Goal: Task Accomplishment & Management: Manage account settings

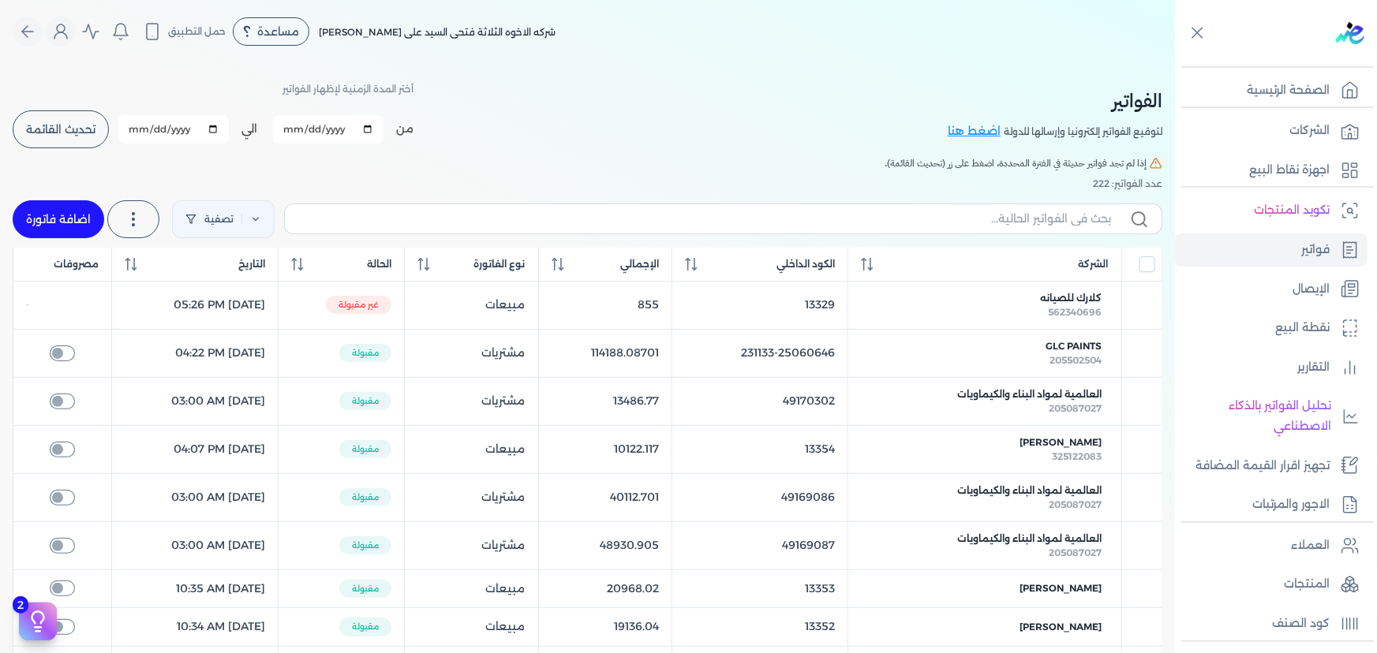
click at [80, 225] on link "اضافة فاتورة" at bounding box center [59, 219] width 92 height 38
select select "EGP"
select select "B"
select select "EGS"
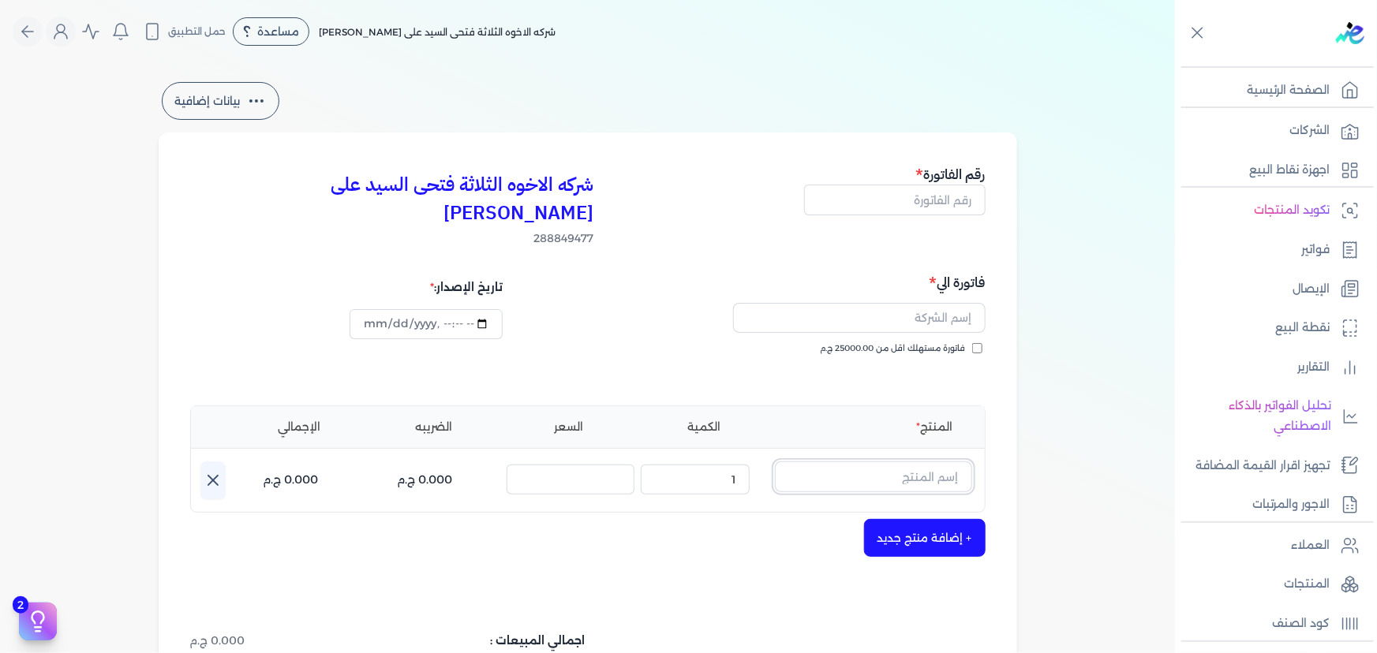
click at [910, 462] on input "text" at bounding box center [873, 477] width 197 height 30
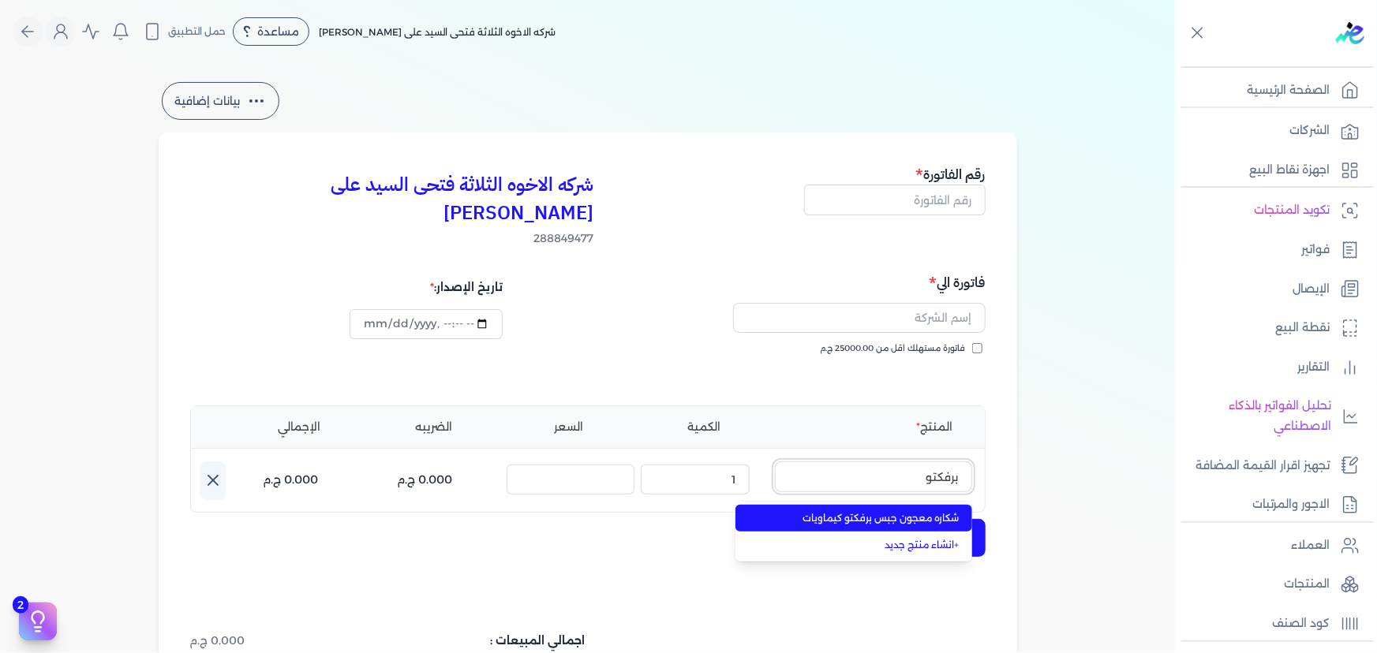
type input "برفكتو"
click at [888, 511] on span "شكاره معجون جبس برفكتو كيماويات" at bounding box center [863, 518] width 193 height 14
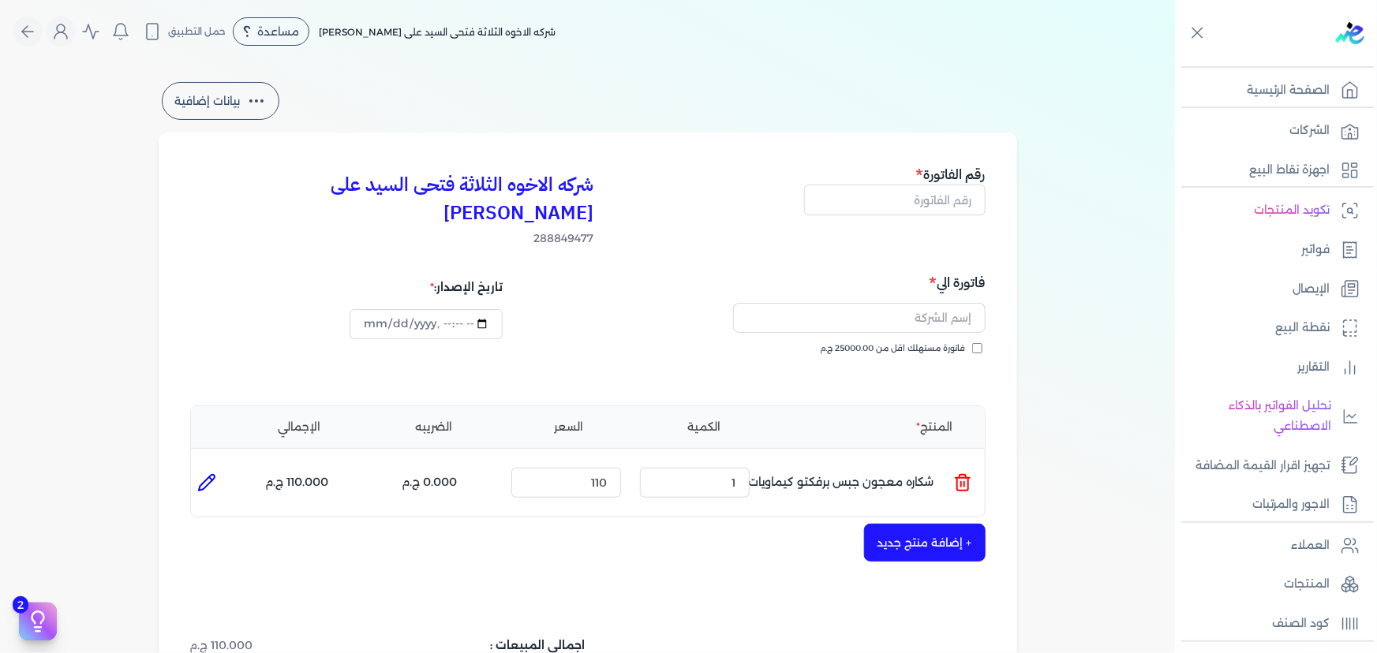
click at [205, 473] on icon at bounding box center [206, 482] width 19 height 19
type input "شكاره معجون جبس برفكتو كيماويات"
type input "110"
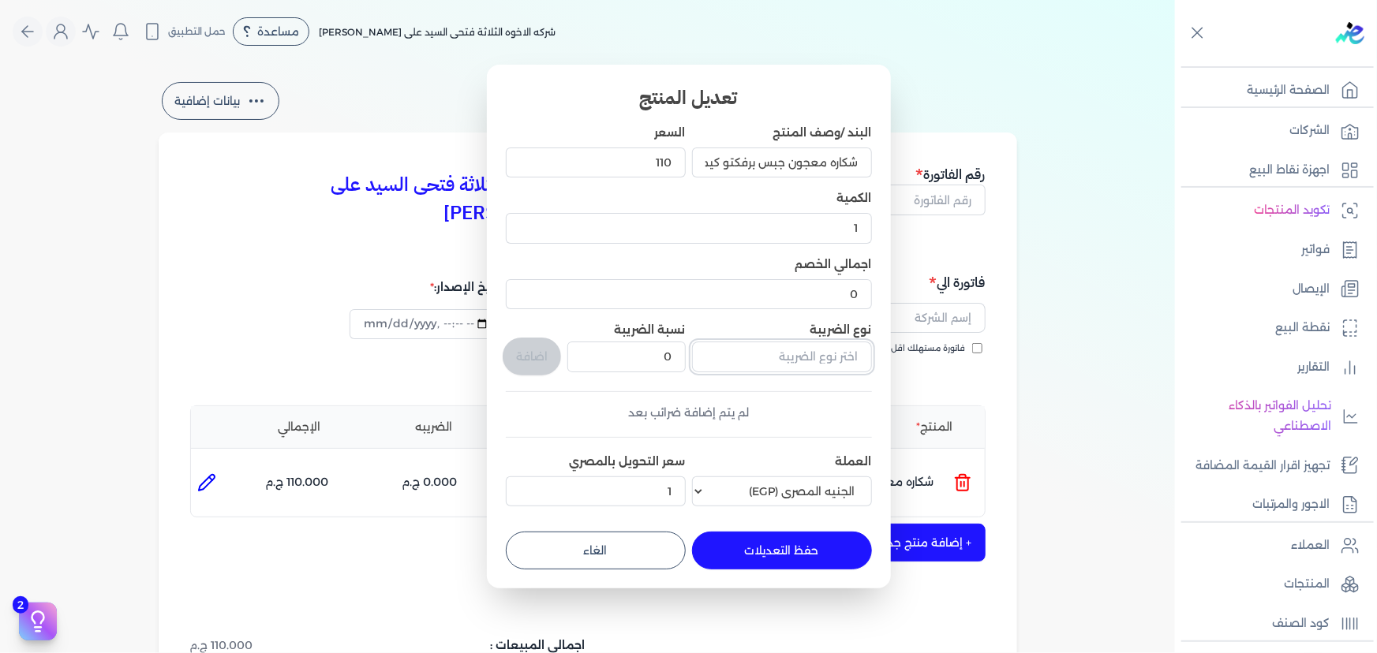
click at [794, 365] on input "text" at bounding box center [782, 357] width 180 height 30
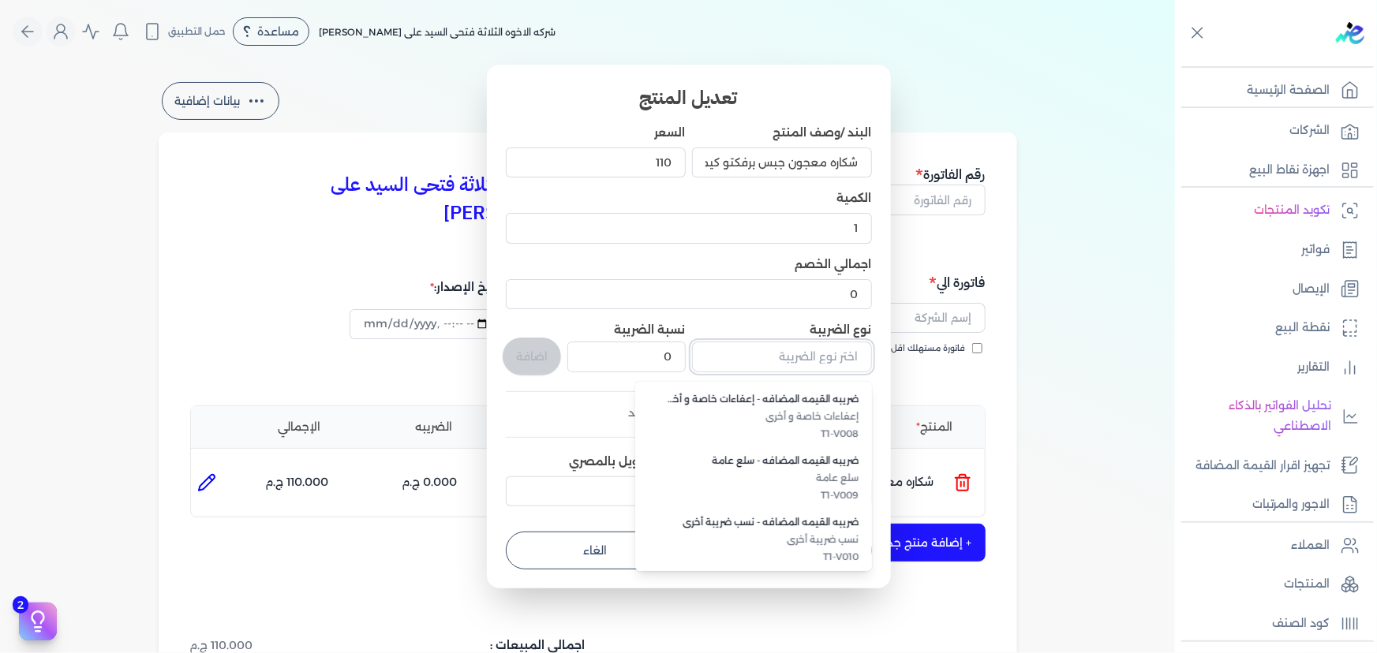
scroll to position [432, 0]
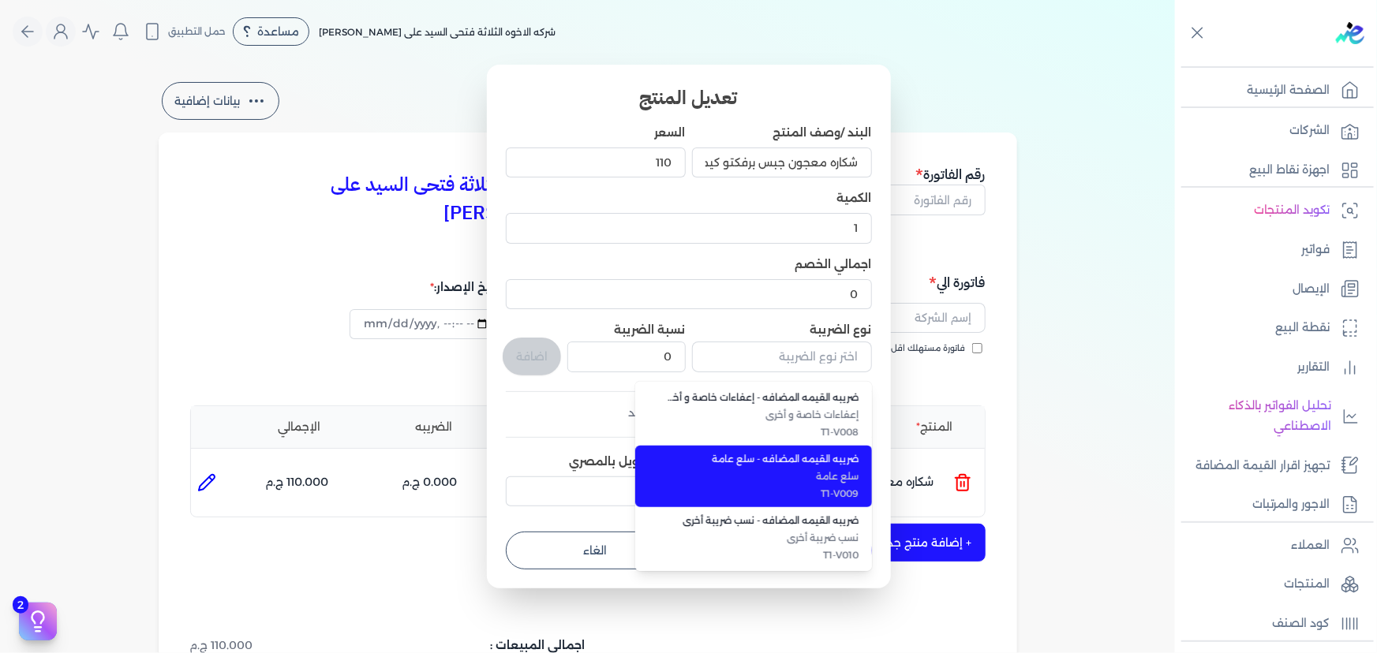
click at [800, 489] on span "T1-V009" at bounding box center [763, 494] width 193 height 14
type input "ضريبه القيمه المضافه - سلع عامة"
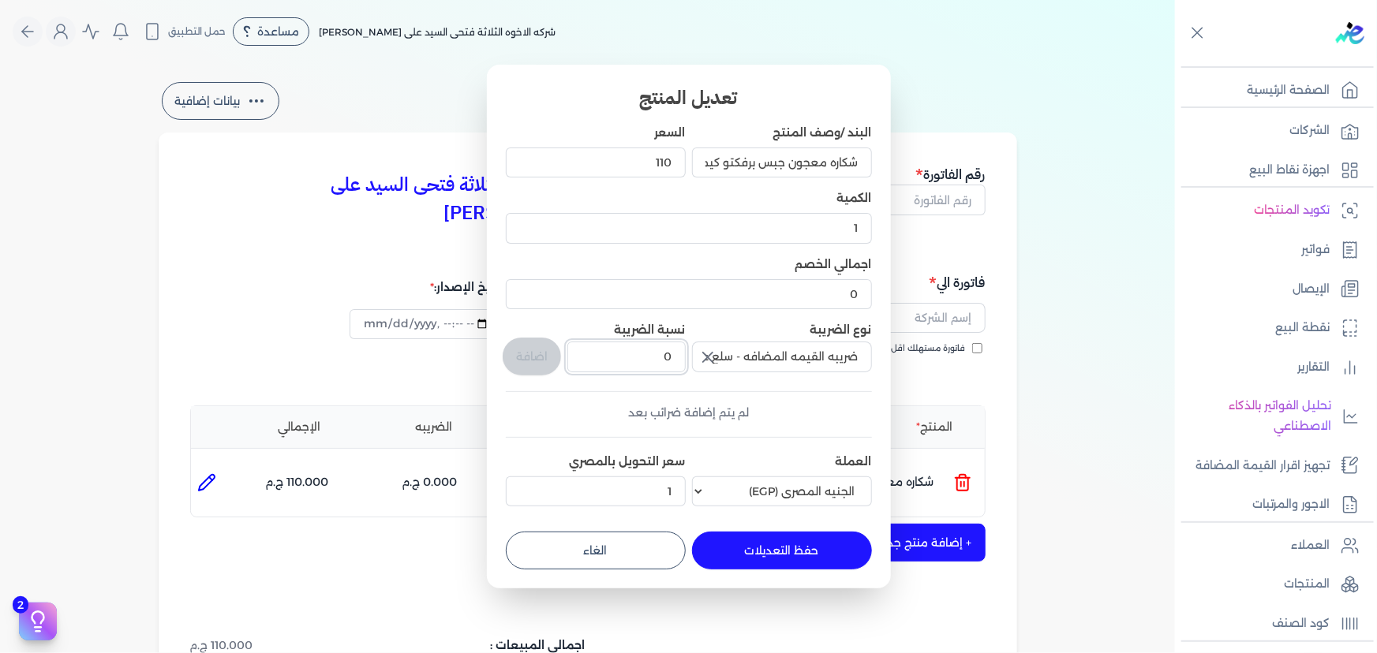
drag, startPoint x: 642, startPoint y: 359, endPoint x: 717, endPoint y: 366, distance: 75.3
click at [717, 366] on div "البند /وصف المنتج شكاره معجون جبس برفكتو كيماويات السعر 110 الكمية 1 اجمالي الخ…" at bounding box center [689, 319] width 366 height 389
type input "14"
click at [537, 354] on button "اضافة" at bounding box center [532, 357] width 58 height 38
type input "0"
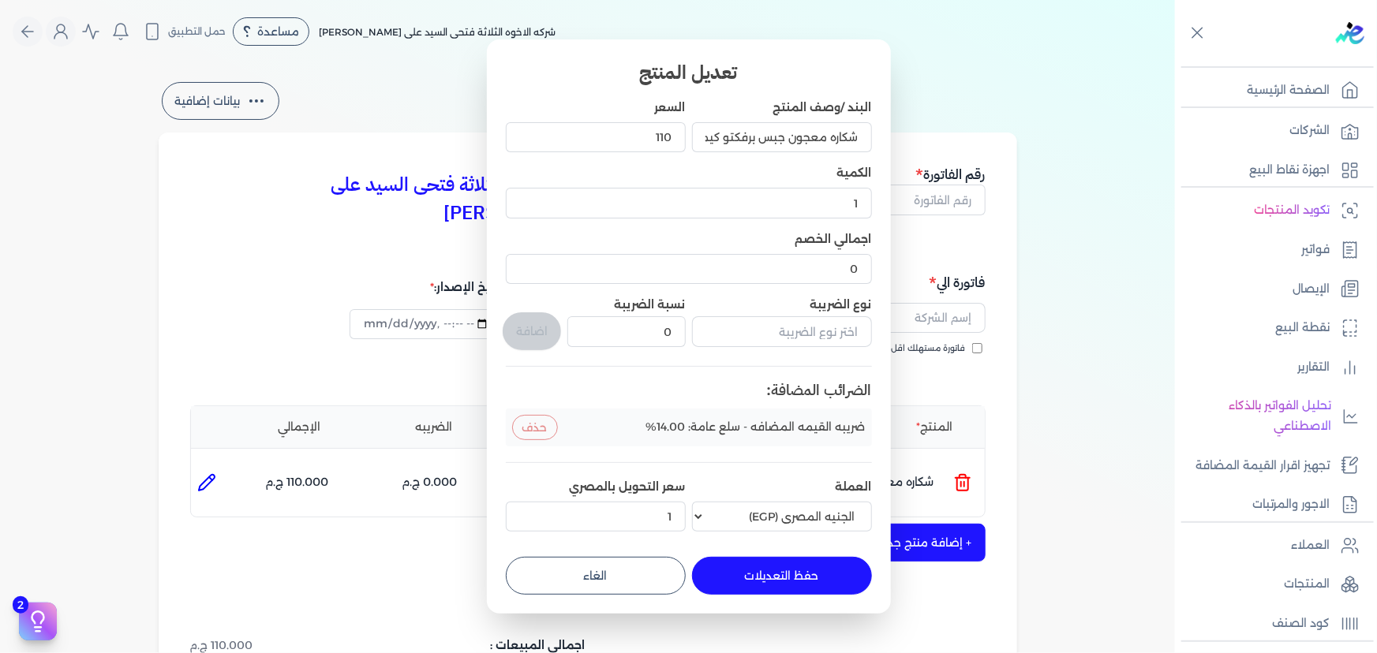
click at [788, 574] on button "حفظ التعديلات" at bounding box center [782, 576] width 180 height 38
type input "0"
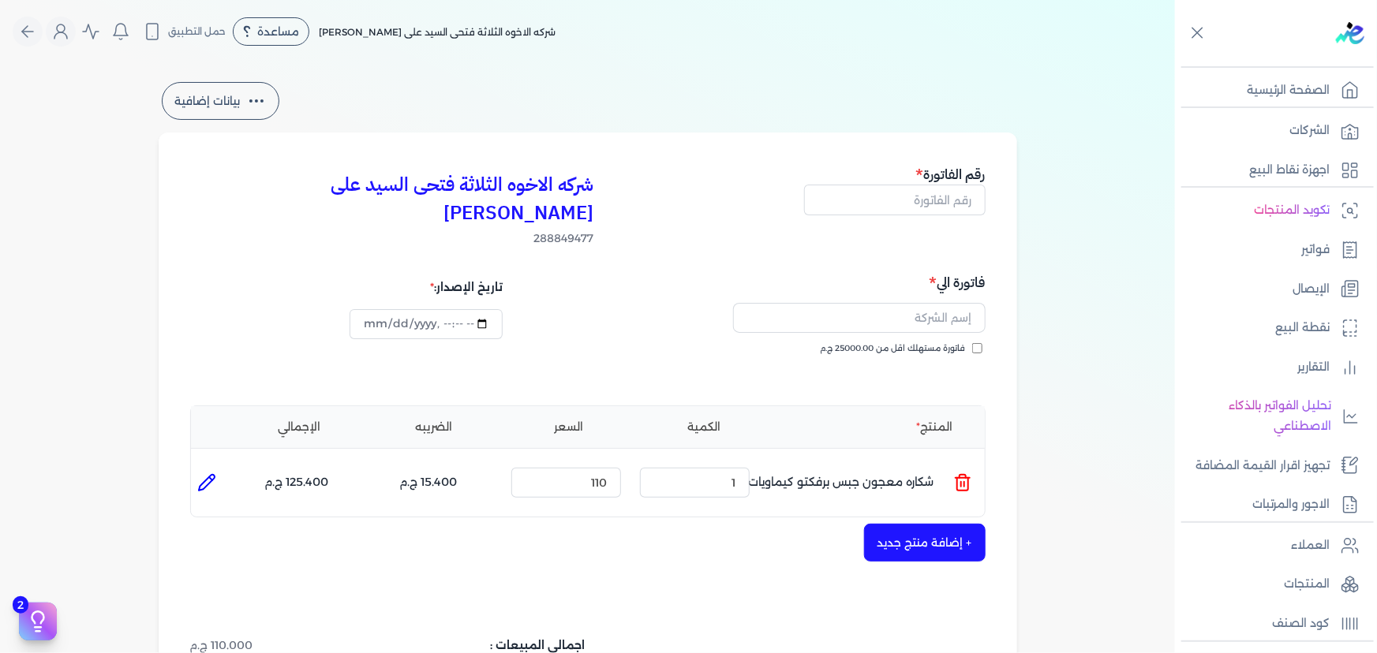
click at [970, 473] on icon at bounding box center [962, 482] width 19 height 19
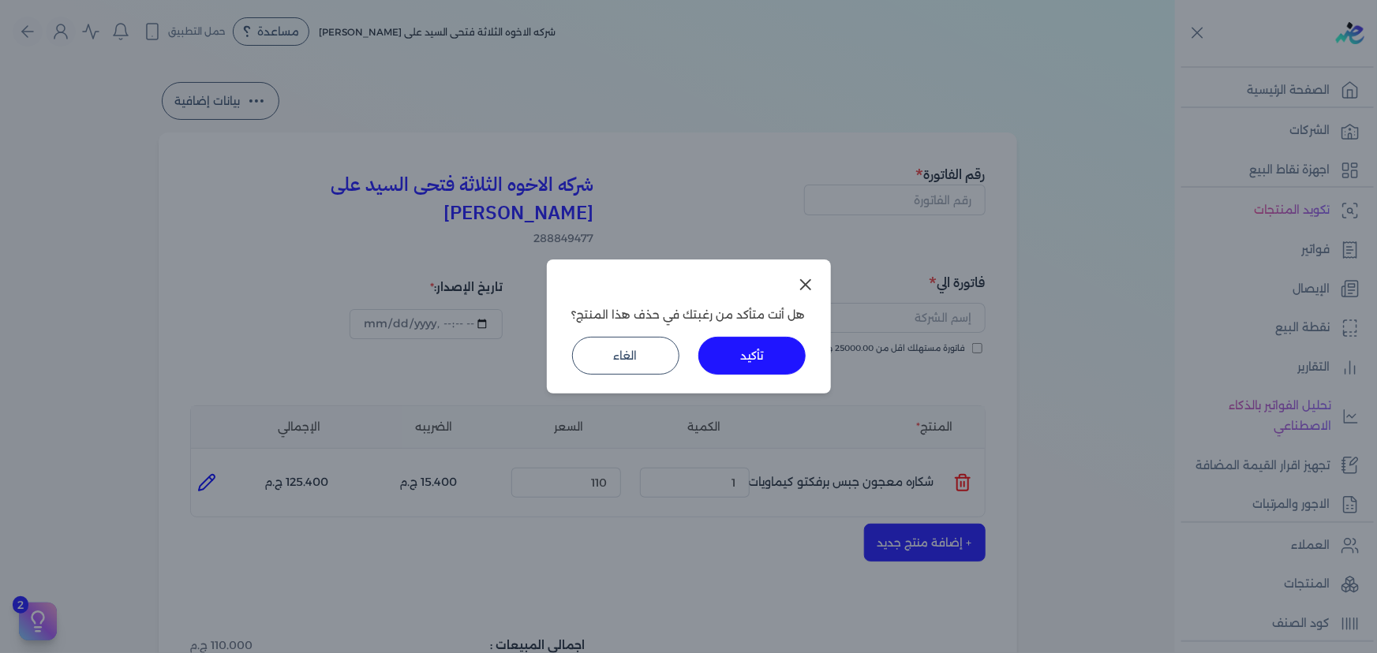
click at [750, 350] on button "تأكيد" at bounding box center [751, 356] width 107 height 38
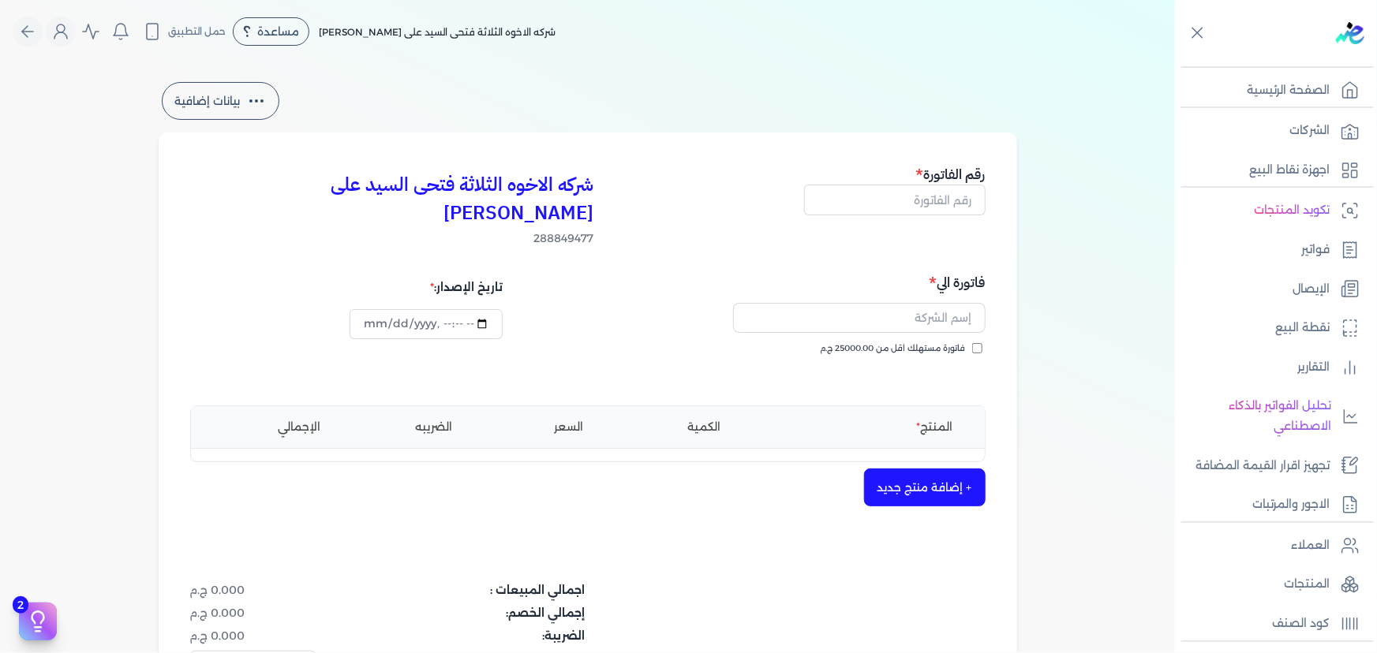
click at [916, 469] on button "+ إضافة منتج جديد" at bounding box center [925, 488] width 122 height 38
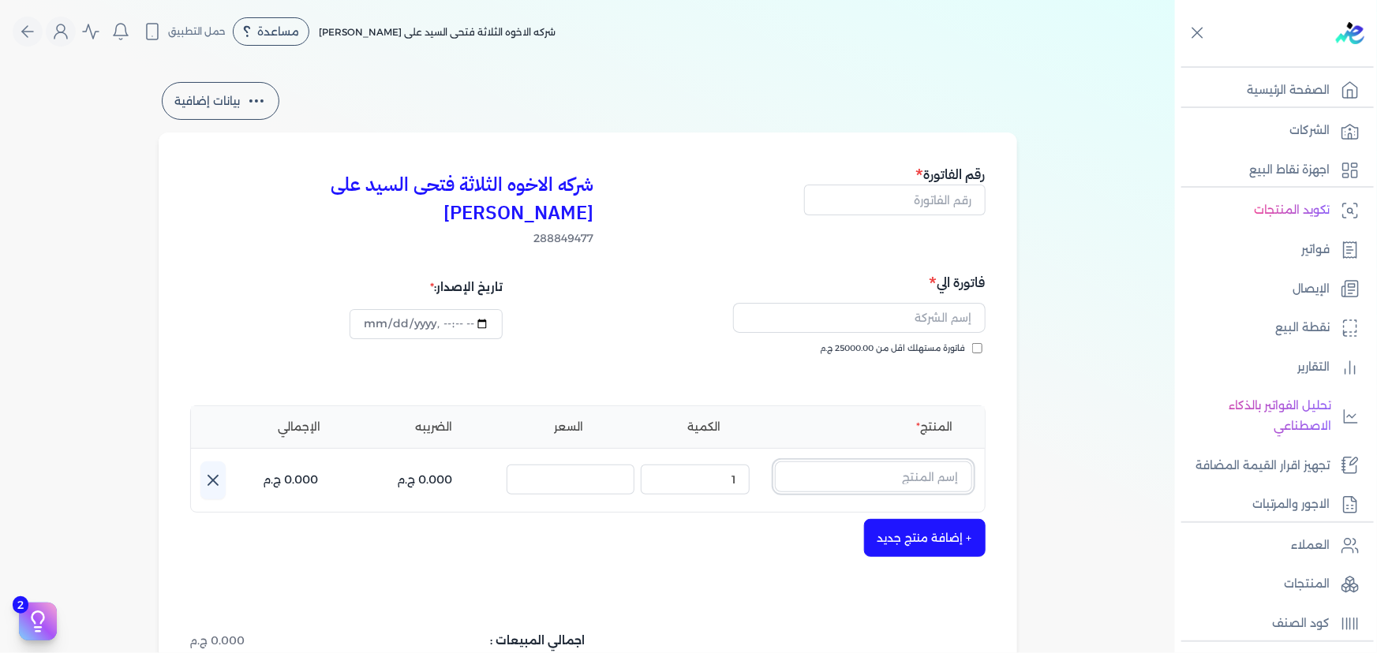
click at [917, 462] on input "text" at bounding box center [873, 477] width 197 height 30
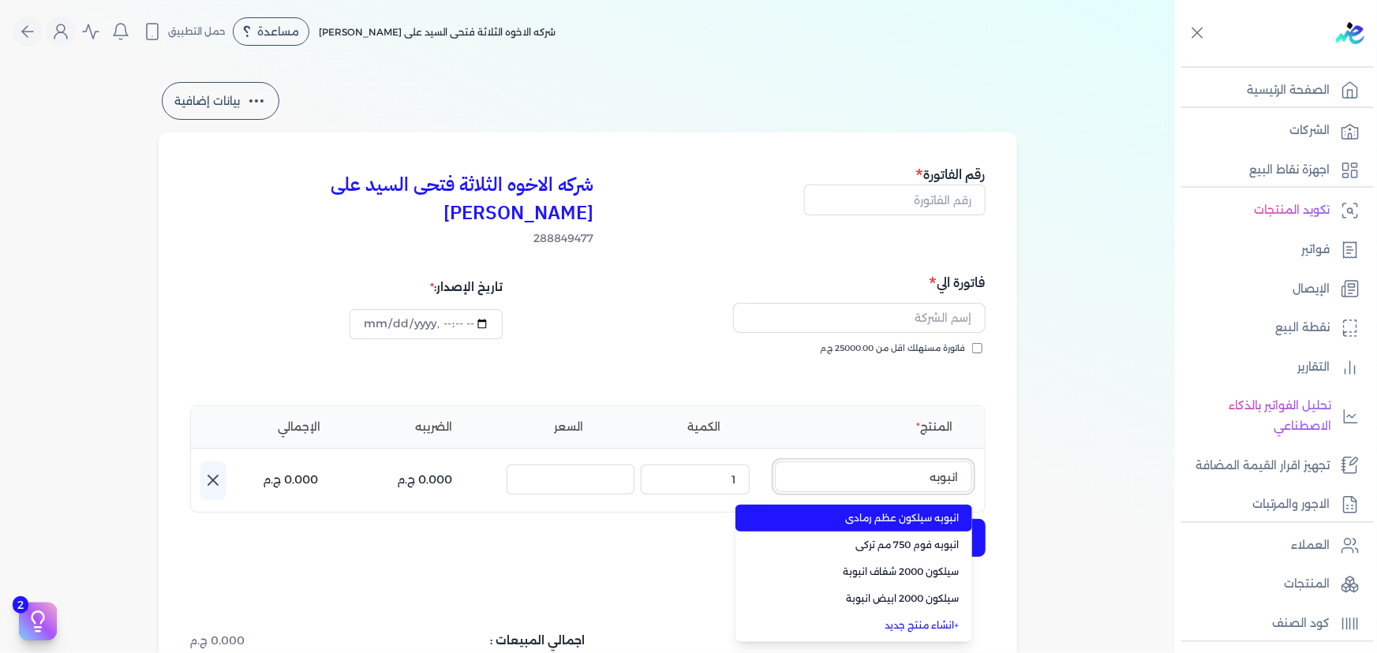
click at [775, 462] on button "انبوبه" at bounding box center [873, 480] width 197 height 36
type input "انبوبه"
click at [933, 511] on span "انبوبه سيلكون عظم رمادى" at bounding box center [863, 518] width 193 height 14
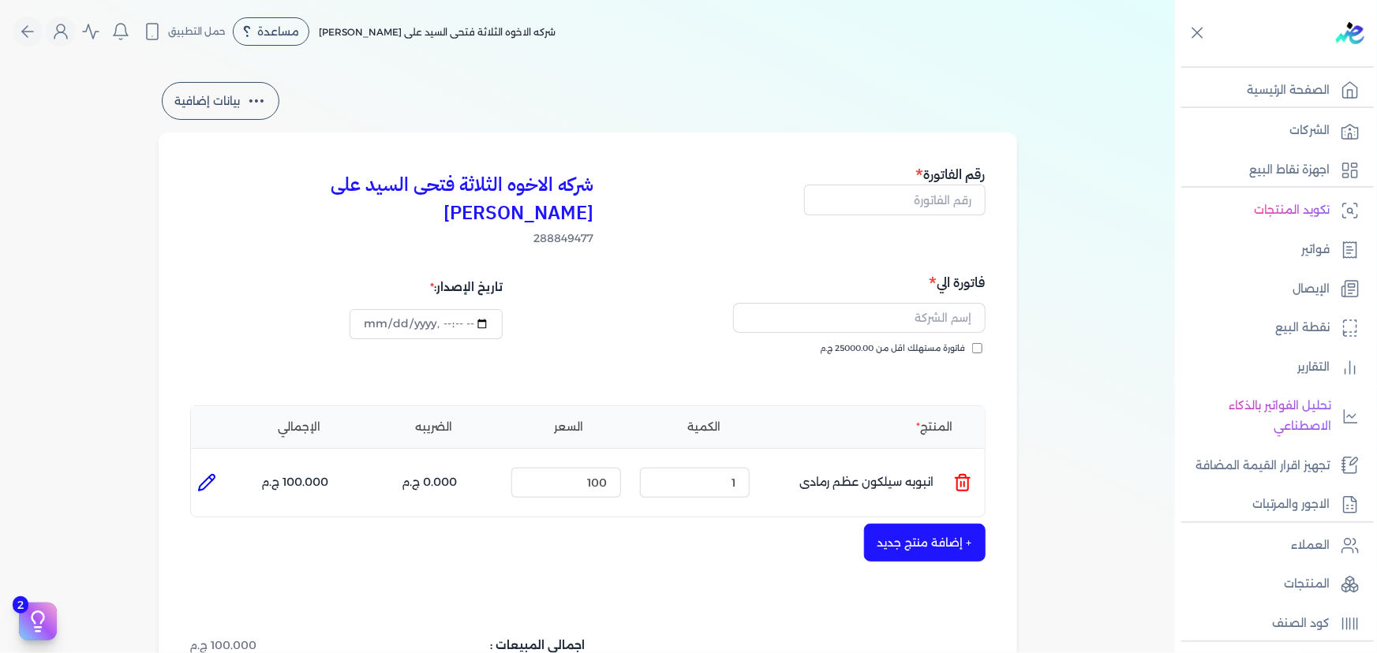
click at [213, 473] on icon at bounding box center [206, 482] width 19 height 19
type input "انبوبه سيلكون عظم رمادى"
type input "100"
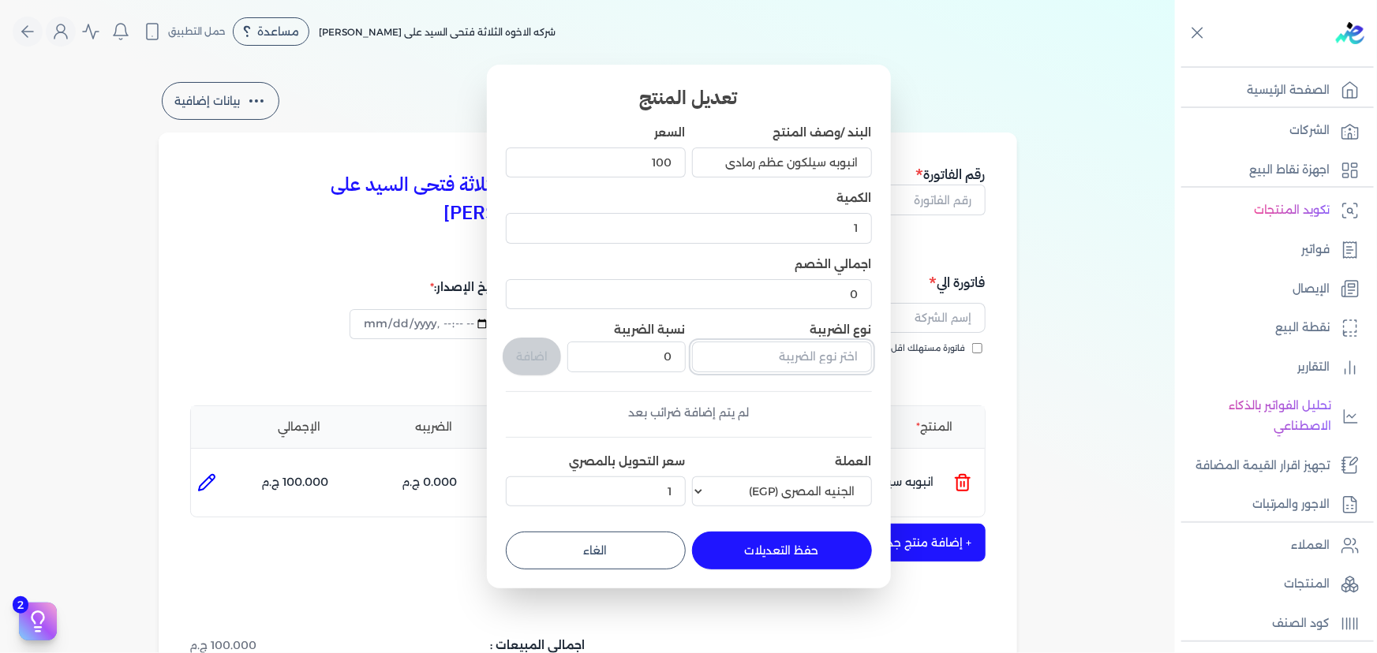
click at [760, 361] on input "text" at bounding box center [782, 357] width 180 height 30
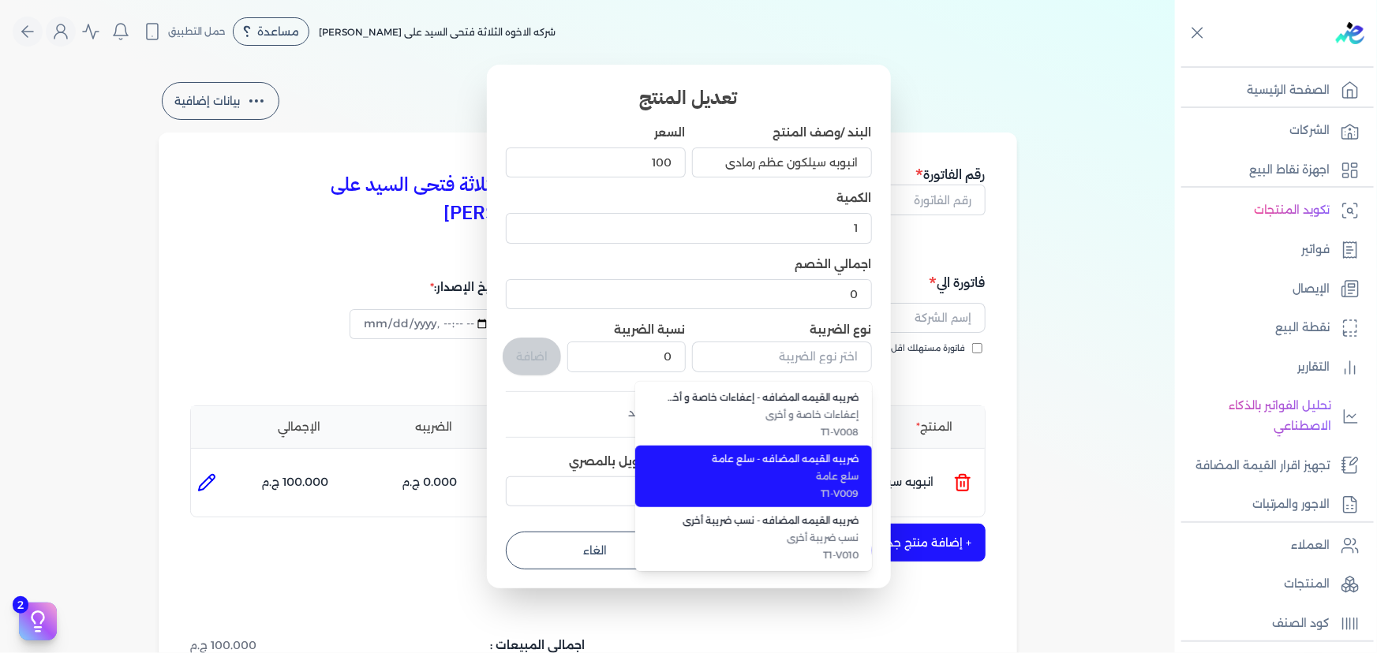
click at [798, 478] on span "سلع عامة" at bounding box center [763, 476] width 193 height 14
type input "ضريبه القيمه المضافه - سلع عامة"
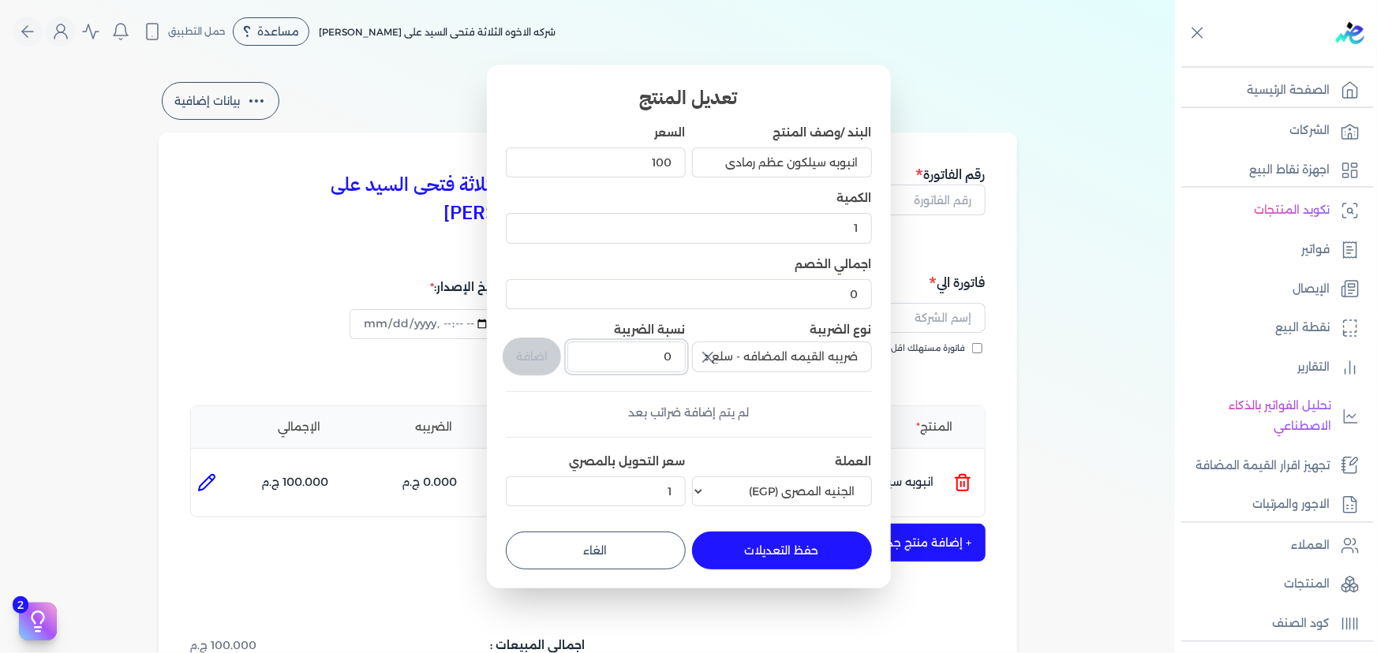
click at [644, 357] on input "0" at bounding box center [626, 357] width 118 height 30
drag, startPoint x: 653, startPoint y: 360, endPoint x: 688, endPoint y: 363, distance: 35.6
click at [688, 363] on div "البند /وصف المنتج انبوبه سيلكون عظم رمادى السعر 100 الكمية 1 اجمالي الخصم 0 نوع…" at bounding box center [689, 319] width 366 height 389
type input "14"
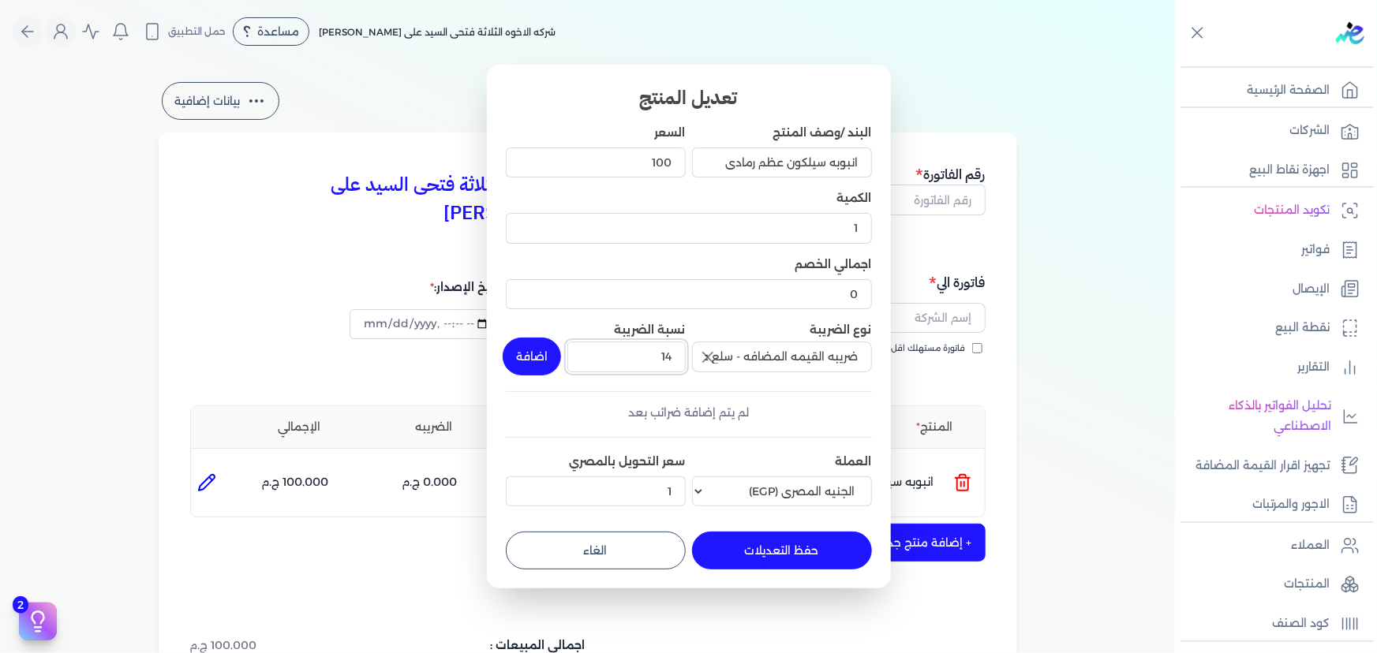
click at [692, 342] on button "button" at bounding box center [706, 358] width 28 height 32
click at [728, 358] on input "text" at bounding box center [782, 357] width 180 height 30
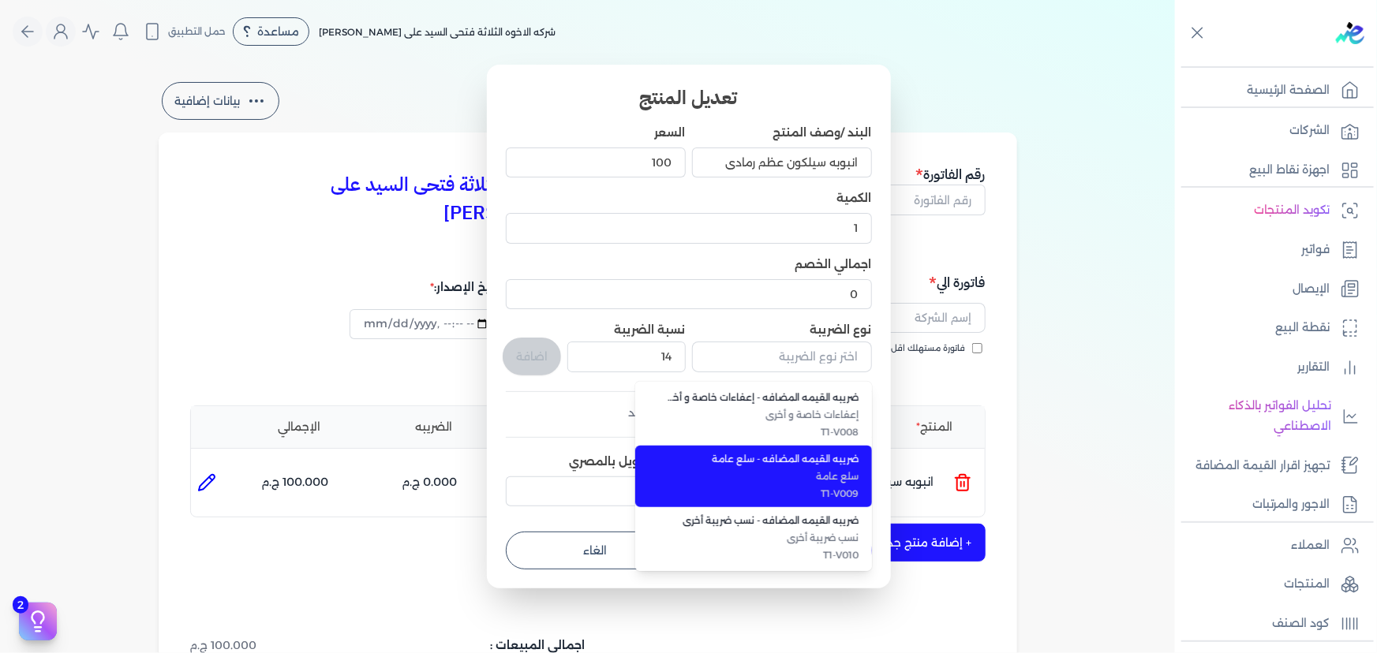
drag, startPoint x: 775, startPoint y: 483, endPoint x: 747, endPoint y: 482, distance: 27.6
click at [775, 481] on li "ضريبه القيمه المضافه - سلع عامة سلع عامة T1-V009" at bounding box center [753, 477] width 237 height 62
type input "ضريبه القيمه المضافه - سلع عامة"
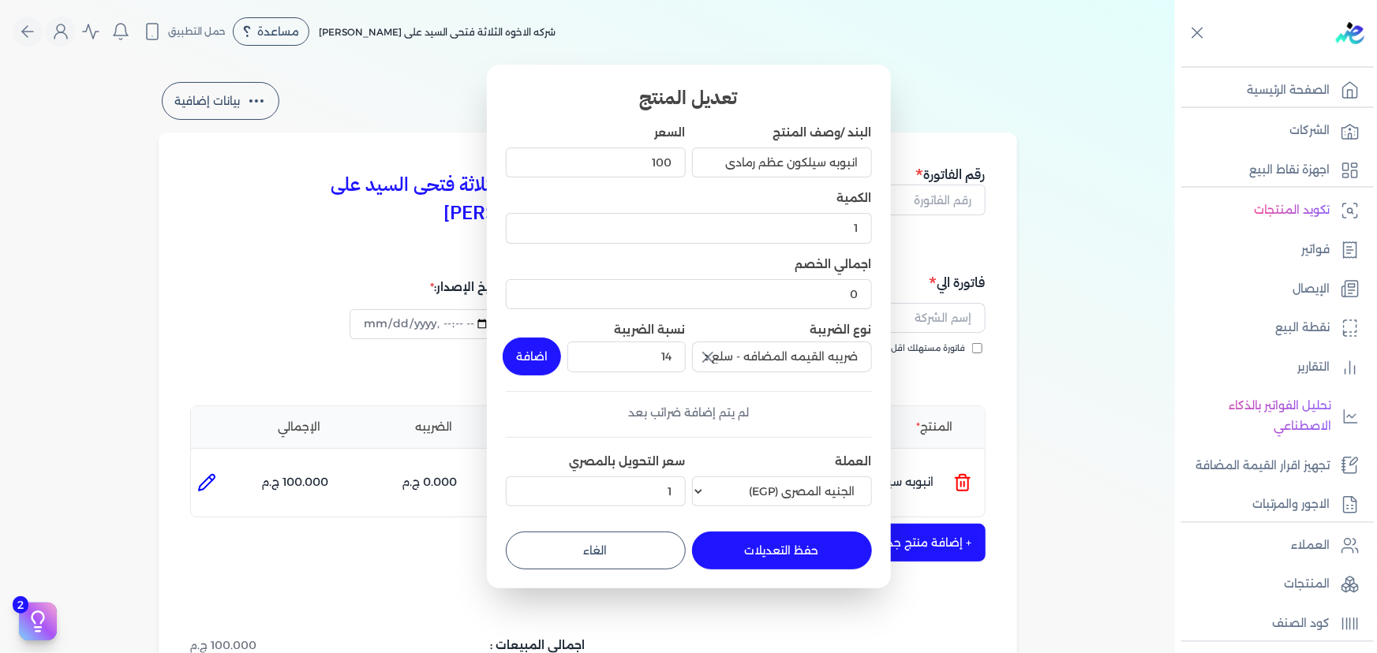
click at [539, 355] on button "اضافة" at bounding box center [532, 357] width 58 height 38
type input "0"
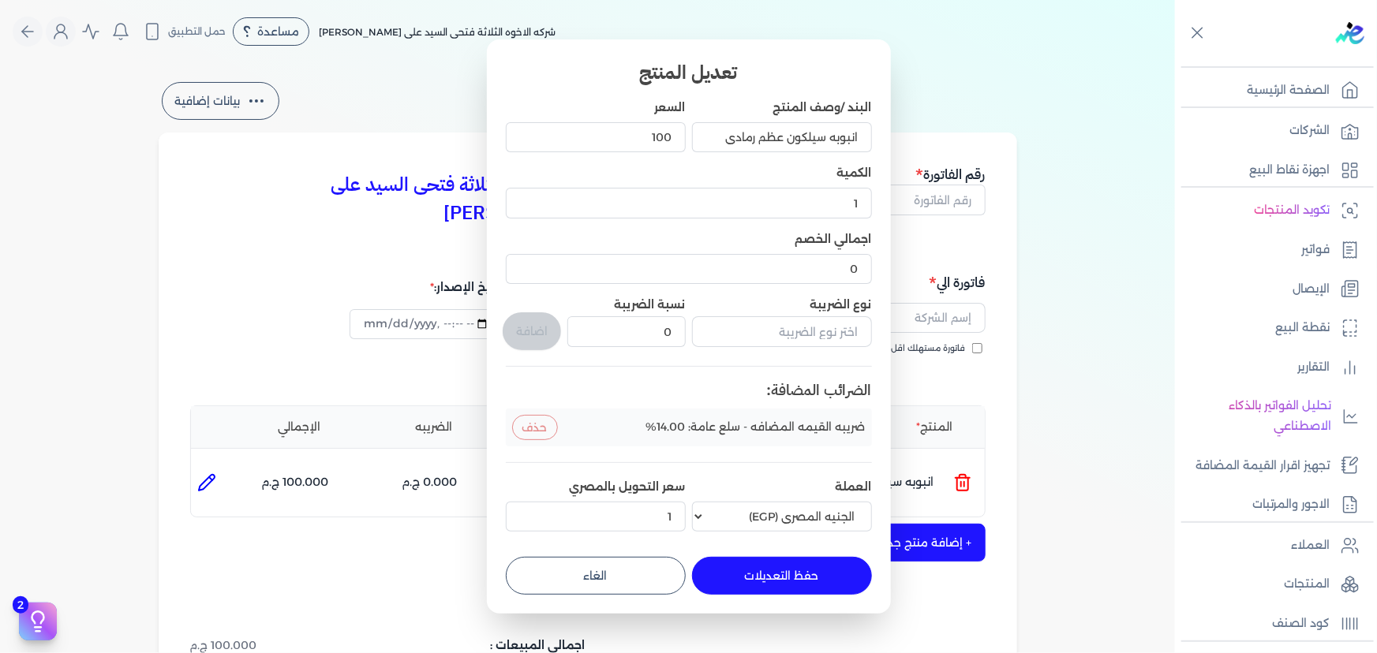
click at [642, 568] on button "الغاء" at bounding box center [596, 576] width 180 height 38
type input "0"
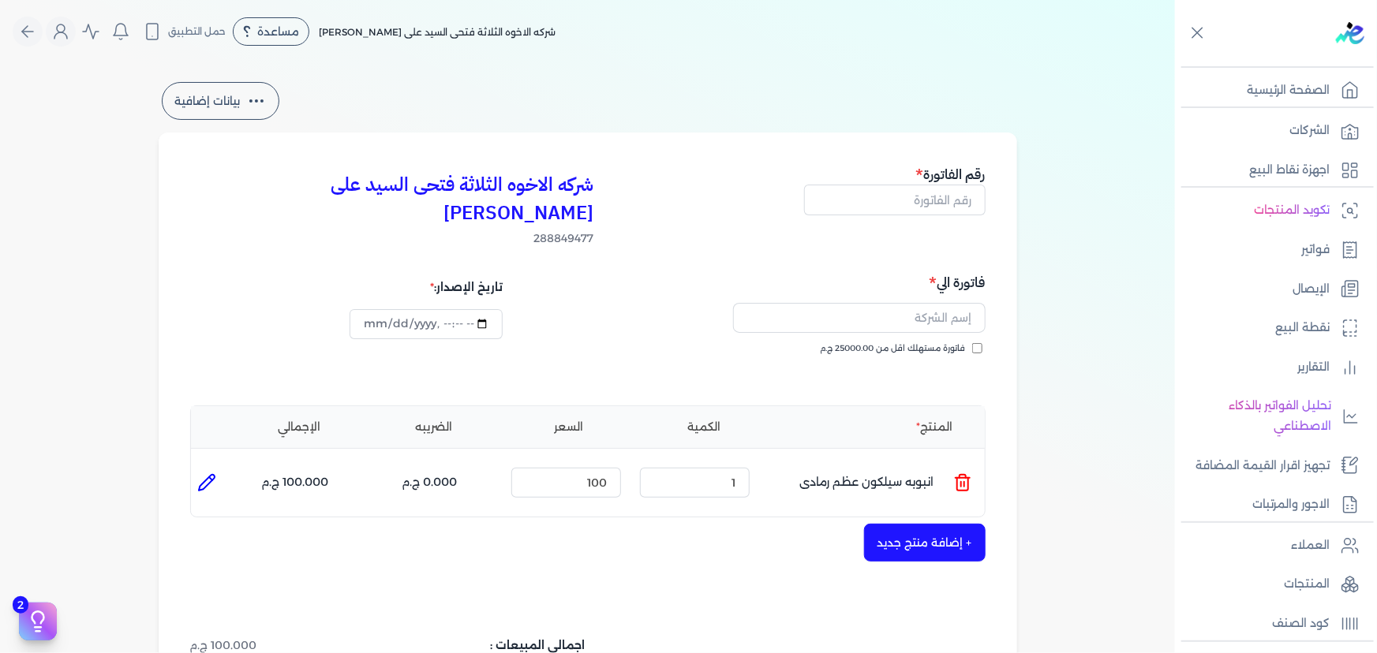
click at [961, 482] on line at bounding box center [961, 484] width 0 height 5
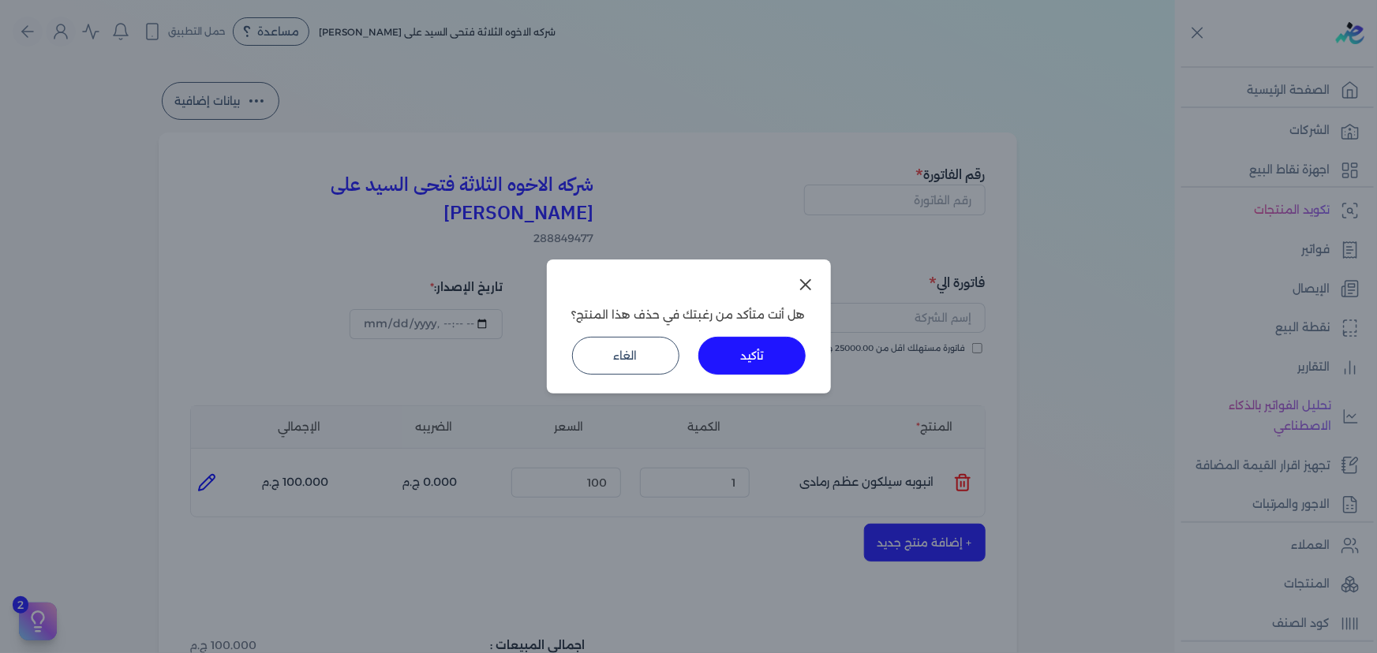
click at [775, 363] on button "تأكيد" at bounding box center [751, 356] width 107 height 38
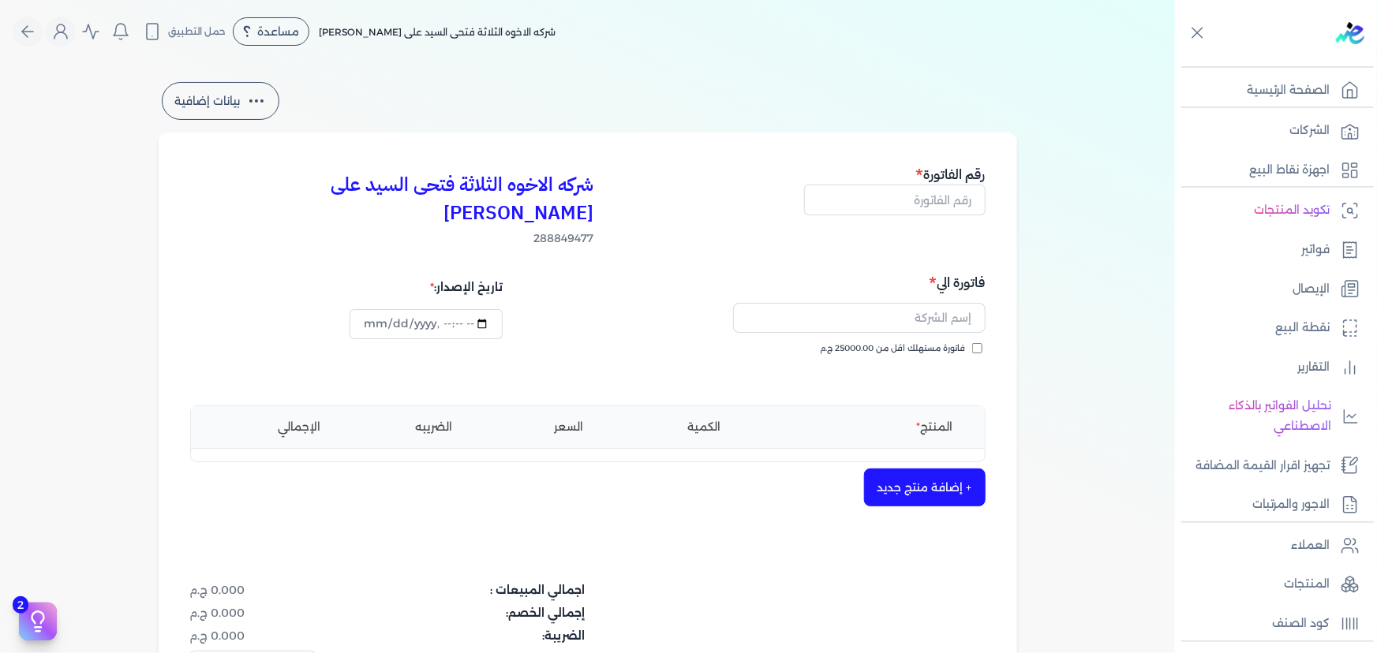
click at [930, 469] on button "+ إضافة منتج جديد" at bounding box center [925, 488] width 122 height 38
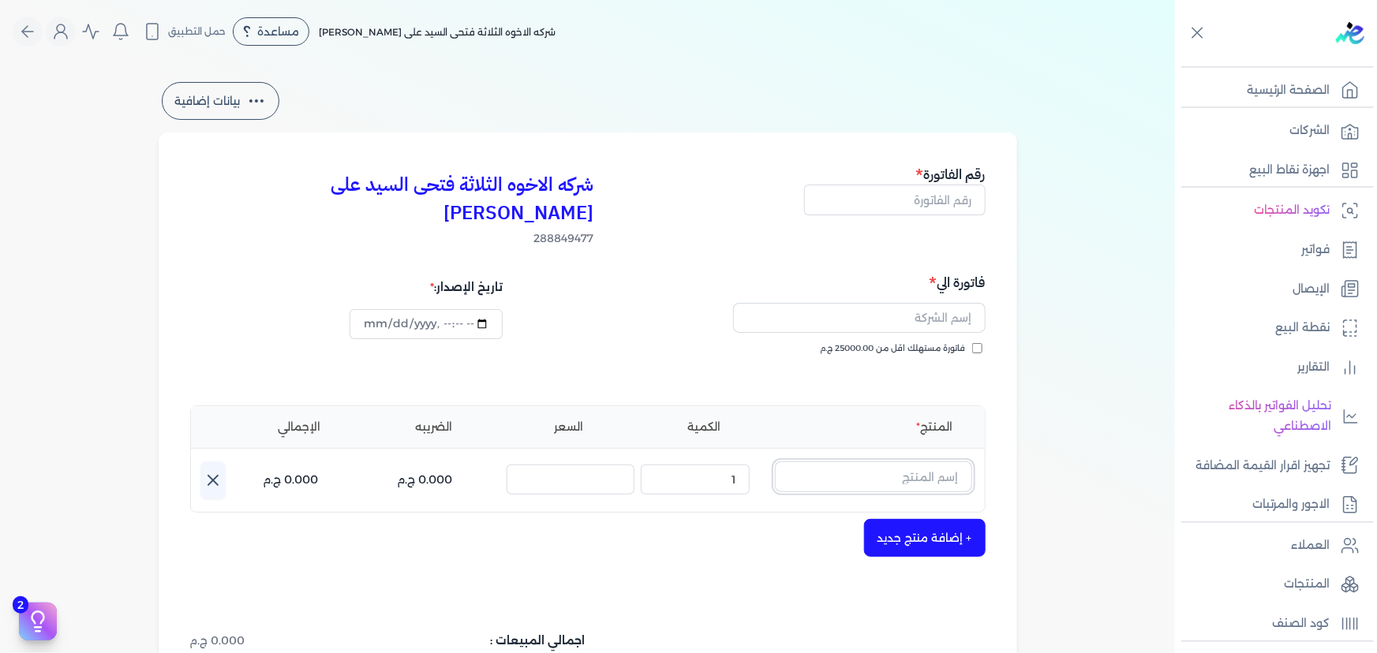
click at [915, 462] on input "text" at bounding box center [873, 477] width 197 height 30
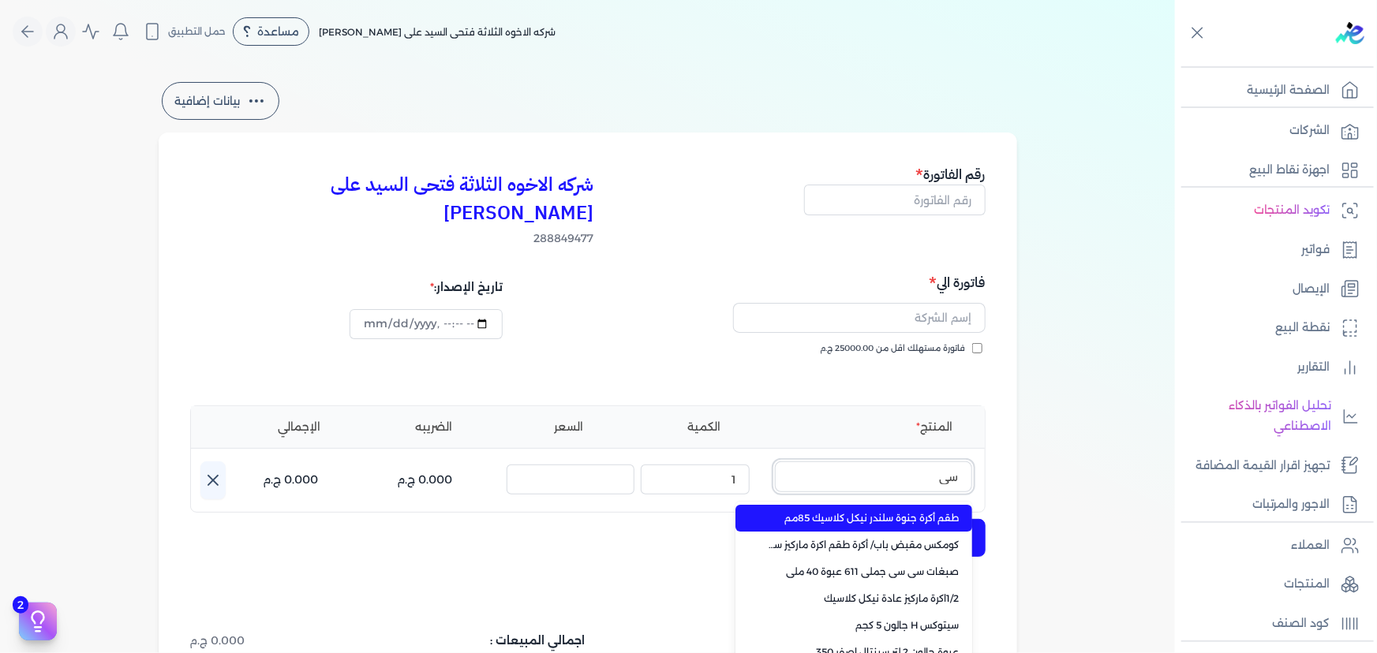
type input "س"
type input "عظم"
click at [834, 505] on li "انبوبه سيلكون عظم رمادى" at bounding box center [853, 518] width 237 height 27
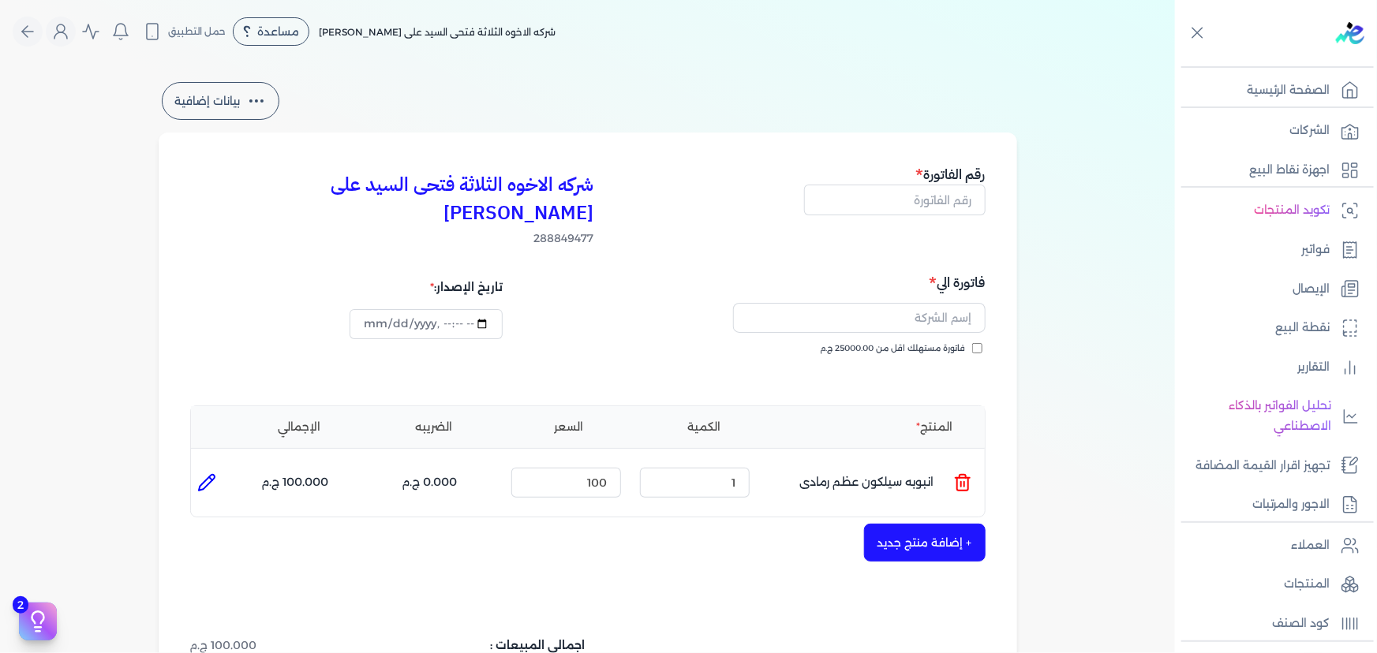
click at [204, 473] on icon at bounding box center [206, 482] width 19 height 19
type input "انبوبه سيلكون عظم رمادى"
type input "100"
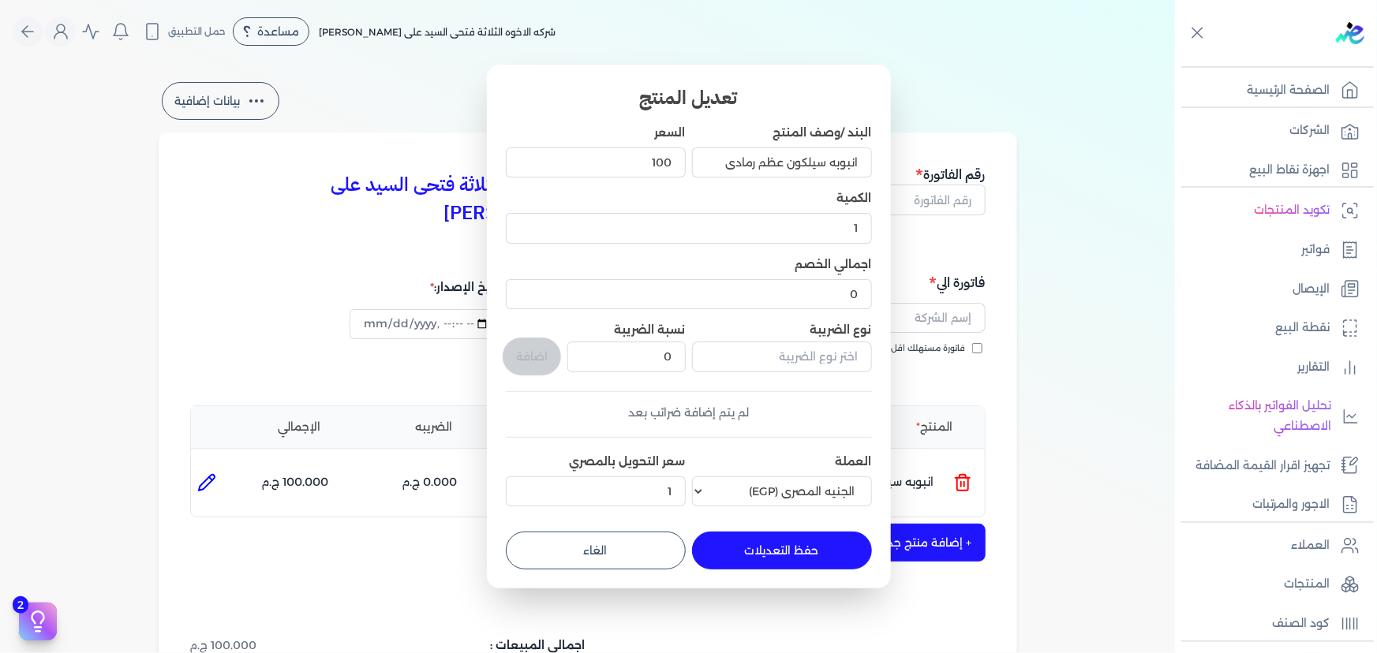
click at [609, 552] on button "الغاء" at bounding box center [596, 551] width 180 height 38
type input "0"
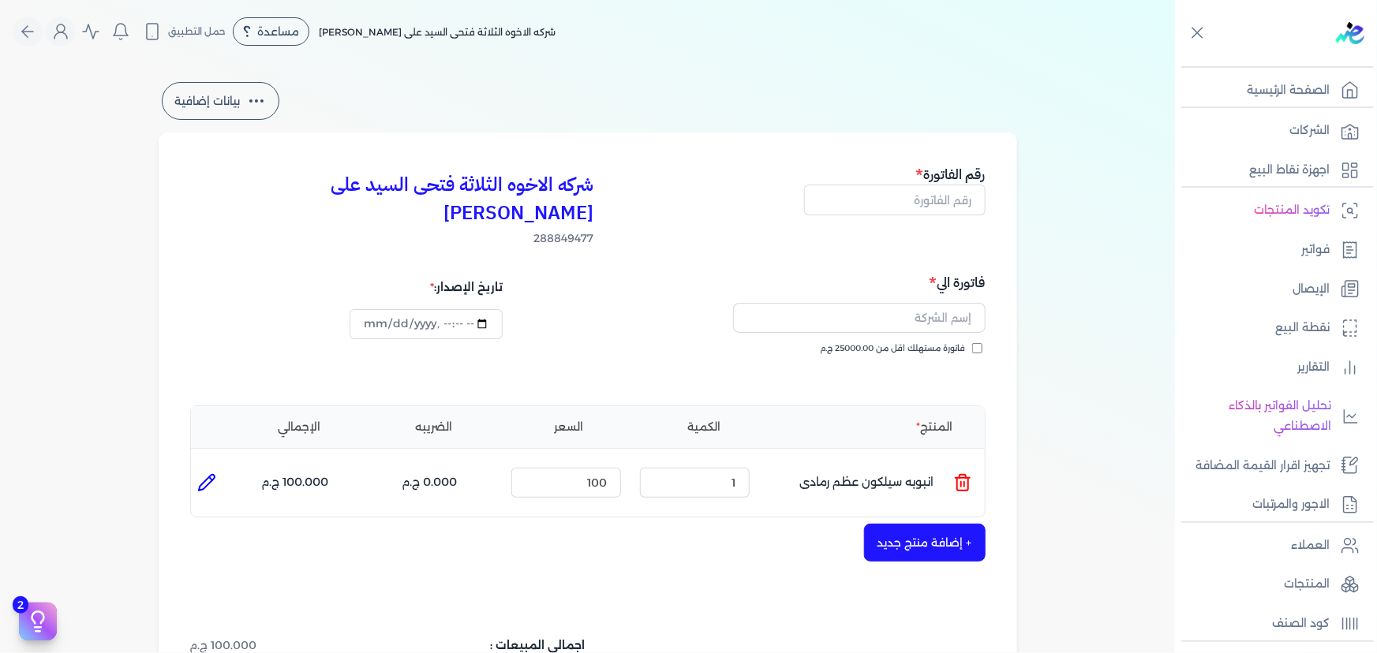
click at [968, 478] on icon at bounding box center [962, 484] width 11 height 13
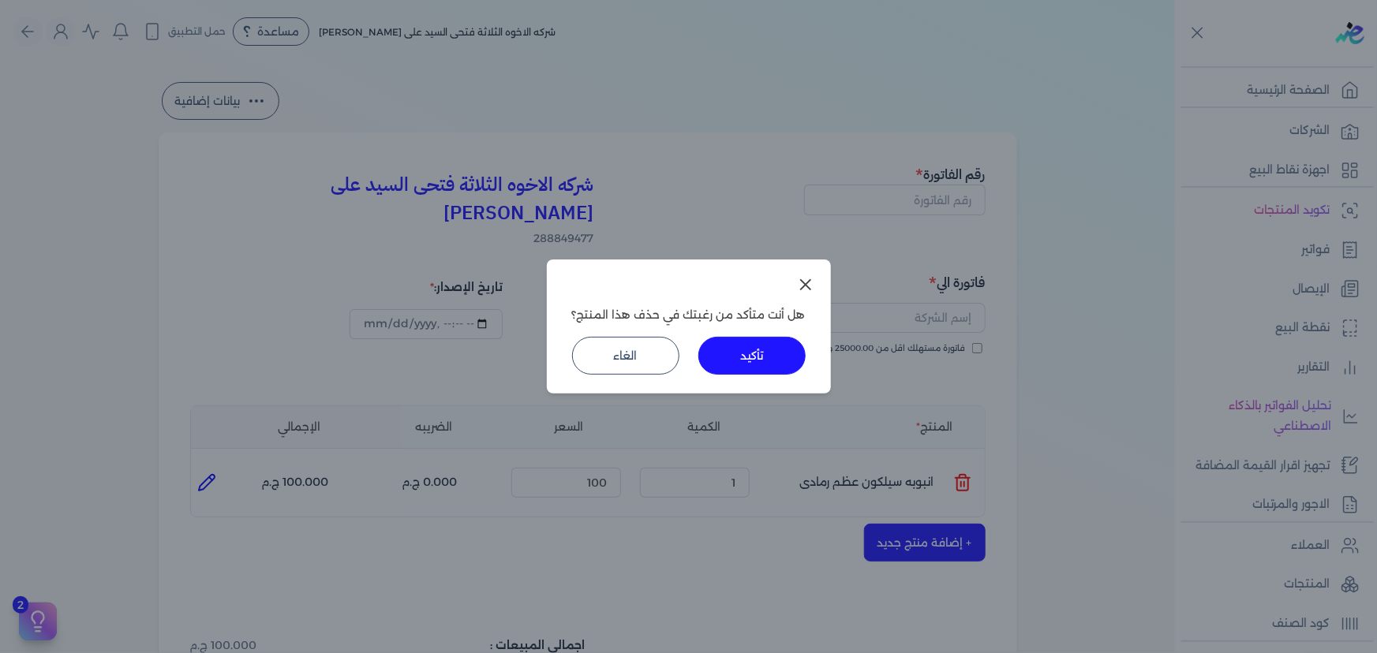
click at [773, 357] on button "تأكيد" at bounding box center [751, 356] width 107 height 38
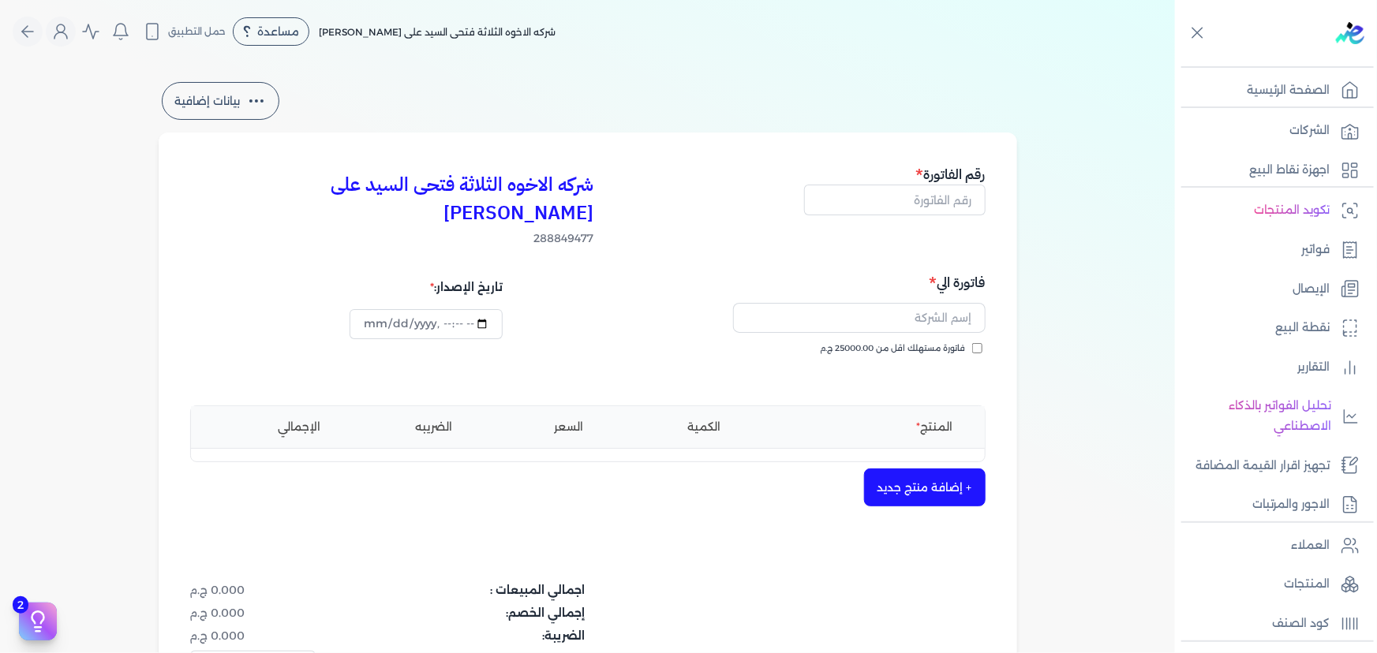
click at [923, 469] on button "+ إضافة منتج جديد" at bounding box center [925, 488] width 122 height 38
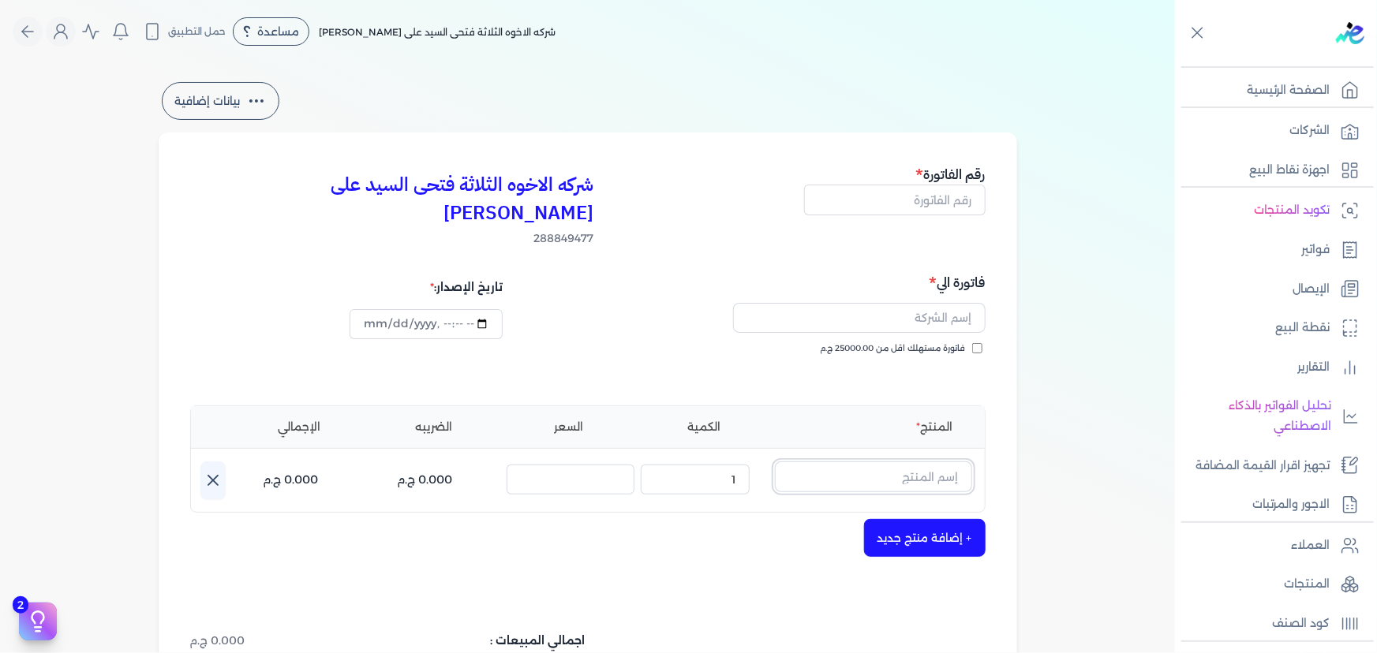
click at [927, 462] on input "text" at bounding box center [873, 477] width 197 height 30
type input "غ"
type input "عظم"
click at [923, 565] on link "+ انشاء منتج جديد" at bounding box center [863, 572] width 193 height 14
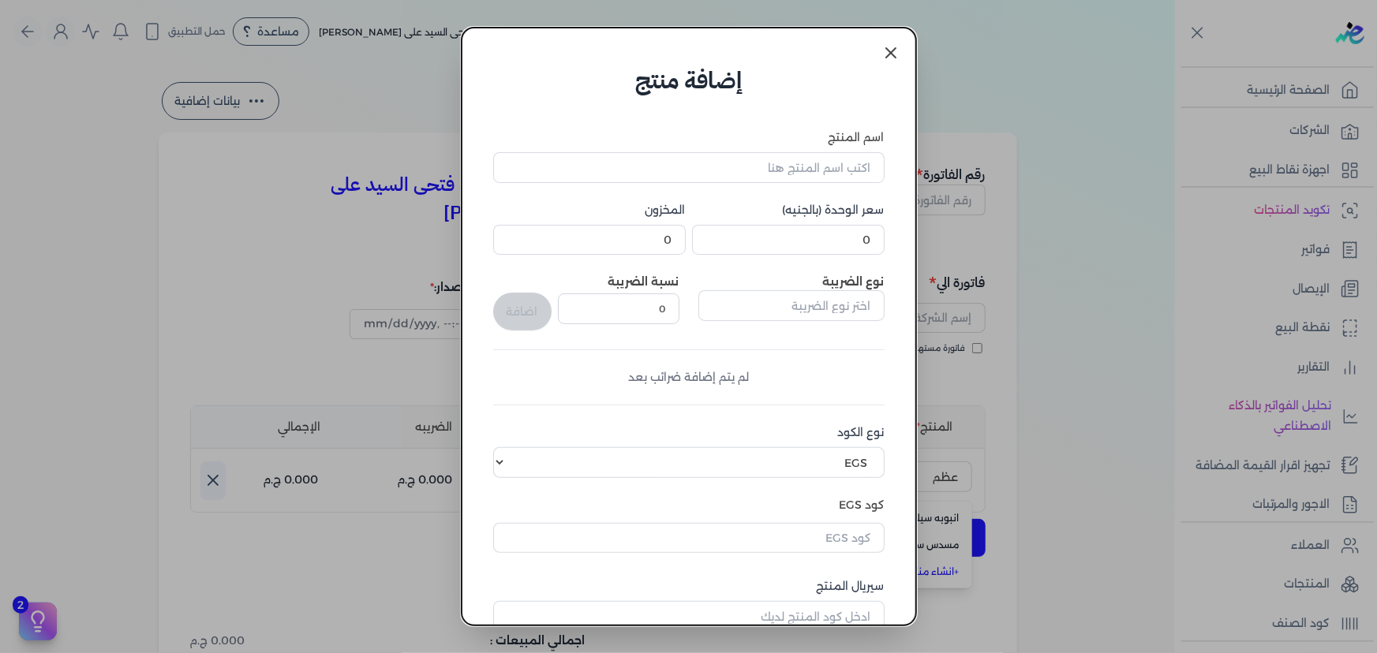
click at [879, 58] on link at bounding box center [891, 53] width 38 height 38
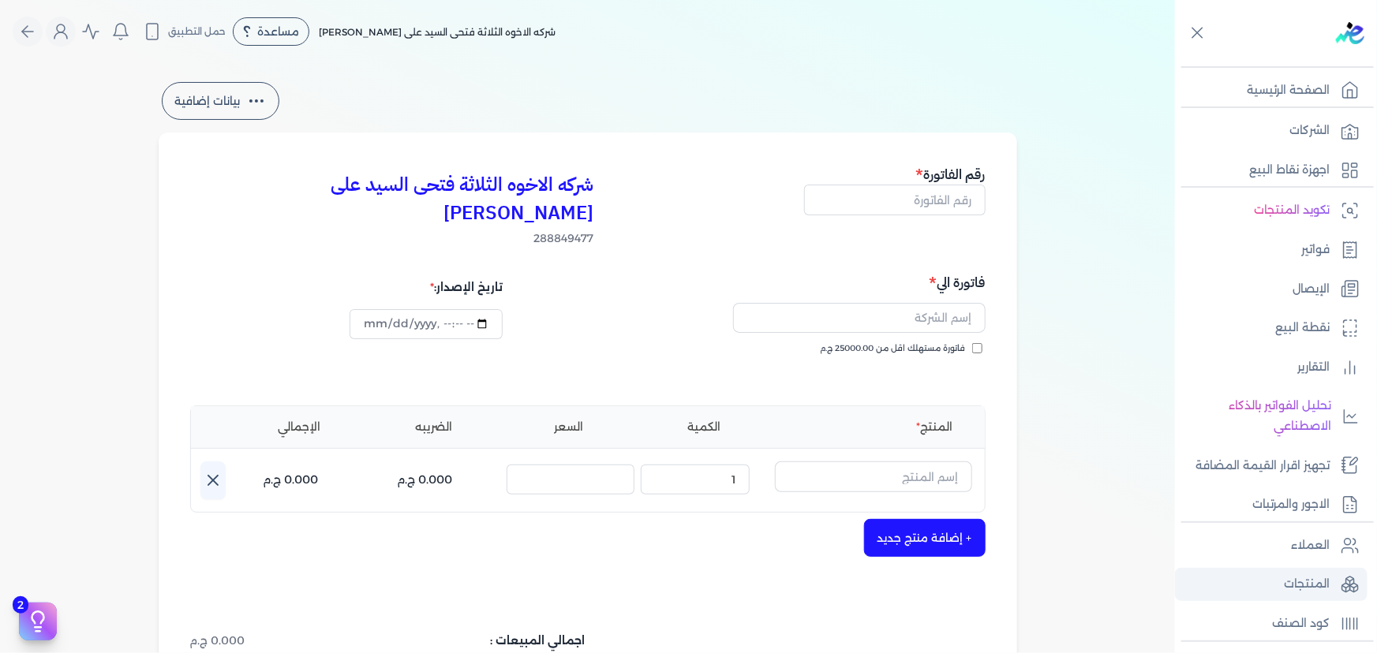
click at [1303, 582] on p "المنتجات" at bounding box center [1307, 584] width 46 height 21
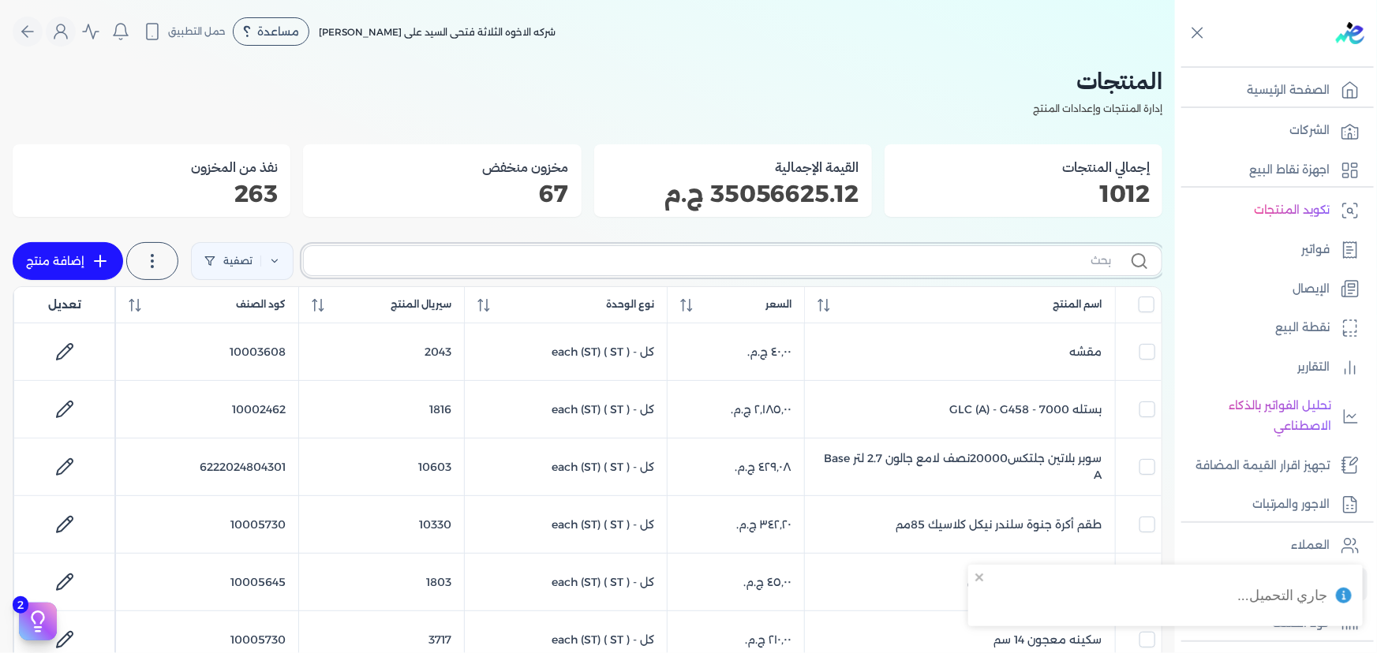
click at [955, 260] on input "text" at bounding box center [713, 261] width 795 height 17
type input "ع"
checkbox input "false"
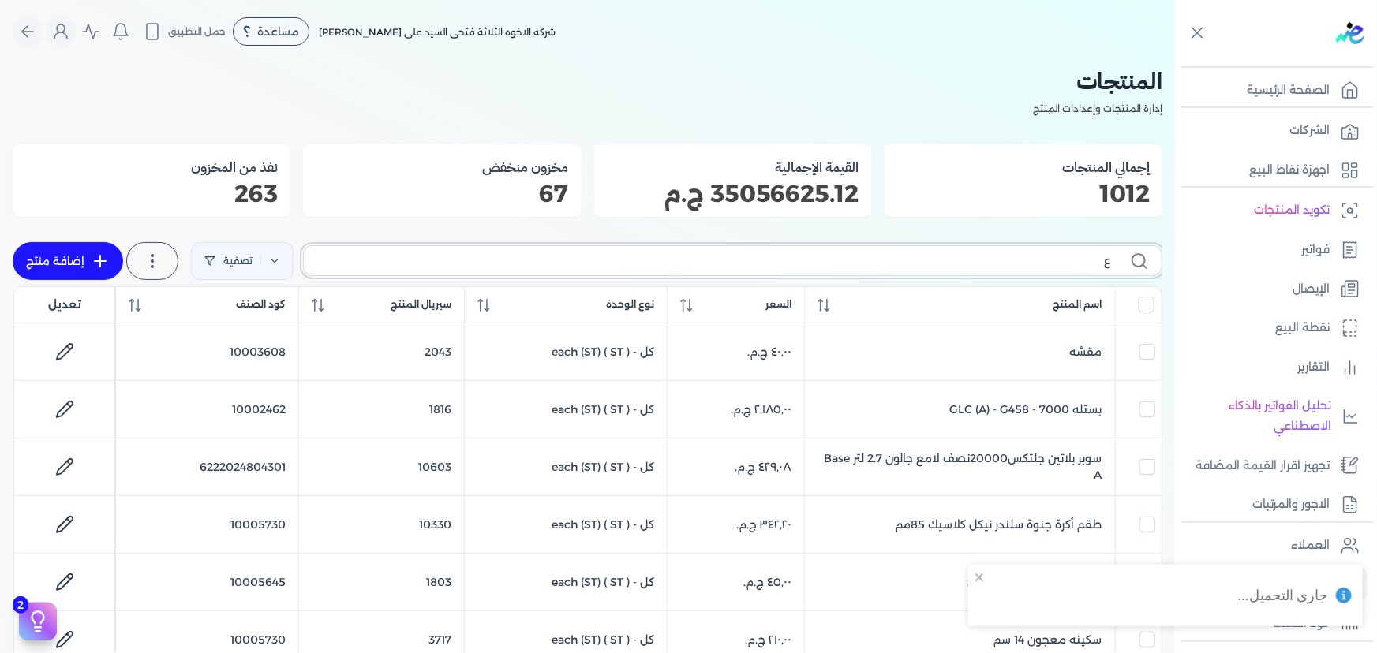
checkbox input "false"
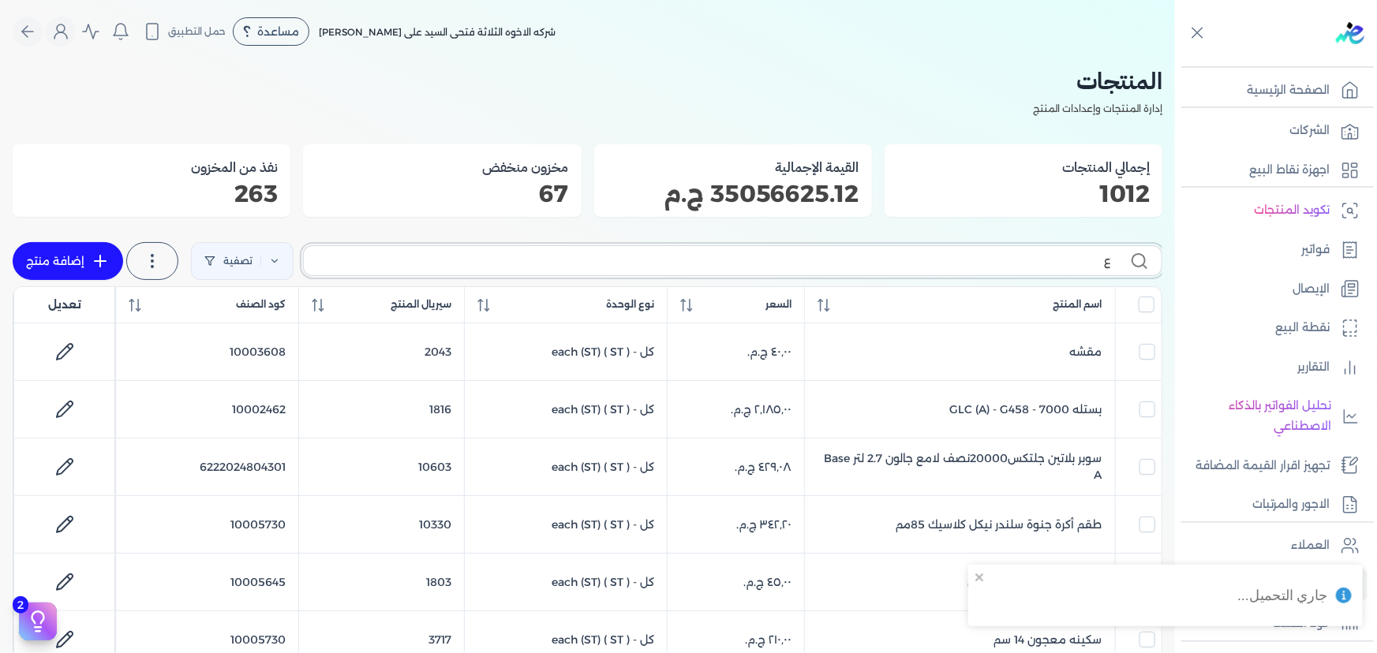
checkbox input "false"
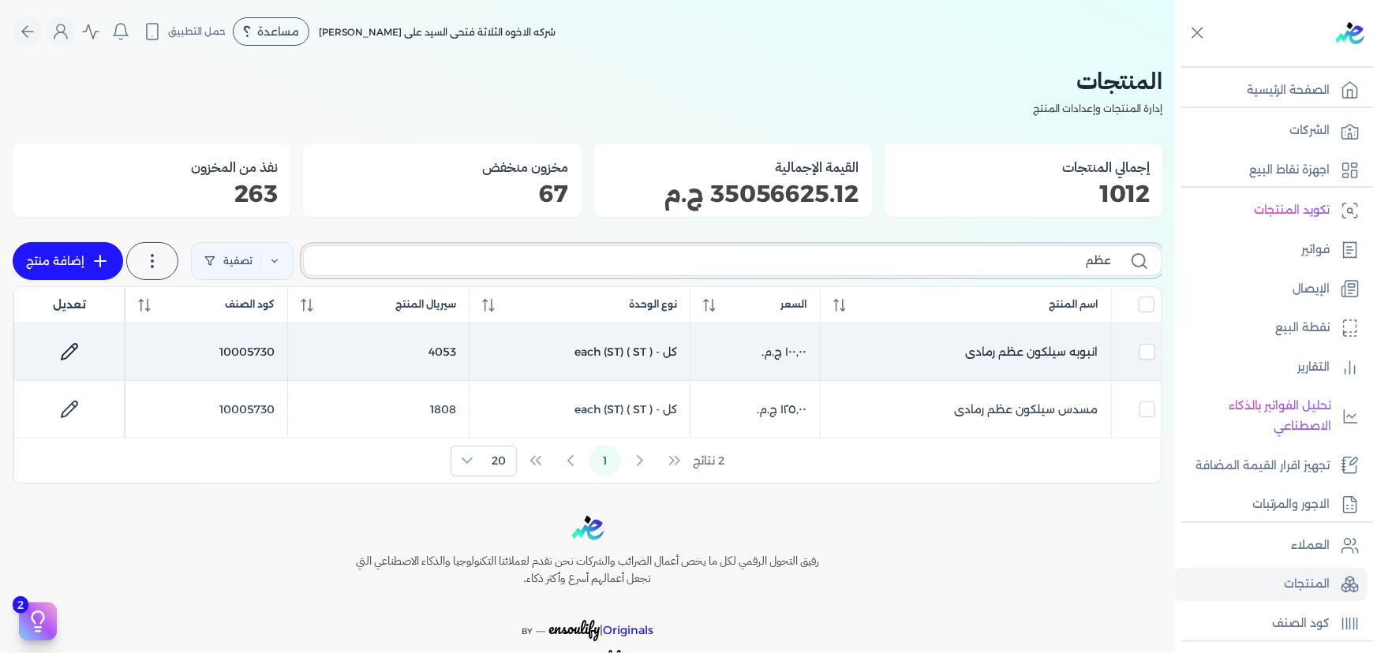
type input "عظم"
click at [68, 351] on icon at bounding box center [69, 351] width 19 height 19
click at [69, 345] on icon at bounding box center [69, 351] width 19 height 19
select select "GS1"
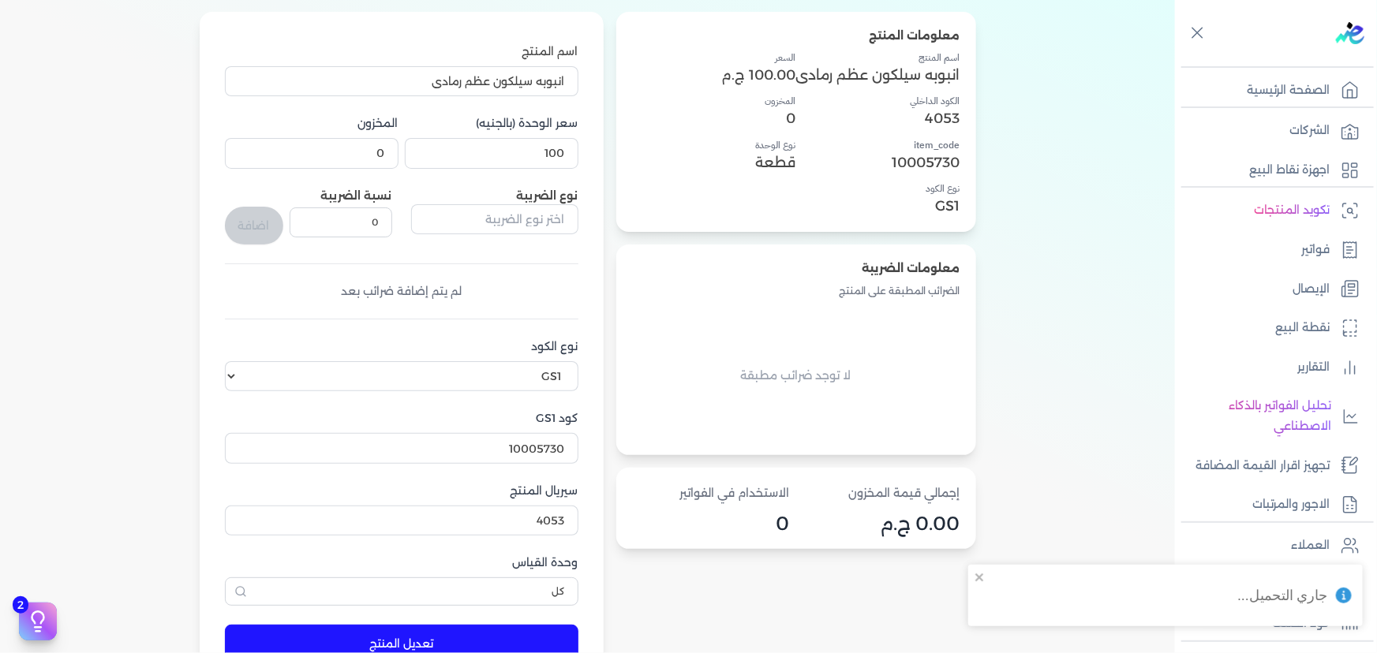
scroll to position [143, 0]
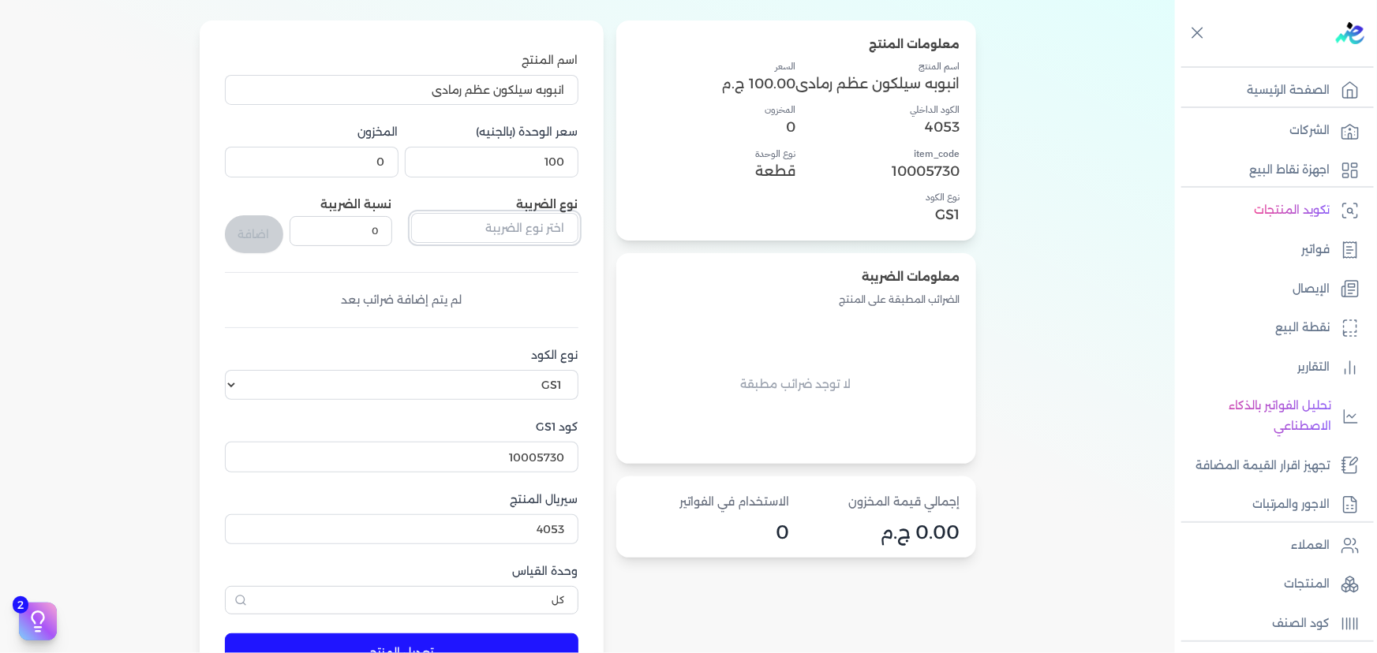
click at [468, 223] on input "text" at bounding box center [494, 228] width 167 height 30
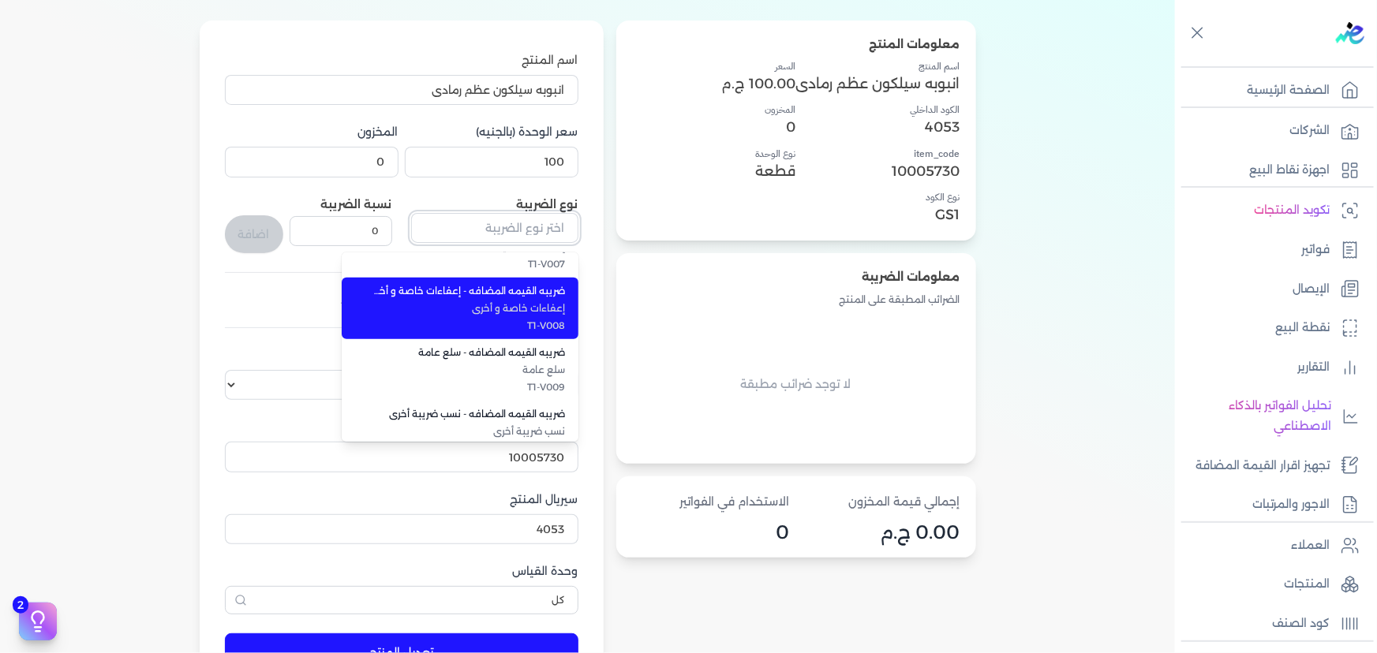
scroll to position [432, 0]
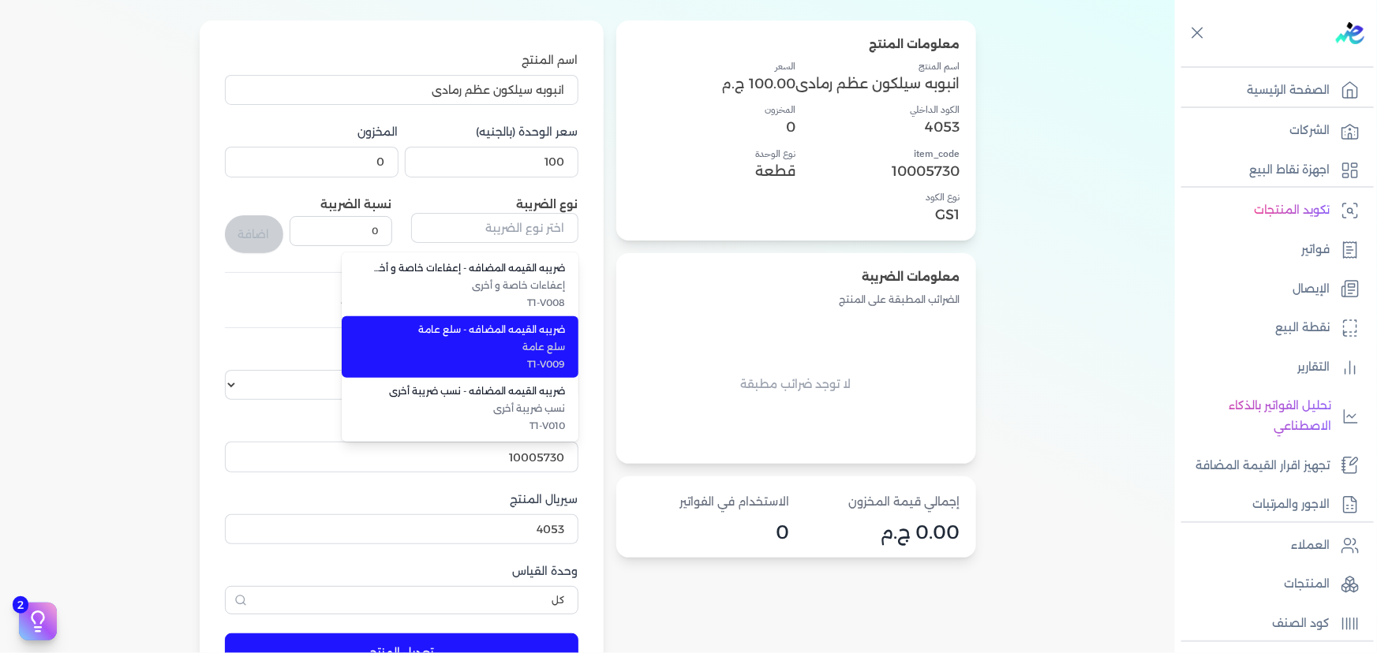
click at [523, 347] on span "سلع عامة" at bounding box center [469, 347] width 193 height 14
type input "ضريبه القيمه المضافه - سلع عامة"
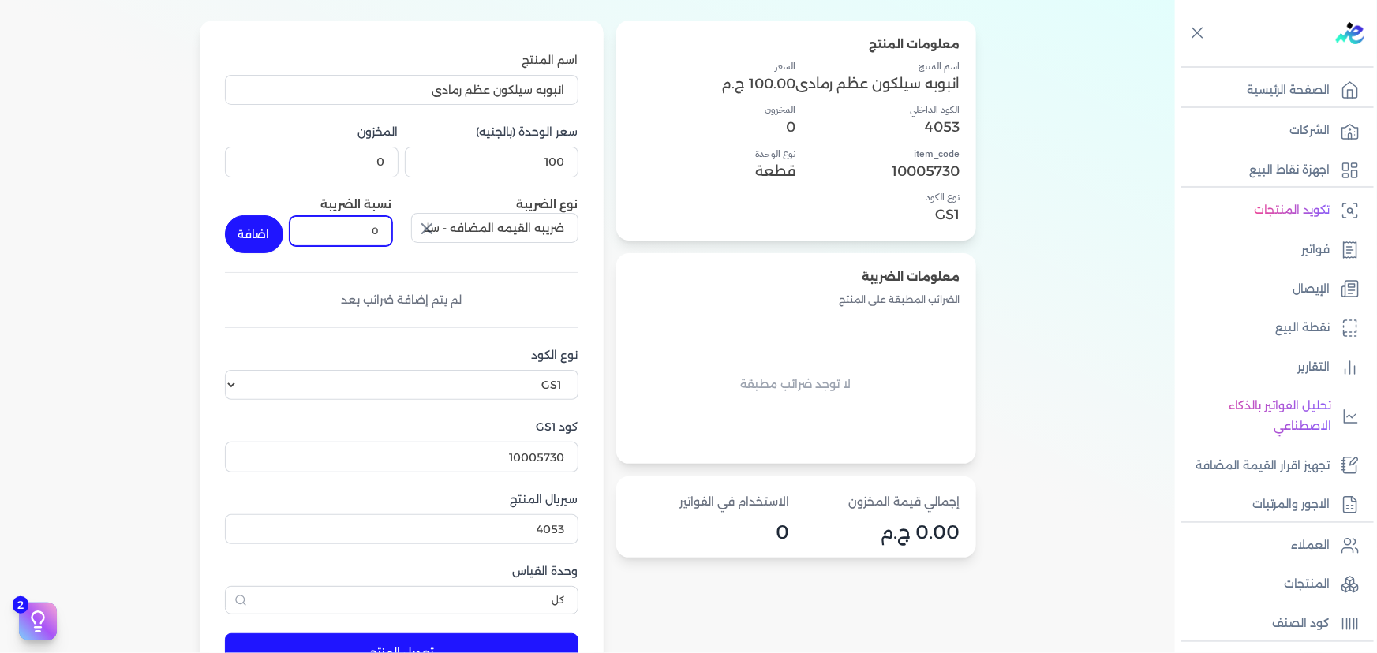
click at [362, 236] on input "0" at bounding box center [341, 231] width 103 height 30
type input "14"
click at [272, 229] on button "اضافة" at bounding box center [254, 234] width 58 height 38
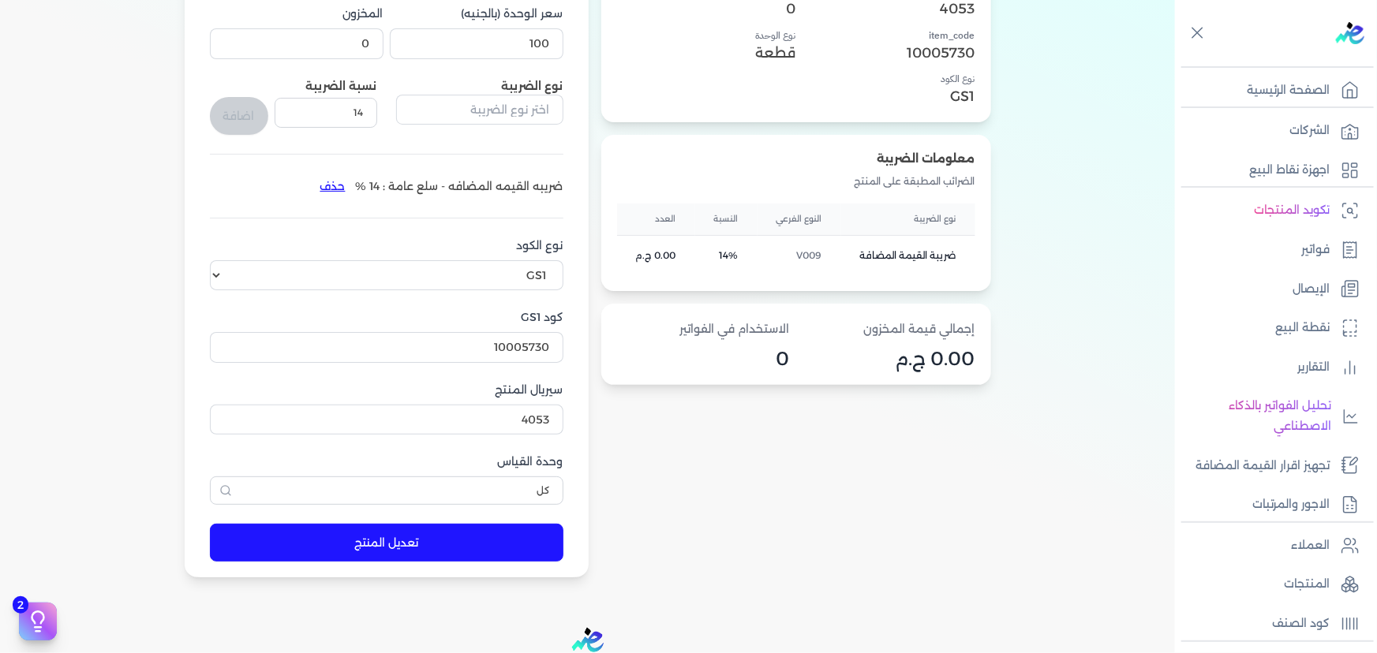
scroll to position [286, 0]
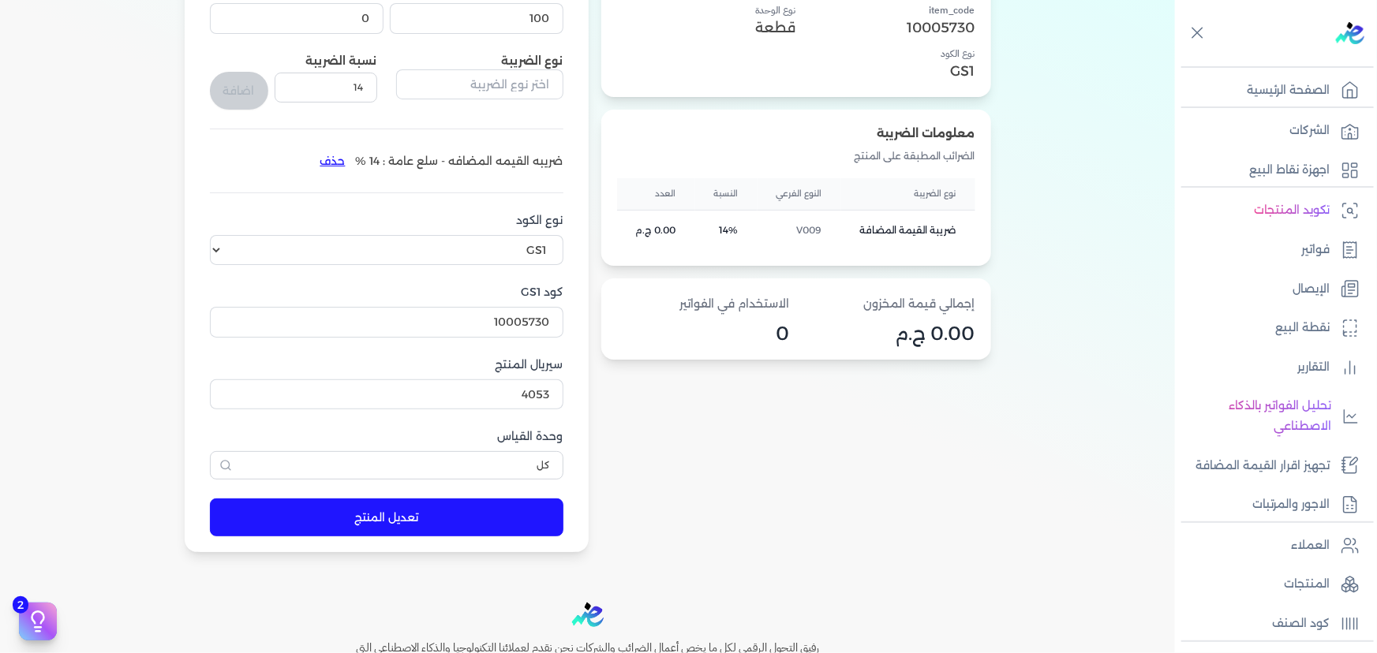
click at [457, 517] on button "تعديل المنتج" at bounding box center [387, 518] width 354 height 38
click at [1304, 250] on p "فواتير" at bounding box center [1315, 250] width 28 height 21
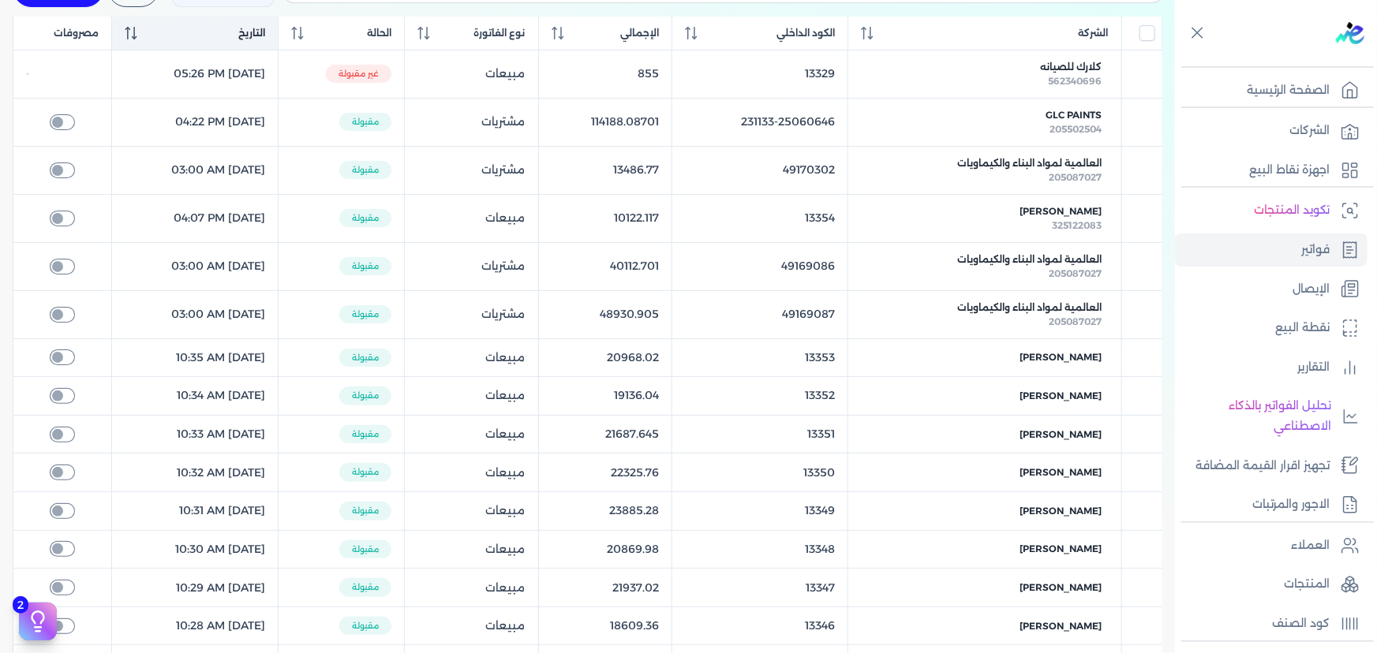
scroll to position [71, 0]
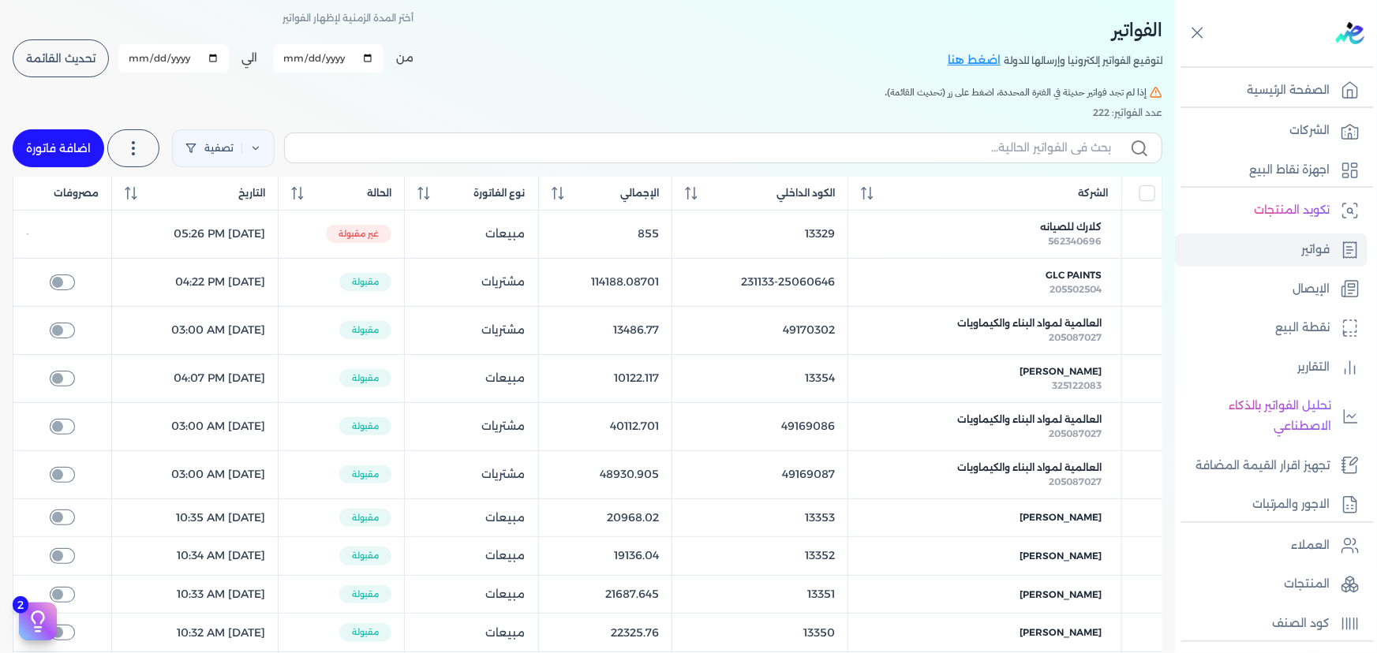
click at [43, 145] on link "اضافة فاتورة" at bounding box center [59, 148] width 92 height 38
select select "EGP"
select select "B"
select select "EGS"
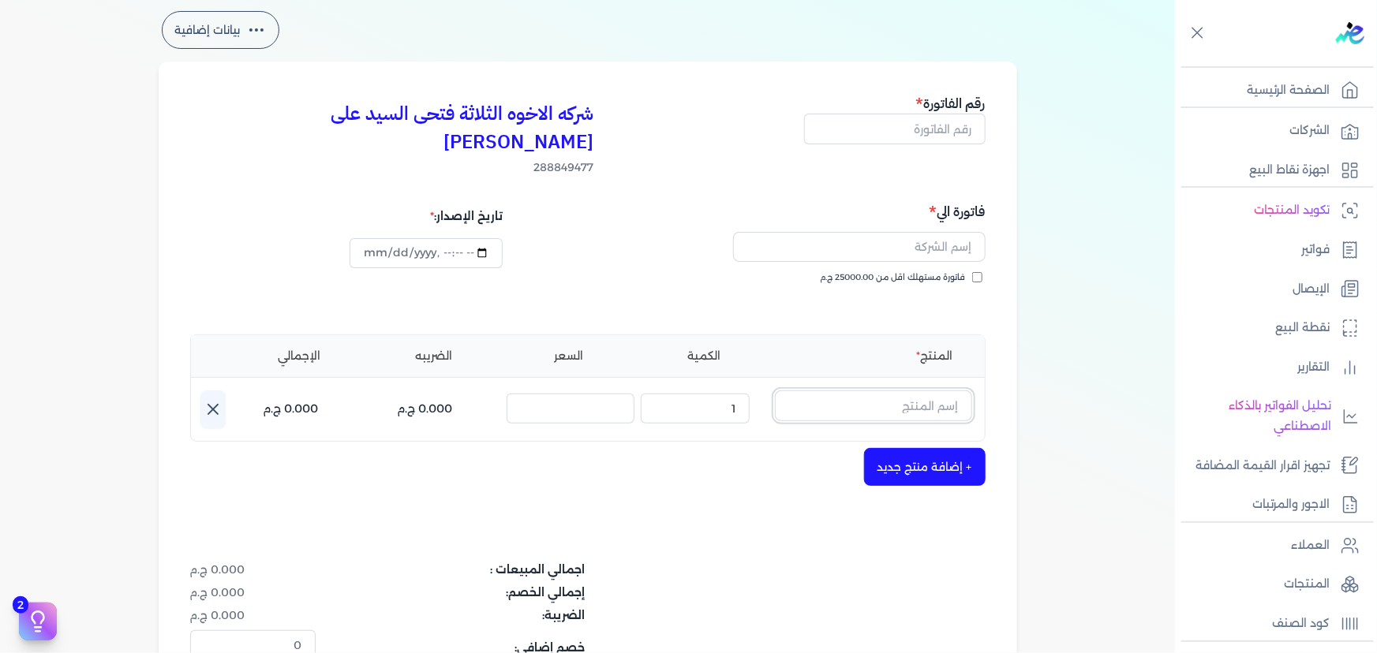
click at [905, 391] on input "text" at bounding box center [873, 406] width 197 height 30
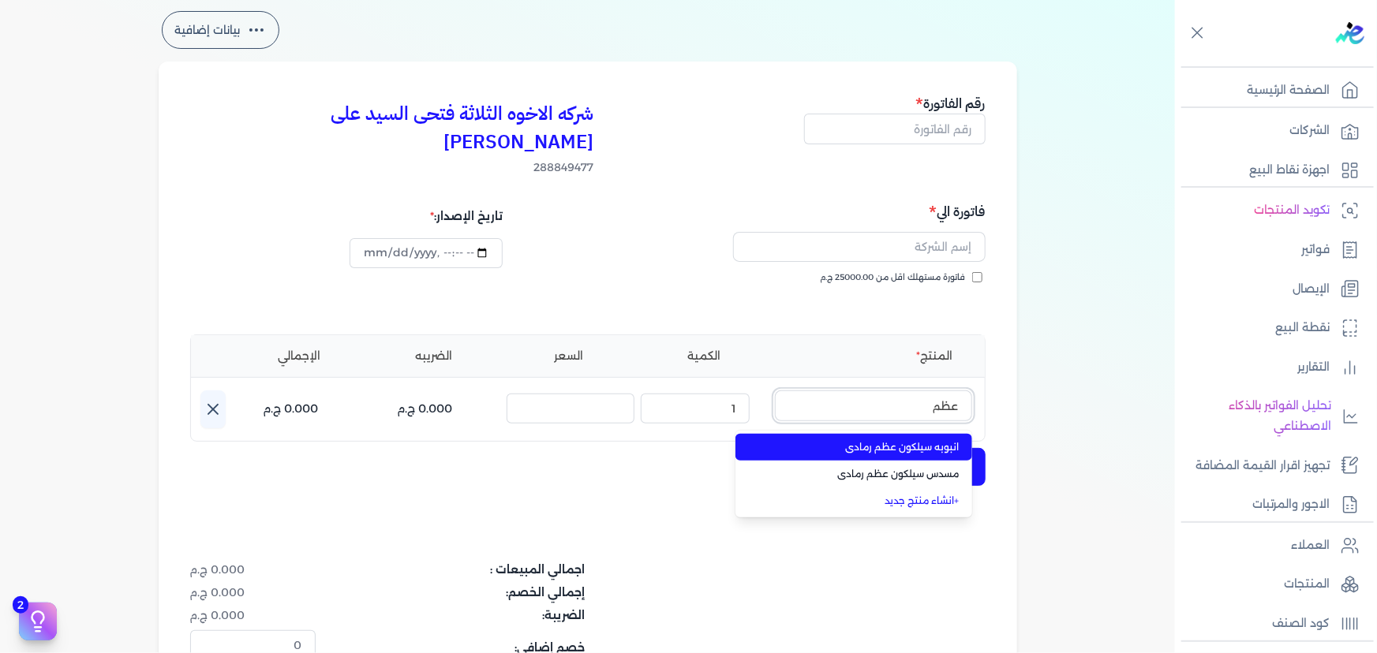
type input "عظم"
click at [878, 440] on span "انبوبه سيلكون عظم رمادى" at bounding box center [863, 447] width 193 height 14
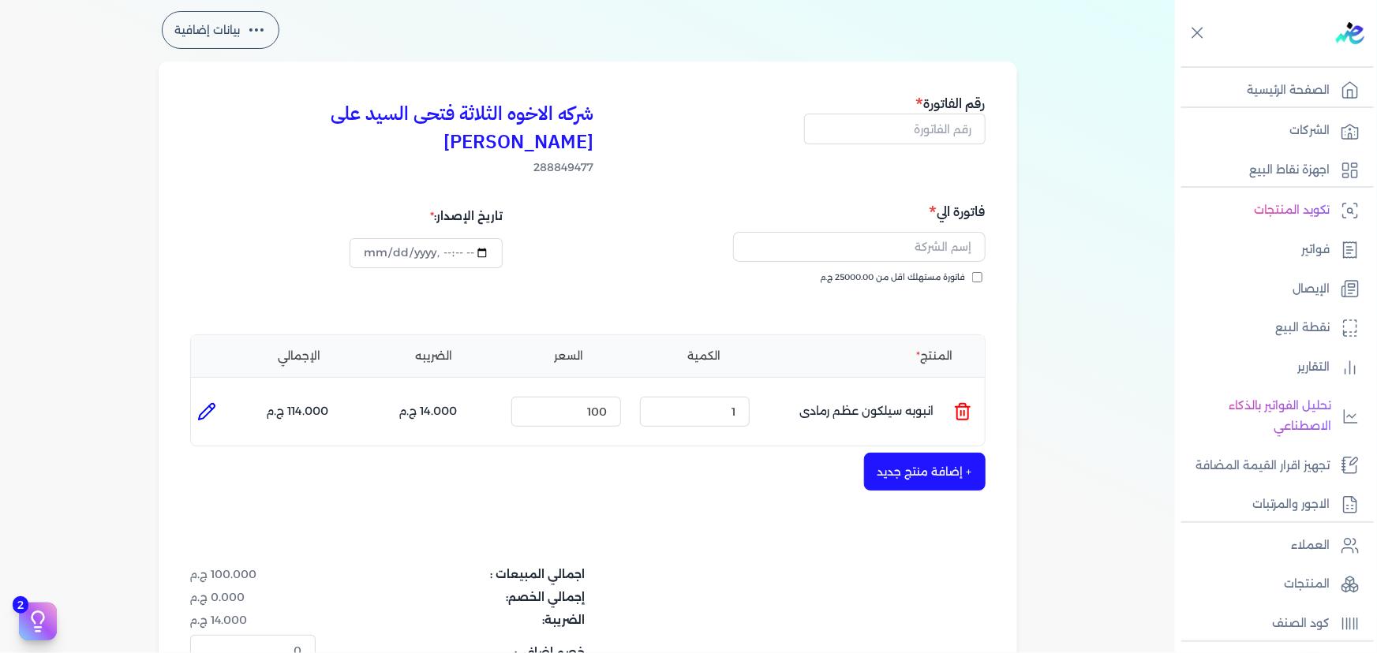
click at [213, 402] on icon at bounding box center [206, 411] width 19 height 19
type input "انبوبه سيلكون عظم رمادى"
type input "100"
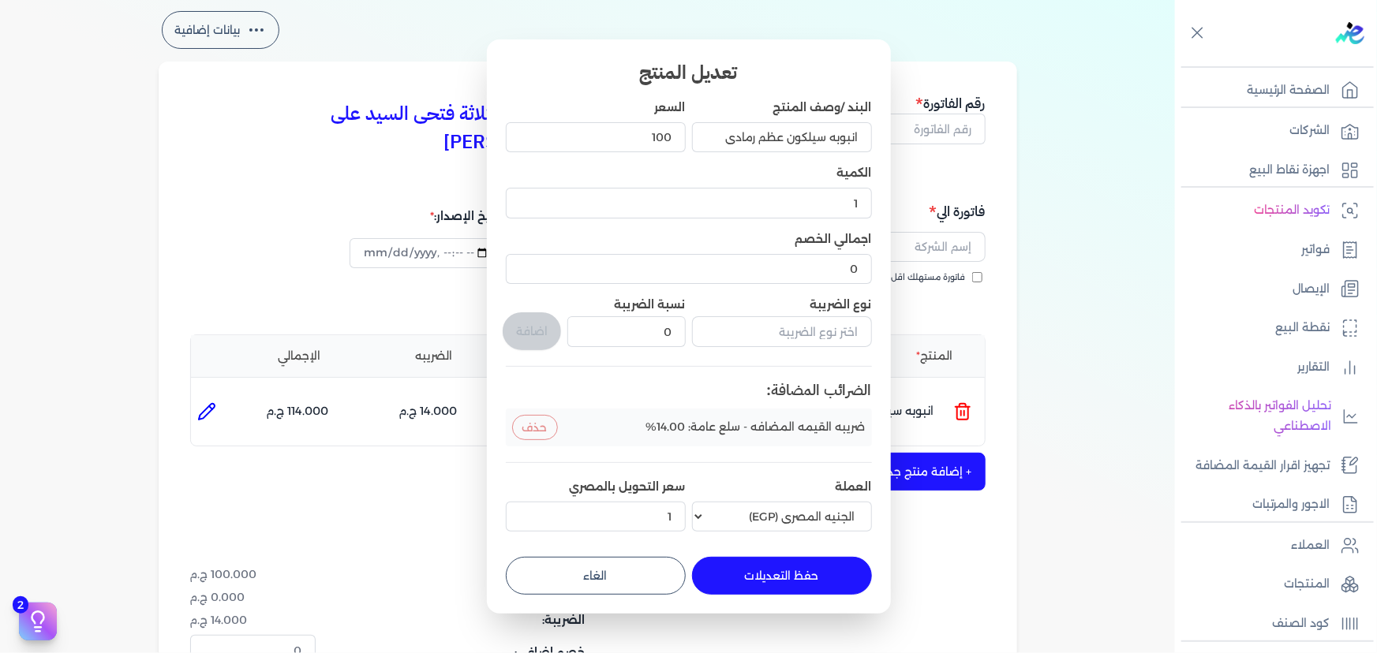
click at [631, 581] on button "الغاء" at bounding box center [596, 576] width 180 height 38
type input "0"
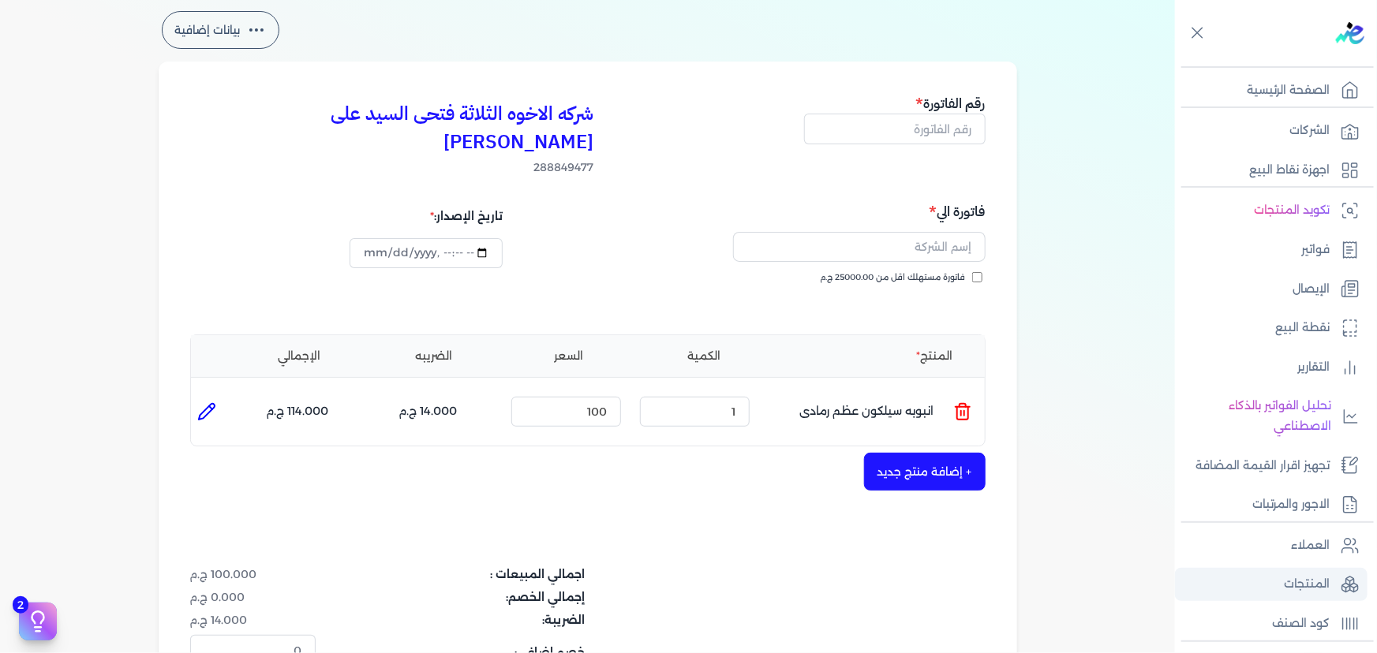
click at [1299, 585] on p "المنتجات" at bounding box center [1307, 584] width 46 height 21
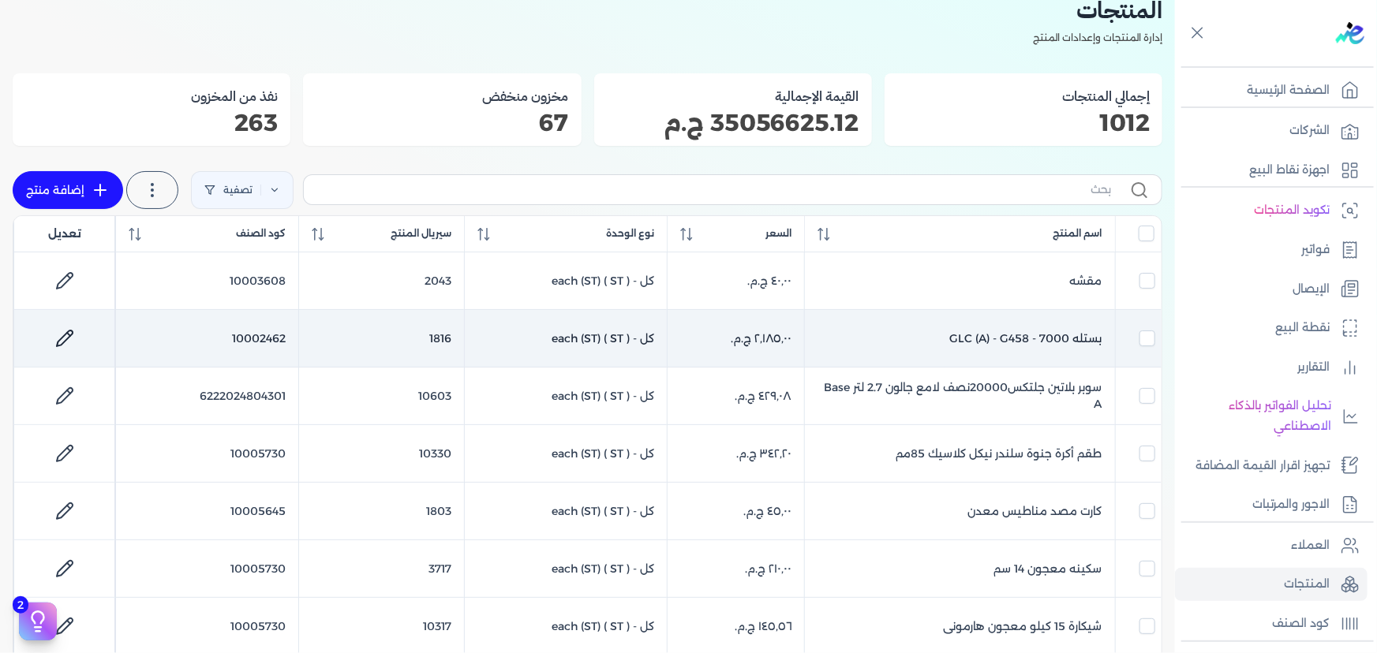
click at [74, 329] on icon at bounding box center [64, 338] width 19 height 19
select select "GS1"
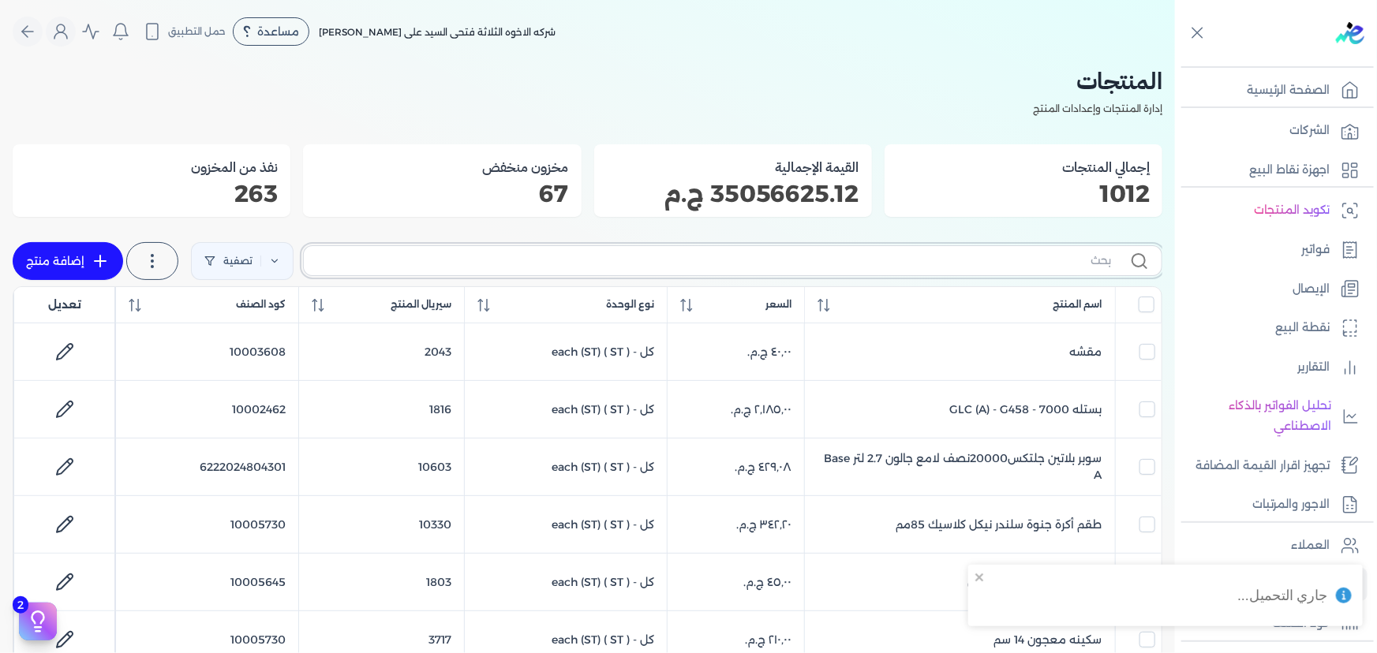
click at [908, 257] on input "text" at bounding box center [713, 261] width 795 height 17
paste input "شكاره معجون جبس برفكتو كيماويات"
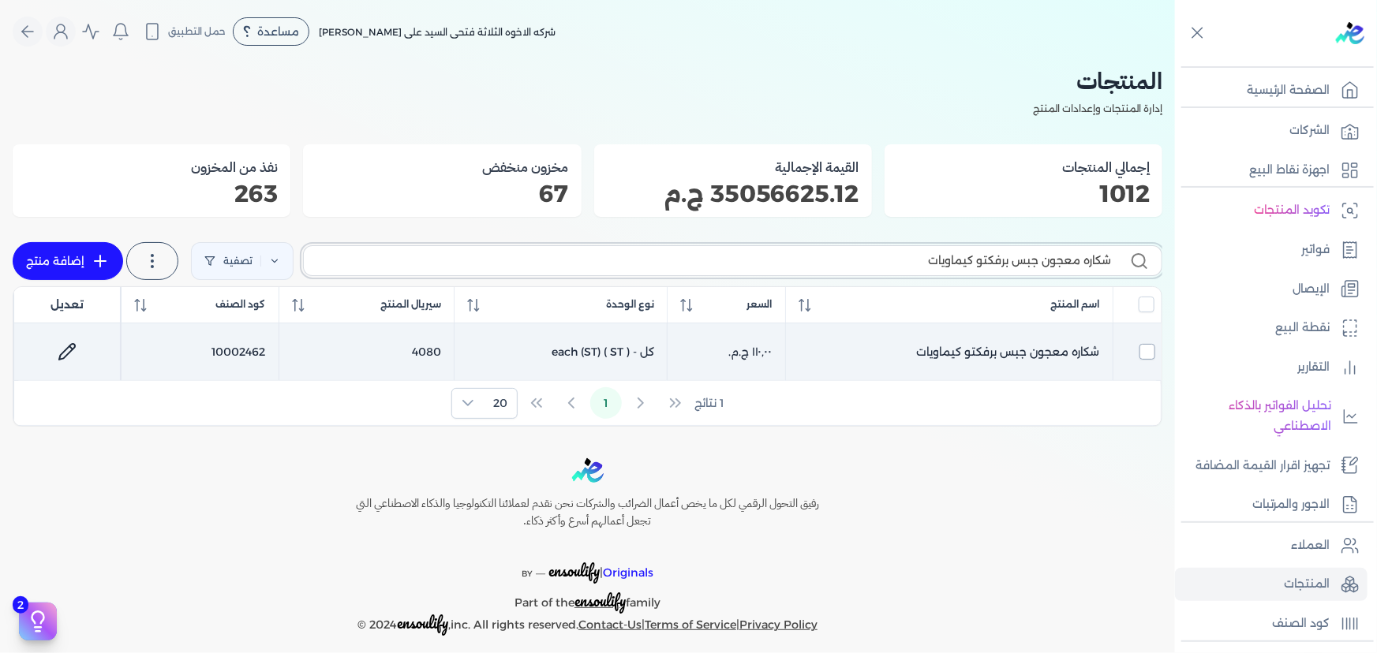
type input "شكاره معجون جبس برفكتو كيماويات"
click at [1151, 349] on input "checkbox" at bounding box center [1147, 352] width 16 height 16
checkbox input "true"
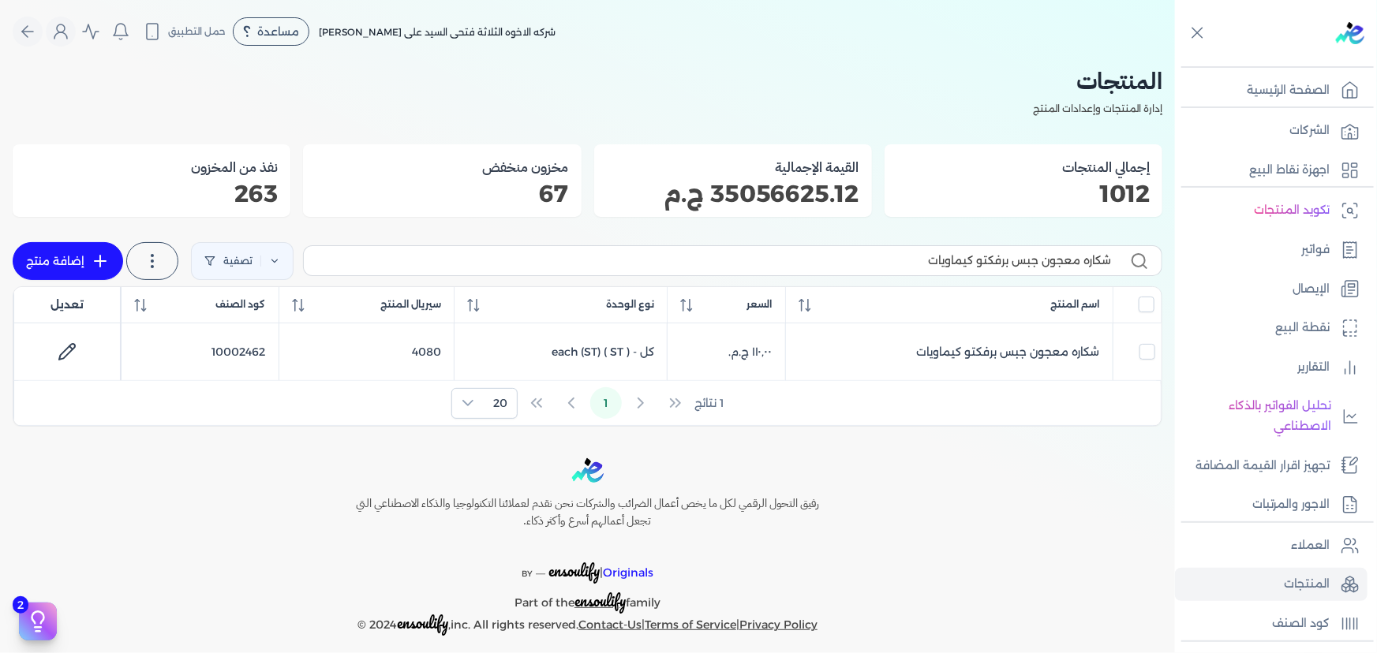
checkbox input "true"
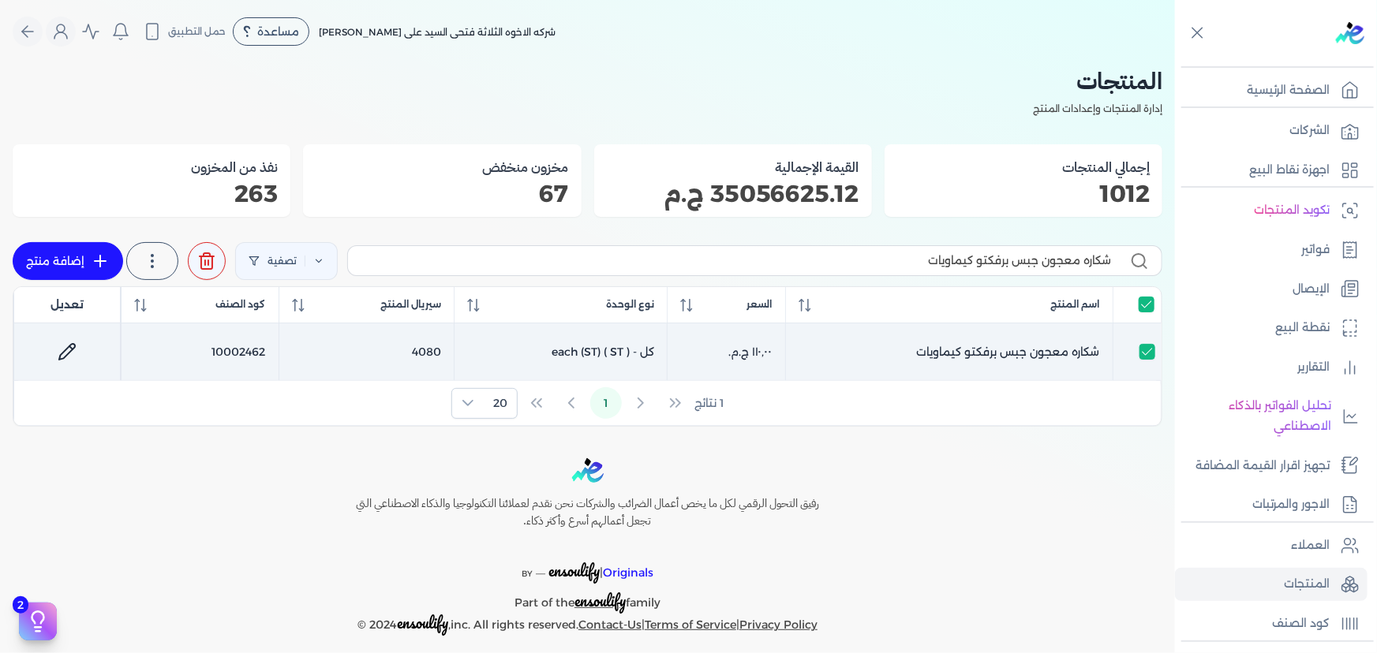
click at [69, 345] on icon at bounding box center [67, 351] width 19 height 19
select select "GS1"
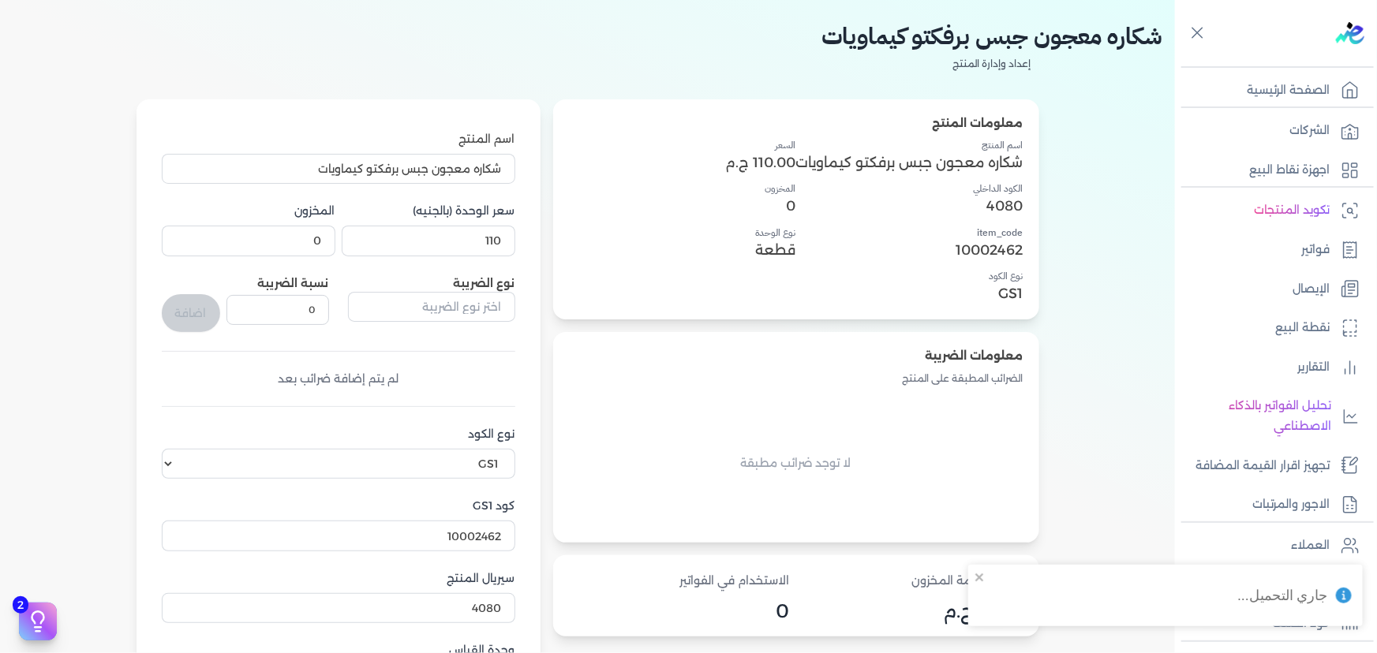
scroll to position [71, 0]
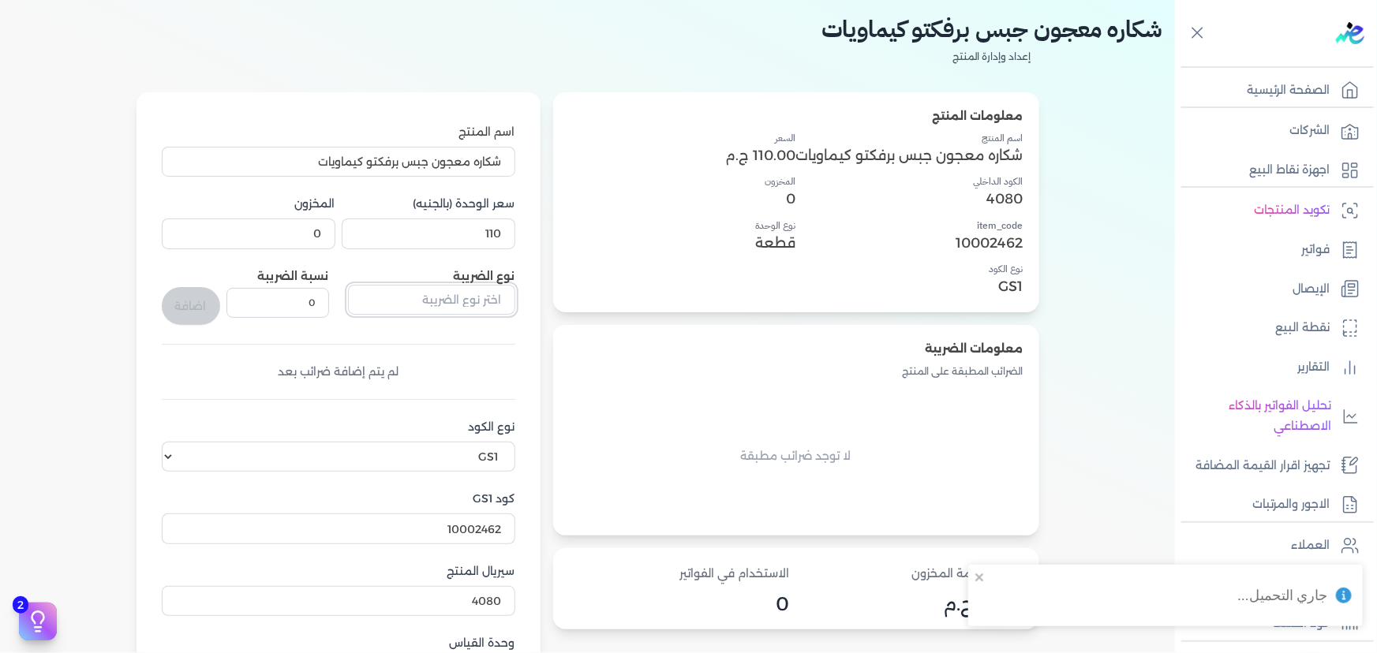
click at [456, 299] on input "text" at bounding box center [431, 300] width 167 height 30
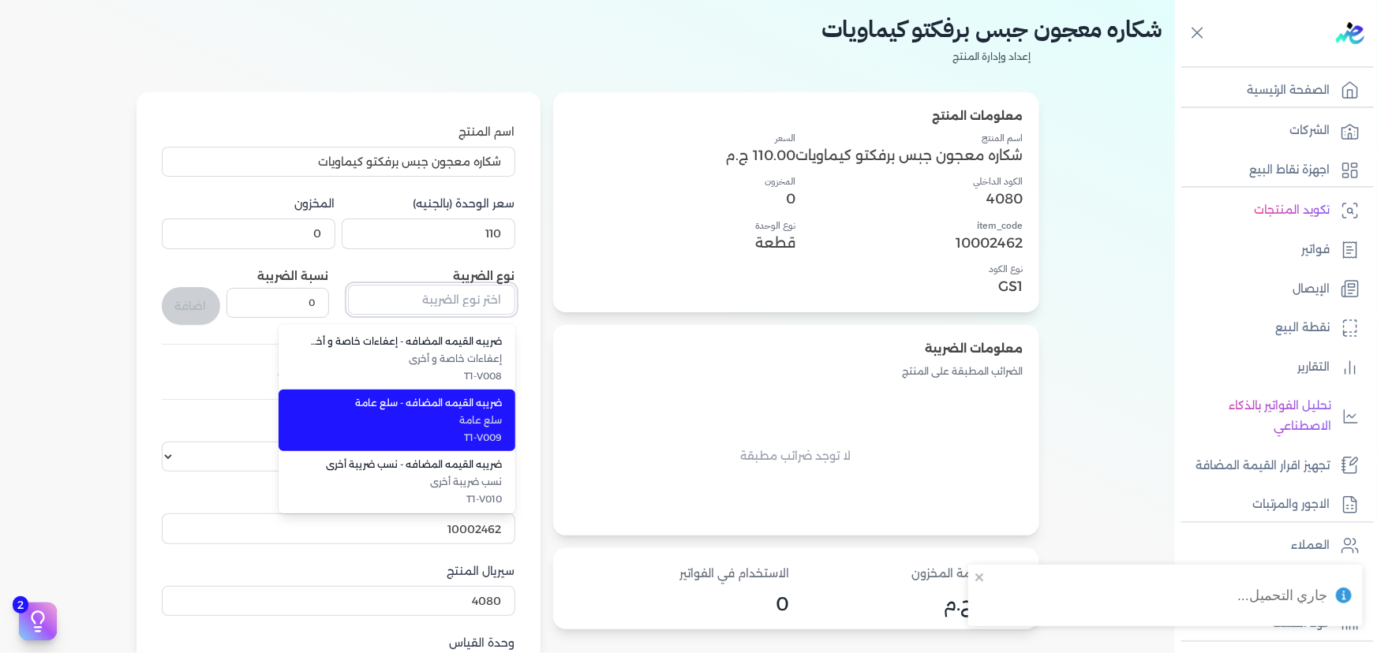
scroll to position [432, 0]
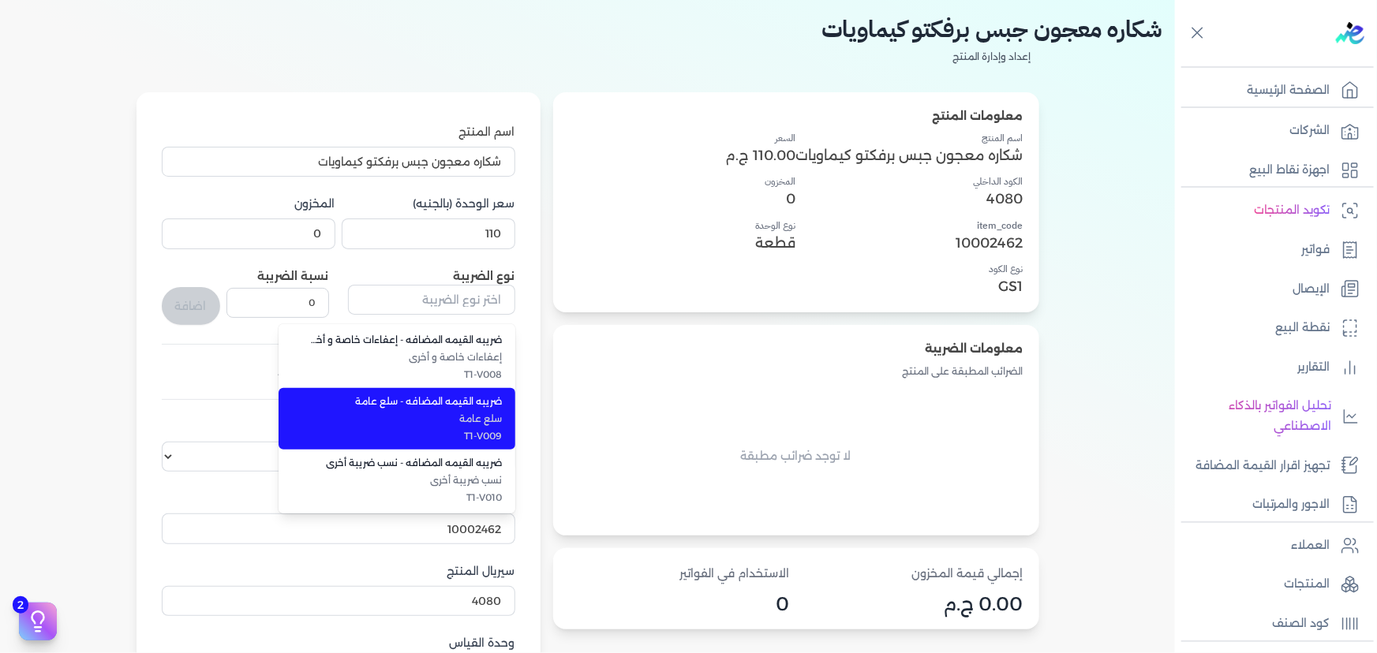
click at [486, 418] on span "سلع عامة" at bounding box center [406, 419] width 193 height 14
type input "ضريبه القيمه المضافه - سلع عامة"
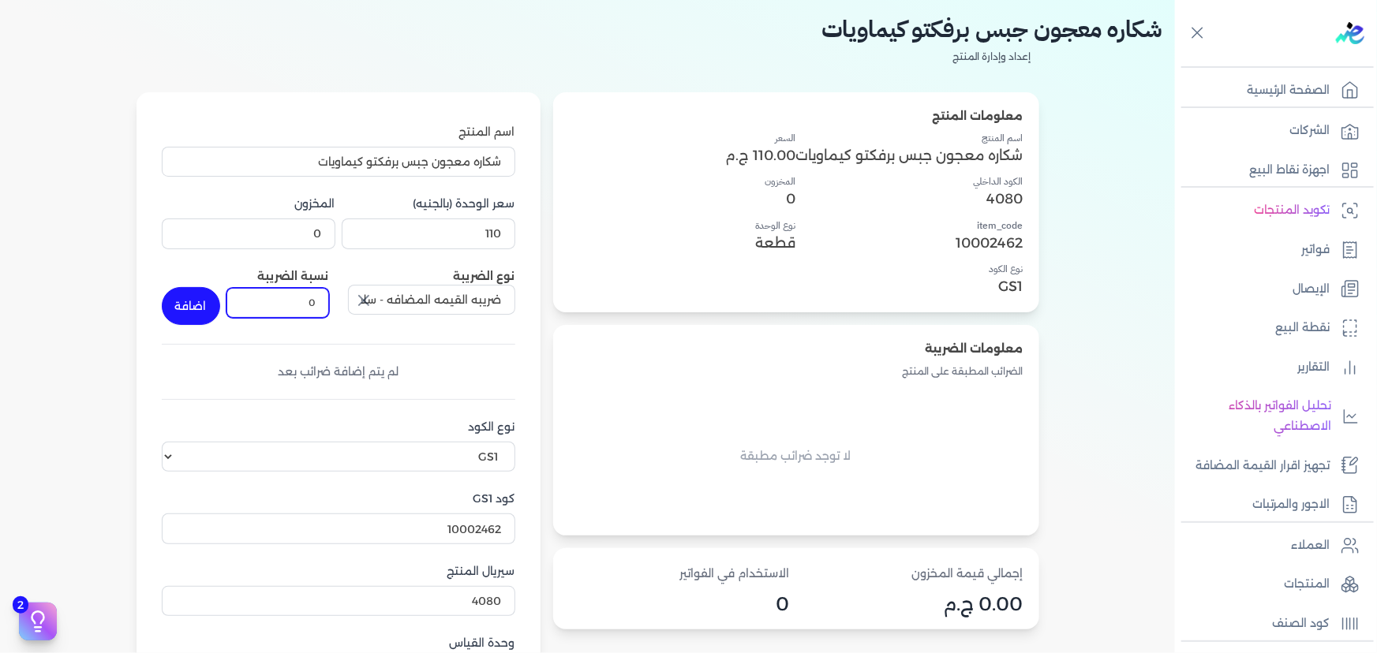
drag, startPoint x: 302, startPoint y: 300, endPoint x: 419, endPoint y: 306, distance: 117.0
click at [419, 306] on div "نوع الضريبة ضريبه القيمه المضافه - سلع عامة نسبة الضريبة 0 اضافة" at bounding box center [339, 296] width 354 height 57
type input "14"
click at [348, 285] on button "button" at bounding box center [362, 301] width 28 height 32
click at [395, 299] on input "text" at bounding box center [431, 300] width 167 height 30
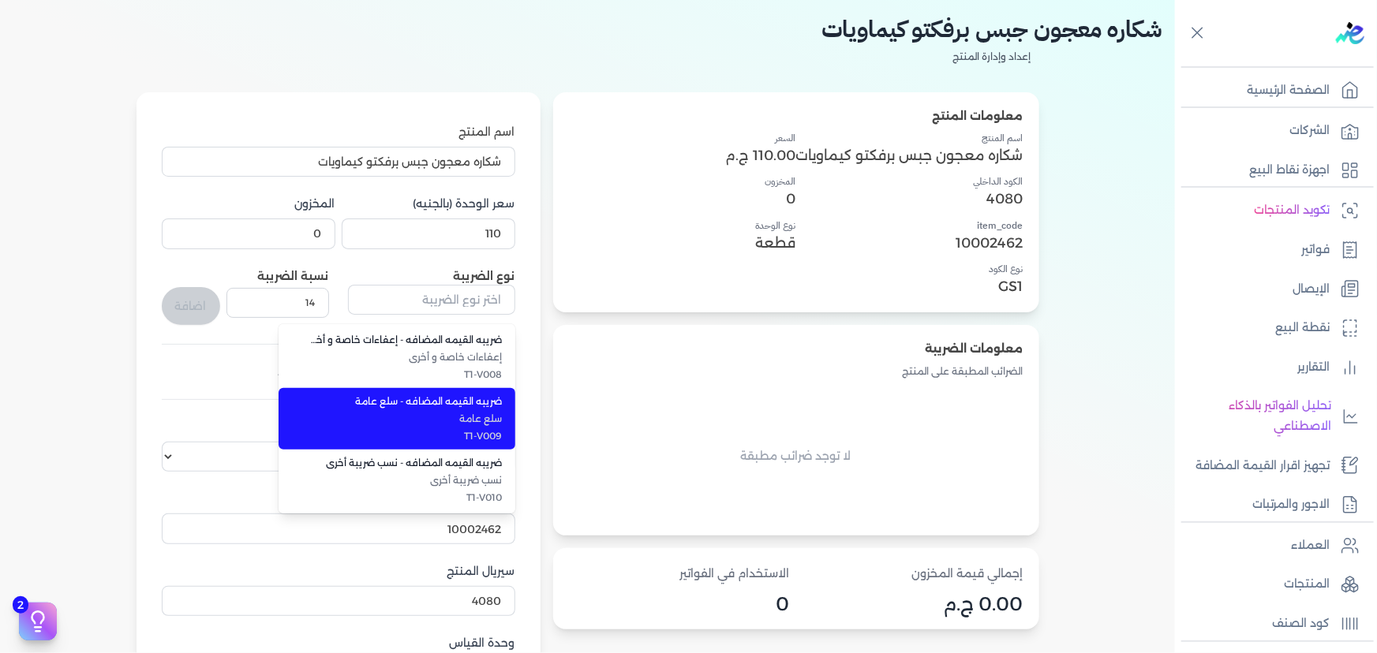
drag, startPoint x: 440, startPoint y: 413, endPoint x: 210, endPoint y: 370, distance: 233.7
click at [440, 413] on span "سلع عامة" at bounding box center [406, 419] width 193 height 14
type input "ضريبه القيمه المضافه - سلع عامة"
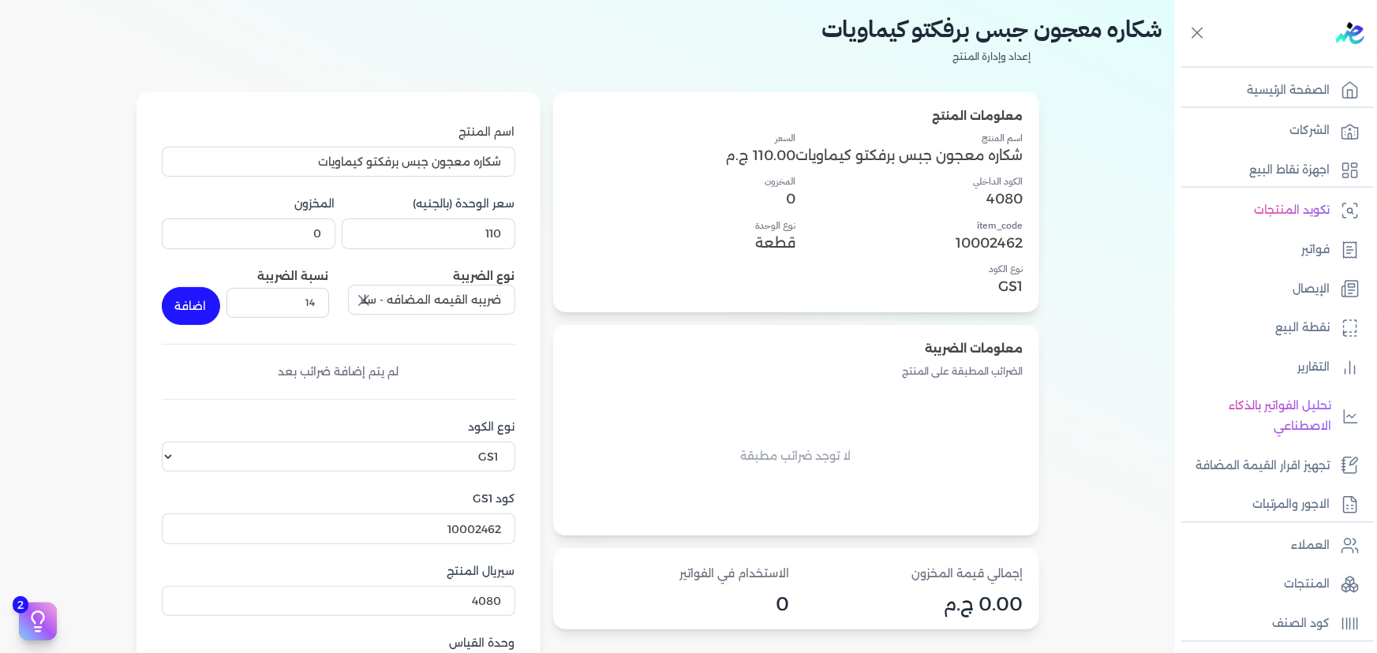
click at [196, 305] on button "اضافة" at bounding box center [191, 306] width 58 height 38
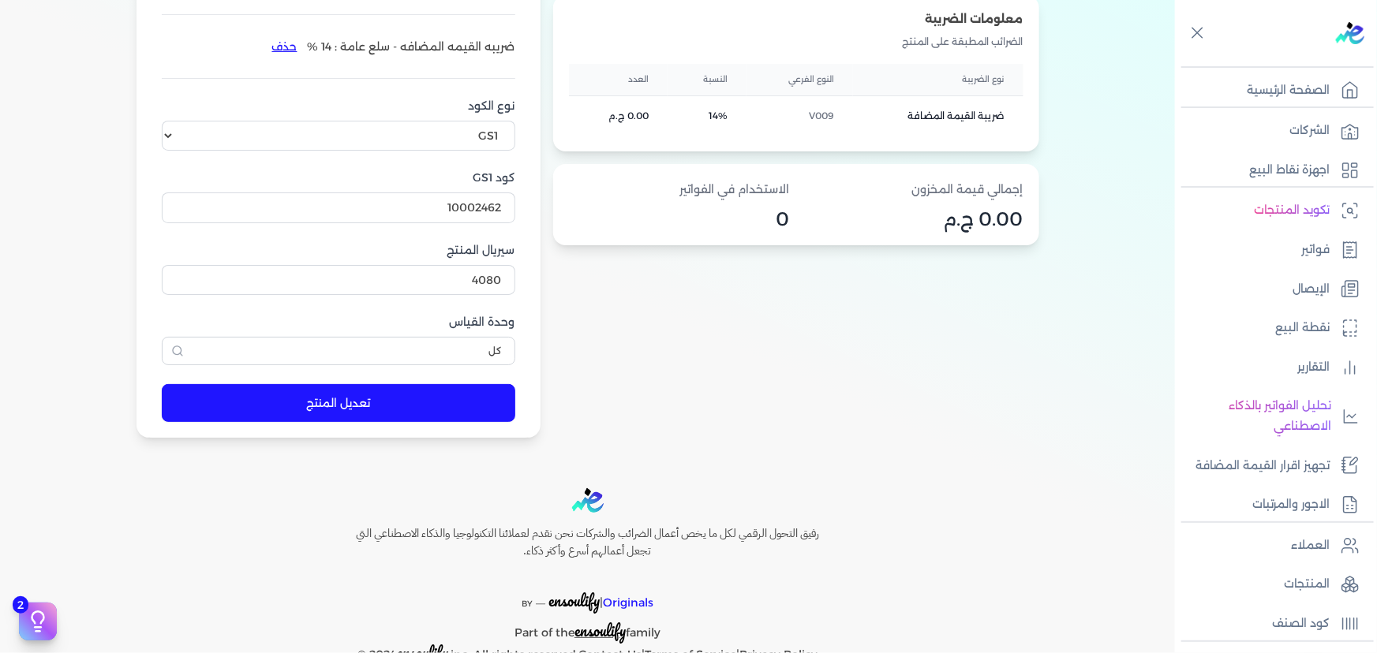
scroll to position [443, 0]
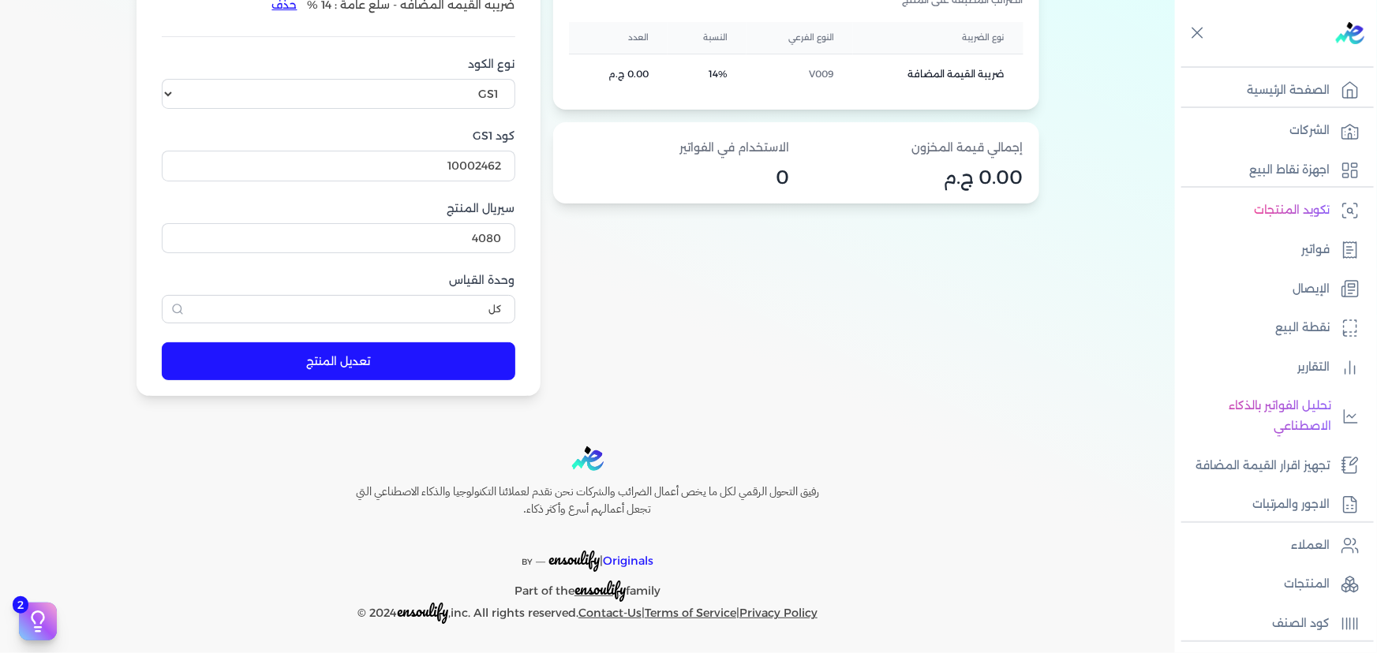
click at [432, 353] on button "تعديل المنتج" at bounding box center [339, 361] width 354 height 38
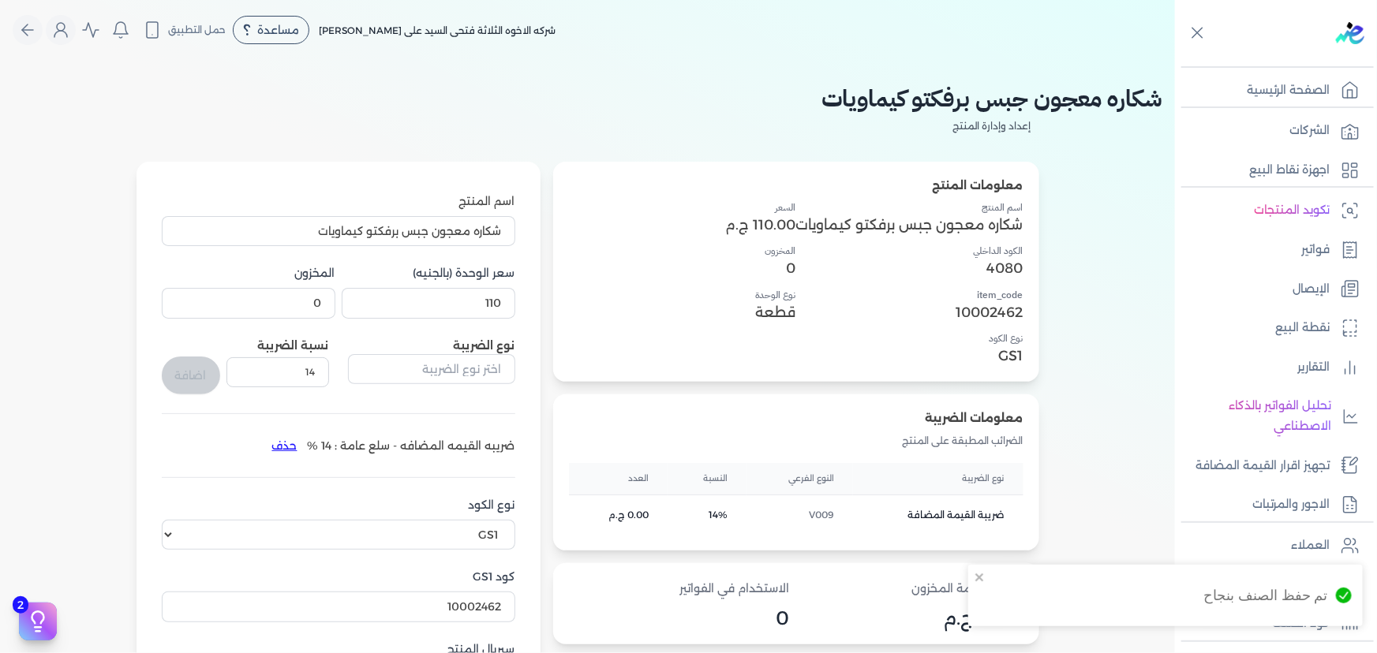
scroll to position [0, 0]
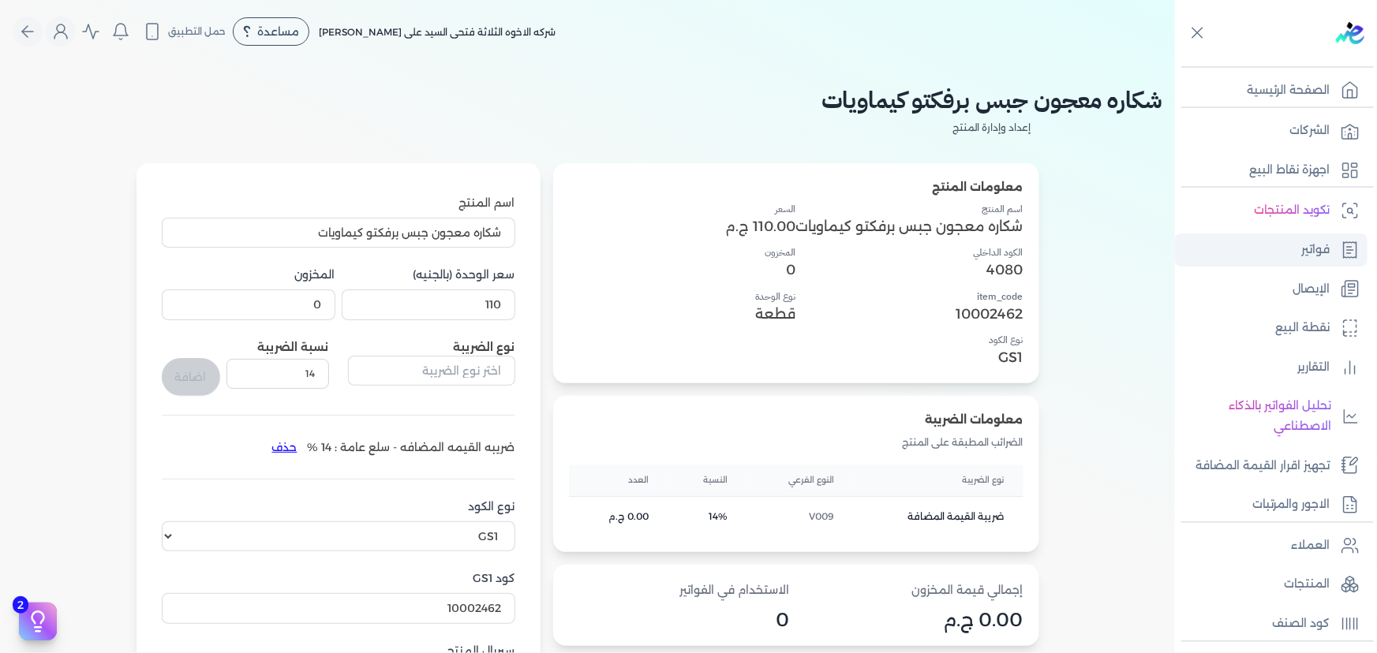
click at [1306, 249] on p "فواتير" at bounding box center [1315, 250] width 28 height 21
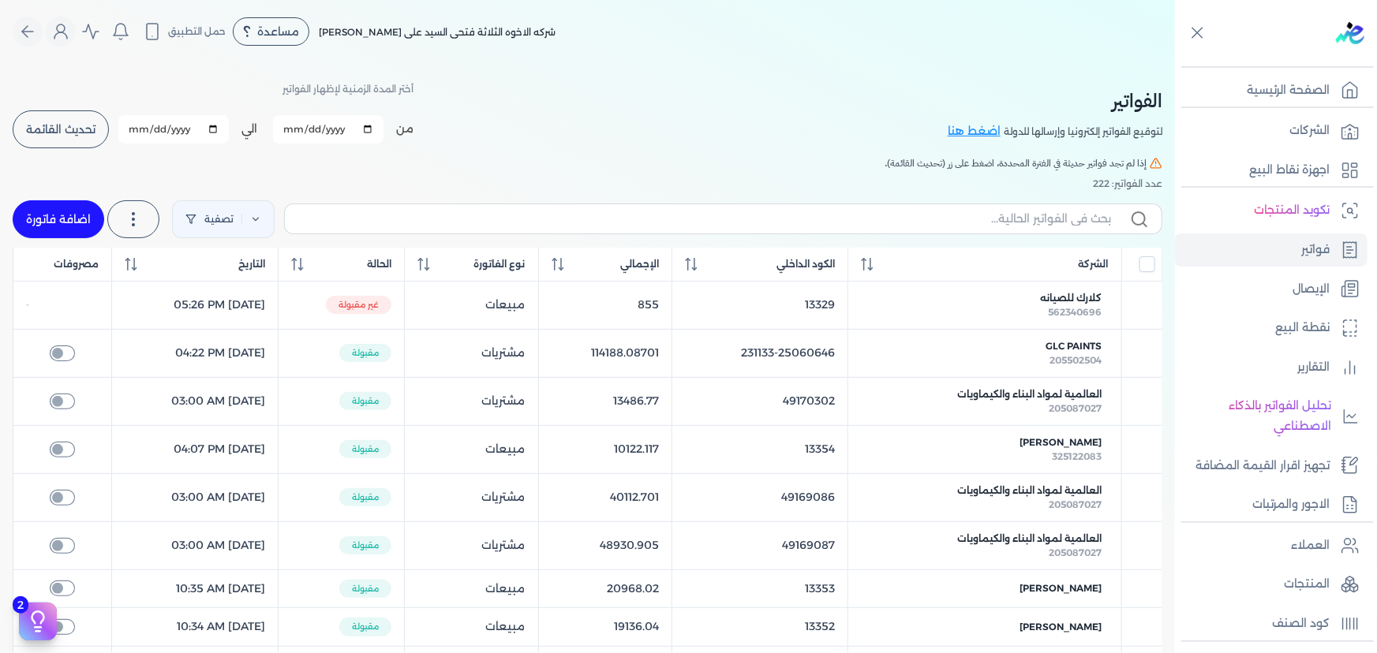
drag, startPoint x: 63, startPoint y: 131, endPoint x: 220, endPoint y: 209, distance: 175.4
click at [62, 130] on span "تحديث القائمة" at bounding box center [60, 129] width 69 height 11
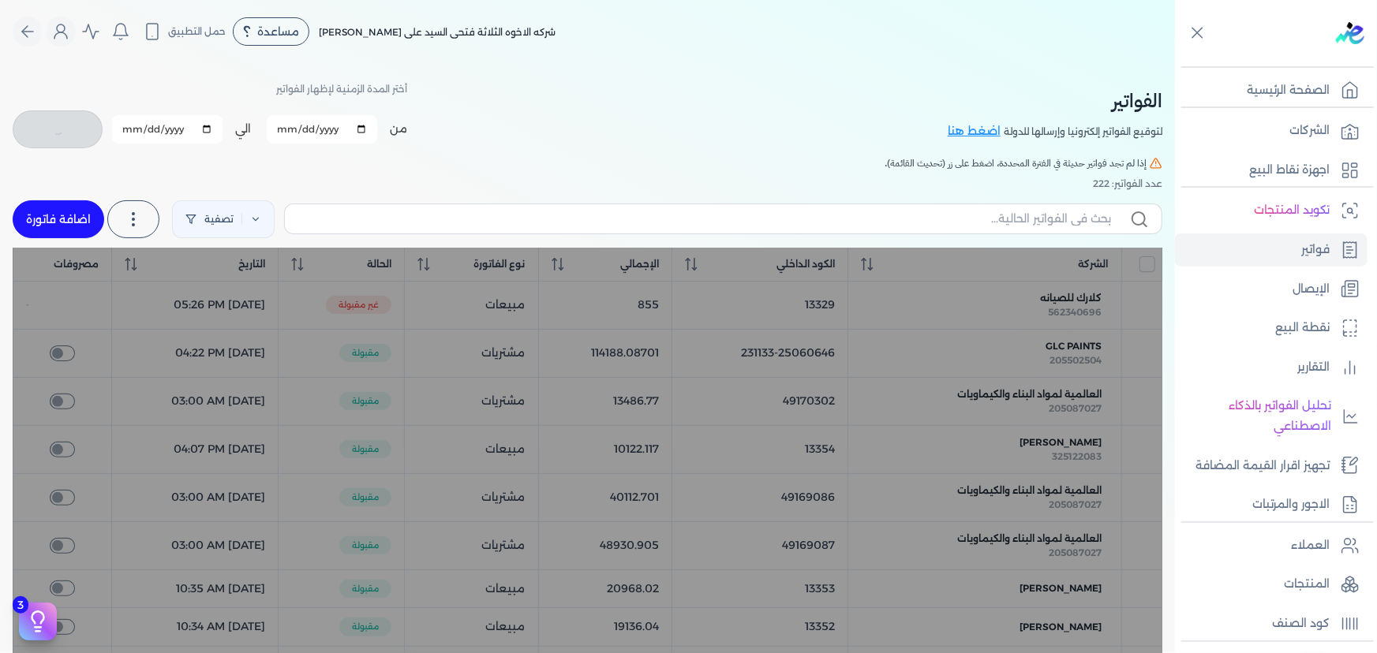
checkbox input "false"
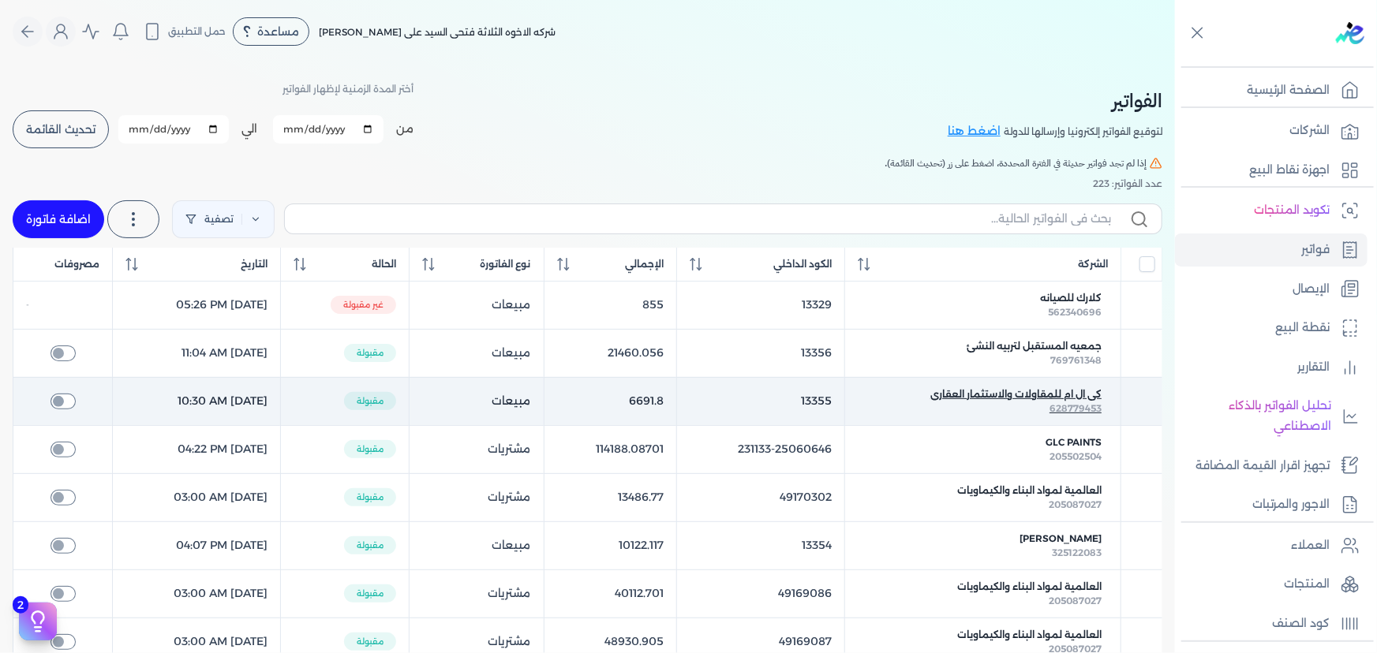
click at [1060, 391] on span "كى ال ام للمقاولات والاستثمار العقارى" at bounding box center [1015, 394] width 171 height 14
click at [1015, 389] on span "كى ال ام للمقاولات والاستثمار العقارى" at bounding box center [1015, 394] width 171 height 14
click at [989, 389] on span "كى ال ام للمقاولات والاستثمار العقارى" at bounding box center [1015, 394] width 171 height 14
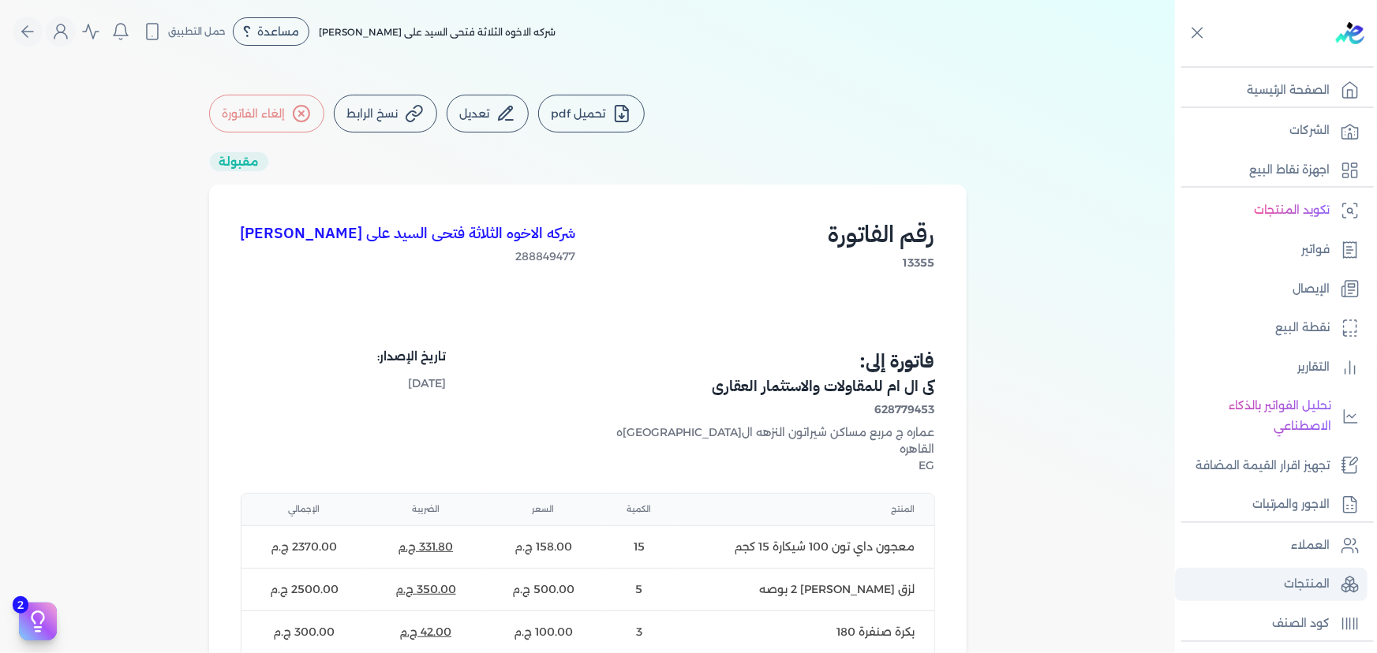
click at [1326, 580] on p "المنتجات" at bounding box center [1307, 584] width 46 height 21
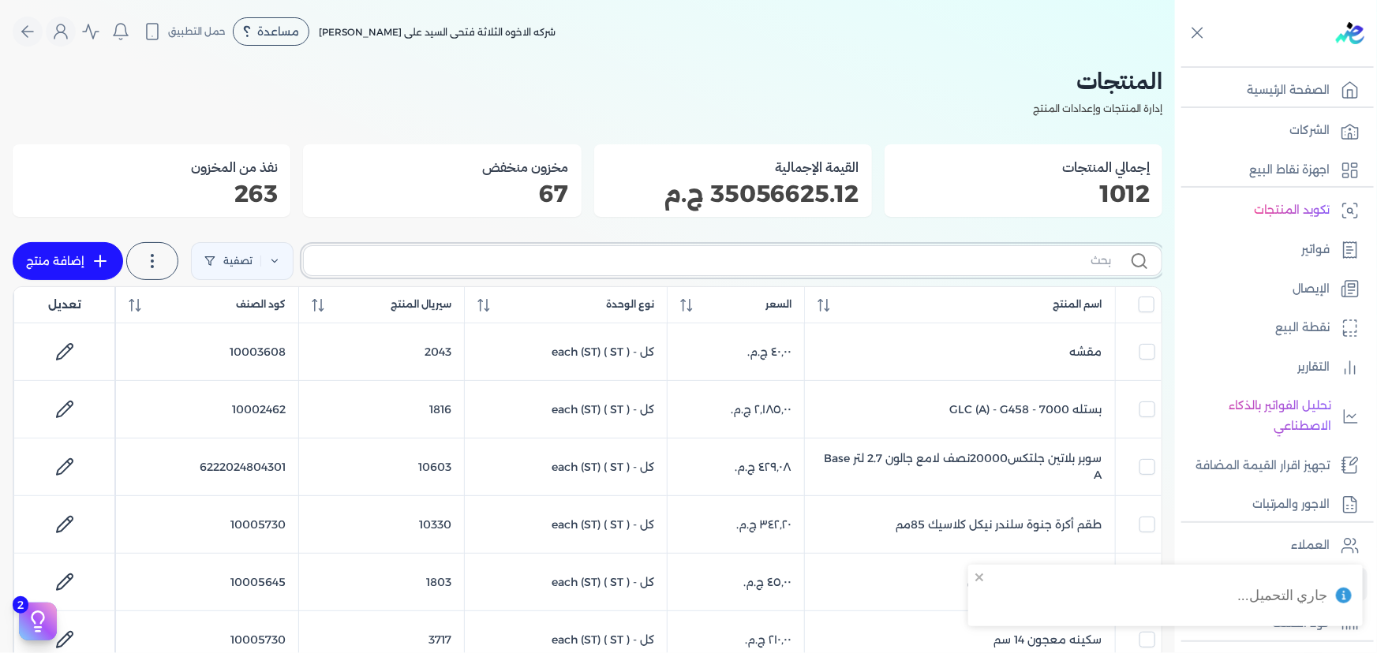
click at [761, 265] on input "text" at bounding box center [713, 261] width 795 height 17
paste input "جي ال سي معجون شروخ فل تايم 013 - علبة المعاجين 1.0 لتر"
type input "جي ال سي معجون شروخ فل تايم 013 - علبة المعاجين 1.0 لتر"
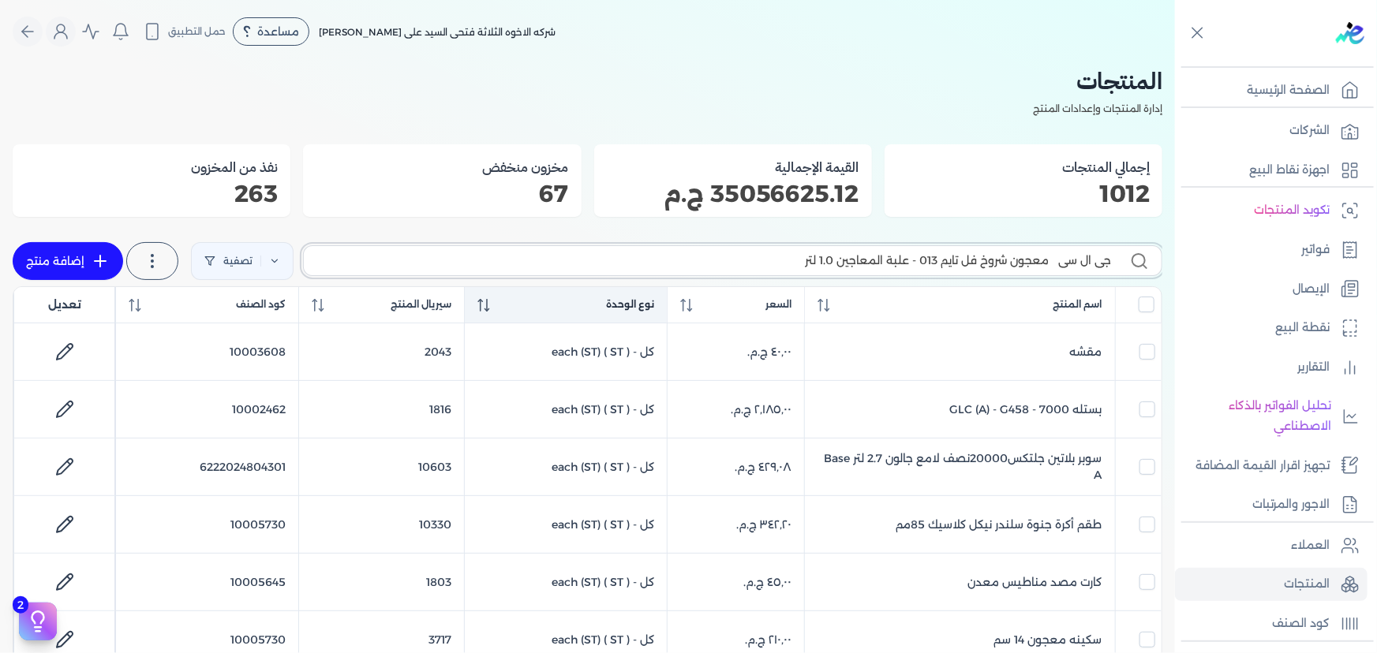
checkbox input "false"
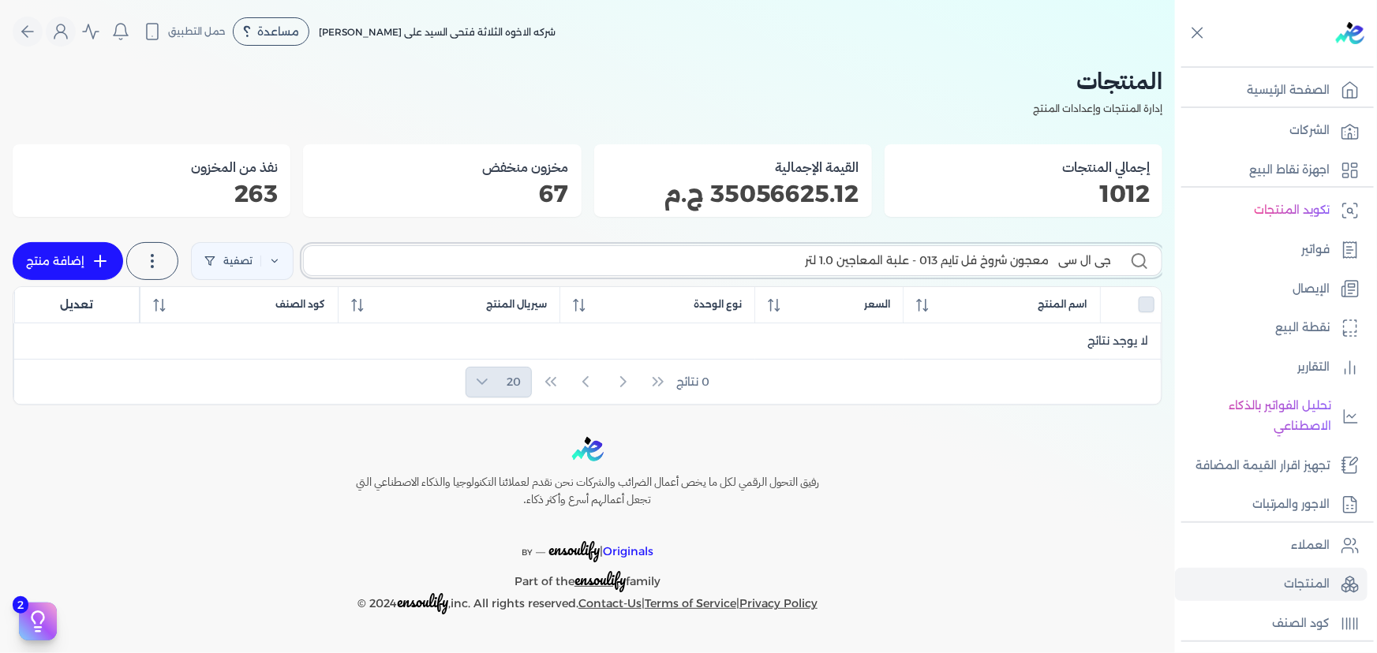
click at [690, 260] on input "جي ال سي معجون شروخ فل تايم 013 - علبة المعاجين 1.0 لتر" at bounding box center [713, 261] width 795 height 17
paste input ""عبوة 2 لتر جالون ارتكس اسود 890 ""
type input "عبوة 2 لتر جالون ارتكس اسود 890"
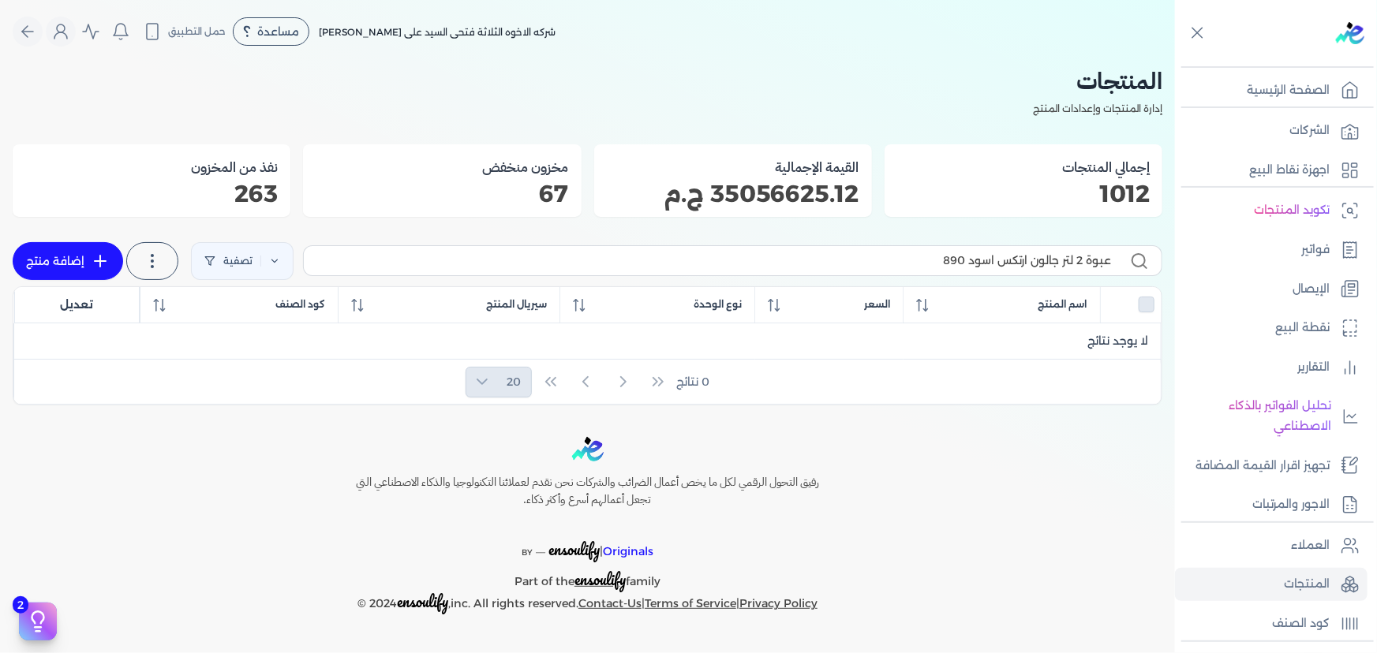
click at [1143, 260] on icon at bounding box center [1139, 261] width 19 height 19
click at [1111, 260] on input "عبوة 2 لتر جالون ارتكس اسود 890" at bounding box center [713, 261] width 795 height 17
click at [572, 246] on label "عبوة 2 لتر جالون ارتكس اسود 890" at bounding box center [732, 260] width 859 height 30
click at [572, 253] on input "عبوة 2 لتر جالون ارتكس اسود 890" at bounding box center [713, 261] width 795 height 17
click at [608, 258] on input "عبوة 2 لتر جالون ارتكس اسود 890" at bounding box center [713, 261] width 795 height 17
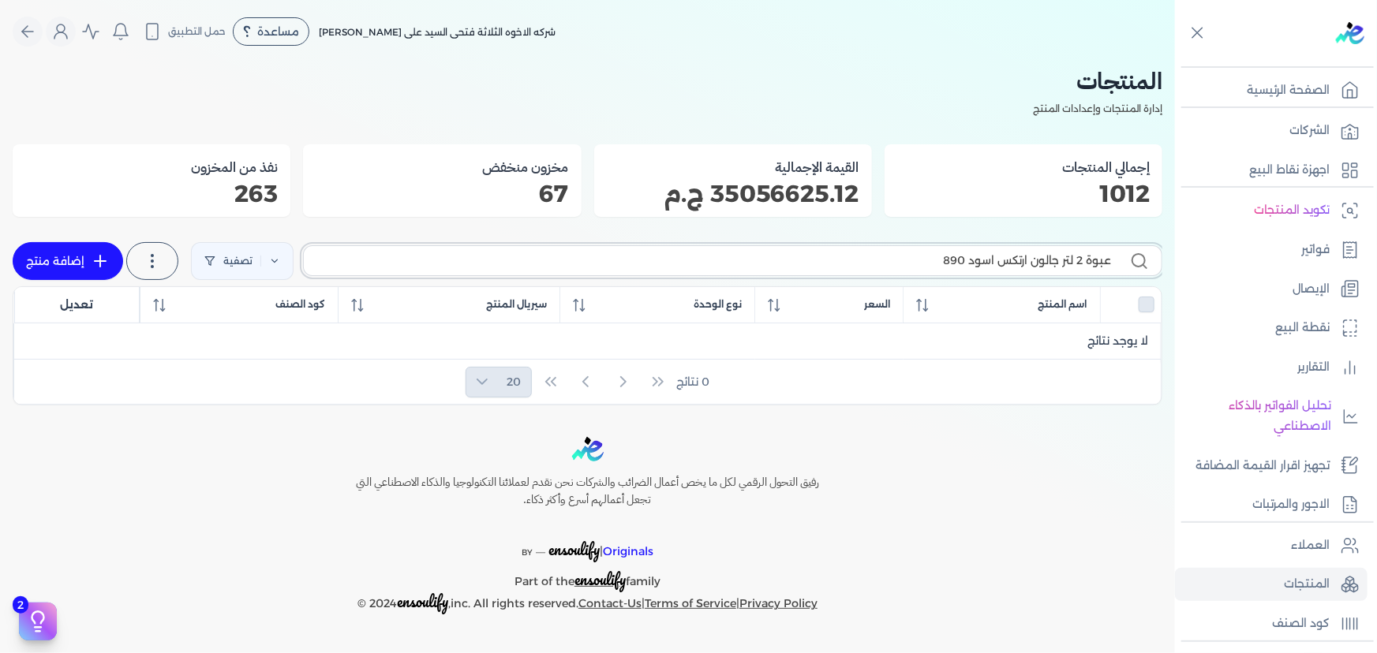
click at [608, 258] on input "عبوة 2 لتر جالون ارتكس اسود 890" at bounding box center [713, 261] width 795 height 17
click at [610, 258] on input "عبوة 2 لتر جالون ارتكس اسود 890" at bounding box center [713, 261] width 795 height 17
click at [934, 258] on input "عبوة 2 لتر جالون ارتكس اسود 890" at bounding box center [713, 261] width 795 height 17
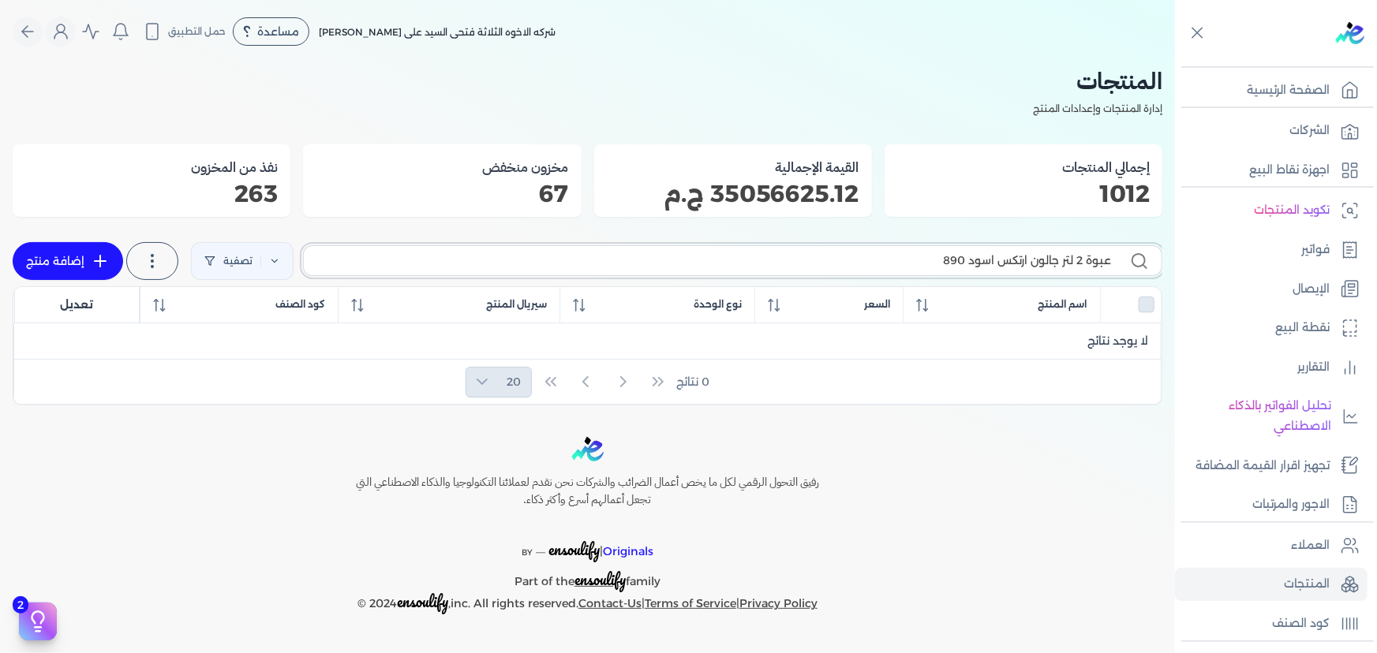
click at [934, 258] on input "عبوة 2 لتر جالون ارتكس اسود 890" at bounding box center [713, 261] width 795 height 17
click at [908, 259] on input "عبوة 2 لتر جالون ارتكس اسود 890" at bounding box center [713, 261] width 795 height 17
click at [1304, 587] on p "المنتجات" at bounding box center [1307, 584] width 46 height 21
click at [21, 24] on icon "Global" at bounding box center [27, 31] width 19 height 19
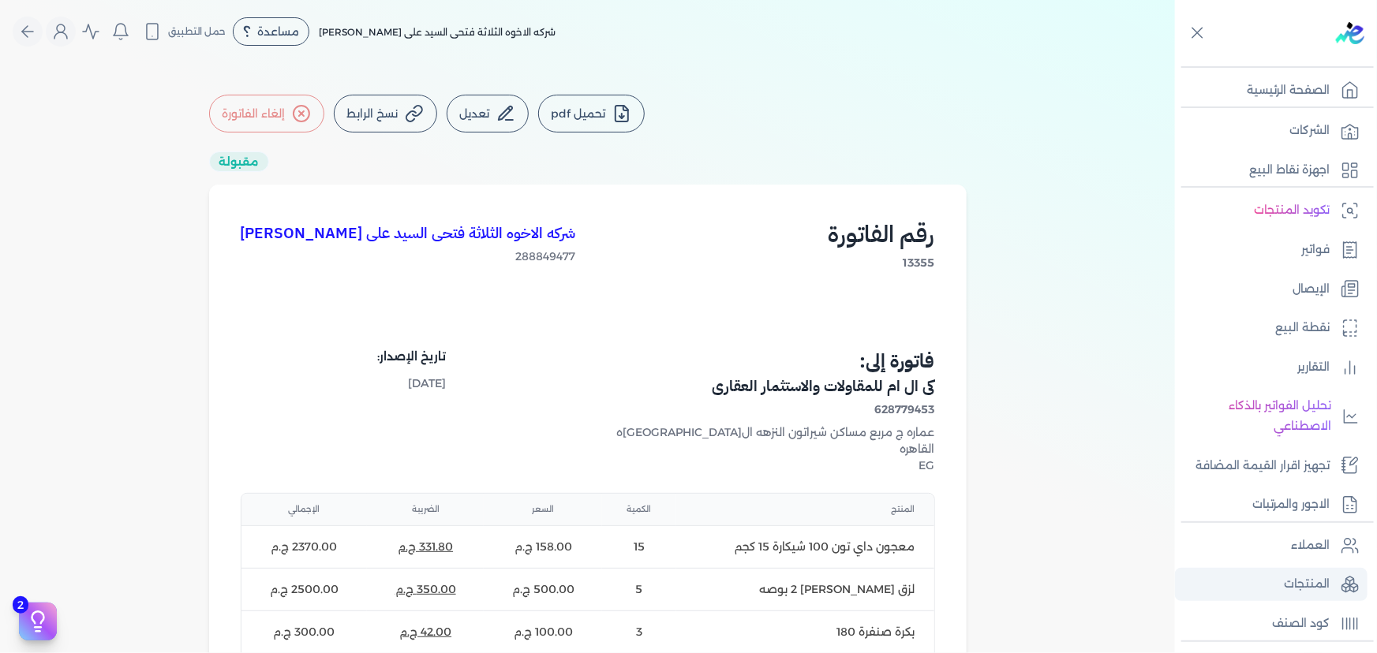
click at [1305, 579] on p "المنتجات" at bounding box center [1307, 584] width 46 height 21
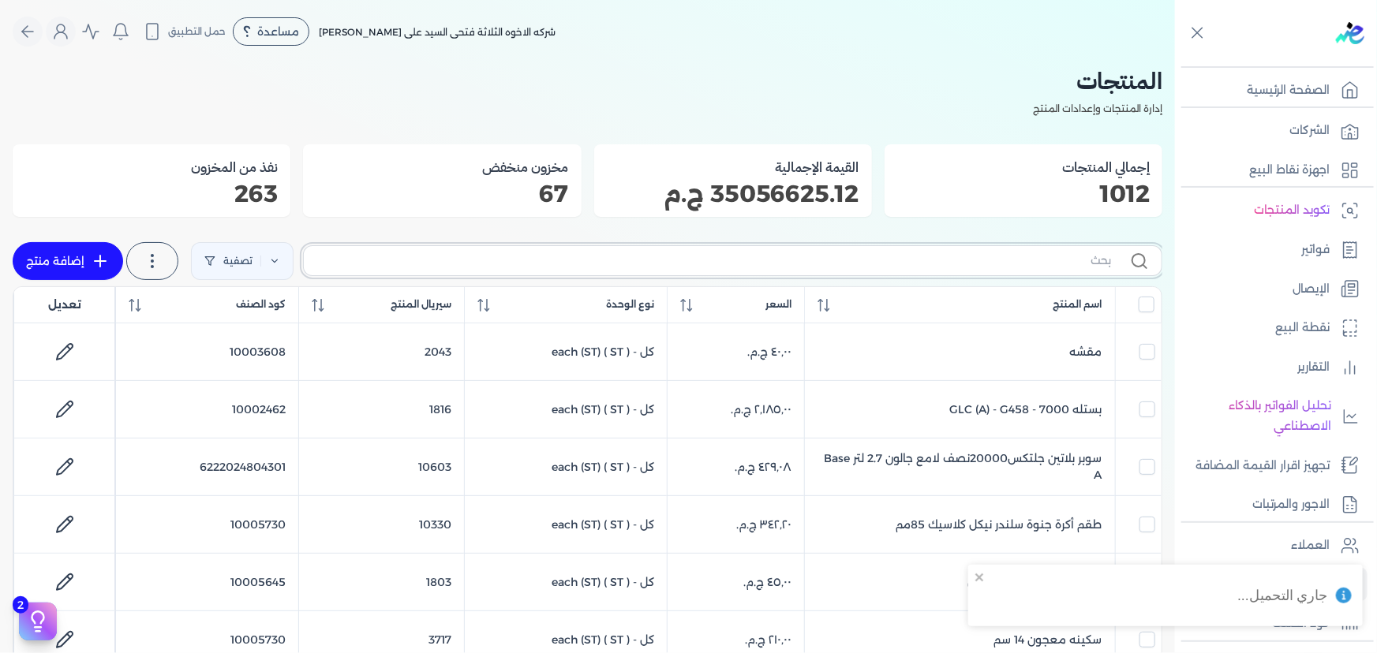
click at [931, 260] on input "text" at bounding box center [713, 261] width 795 height 17
paste input ""عبوة 2 لتر جالون ارتكس اسود 890 ""
type input ""عبوة 2 لتر جالون ارتكس اسود 890 ""
checkbox input "false"
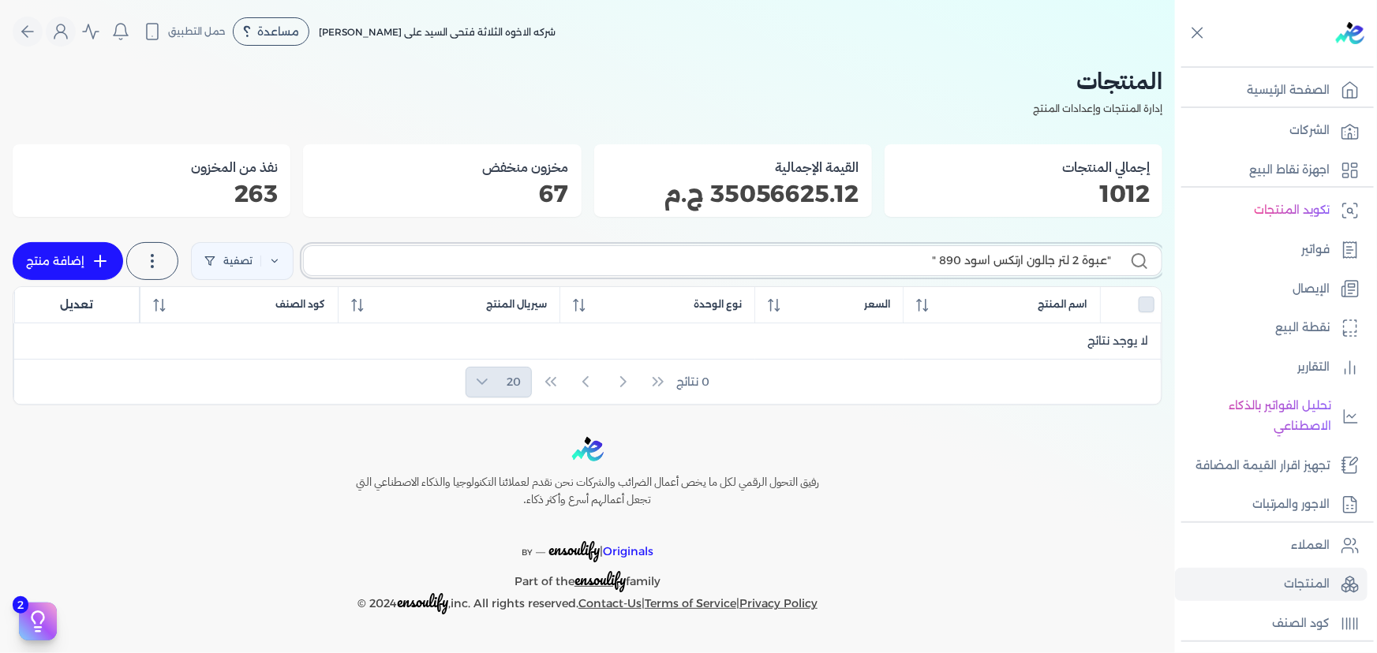
drag, startPoint x: 928, startPoint y: 255, endPoint x: 937, endPoint y: 256, distance: 8.8
click at [937, 256] on input ""عبوة 2 لتر جالون ارتكس اسود 890 "" at bounding box center [713, 261] width 795 height 17
drag, startPoint x: 1105, startPoint y: 253, endPoint x: 1115, endPoint y: 257, distance: 11.0
click at [1114, 257] on label ""عبوة 2 لتر جالون ارتكس اسود 890" at bounding box center [732, 260] width 859 height 30
click at [1143, 267] on icon at bounding box center [1139, 261] width 19 height 19
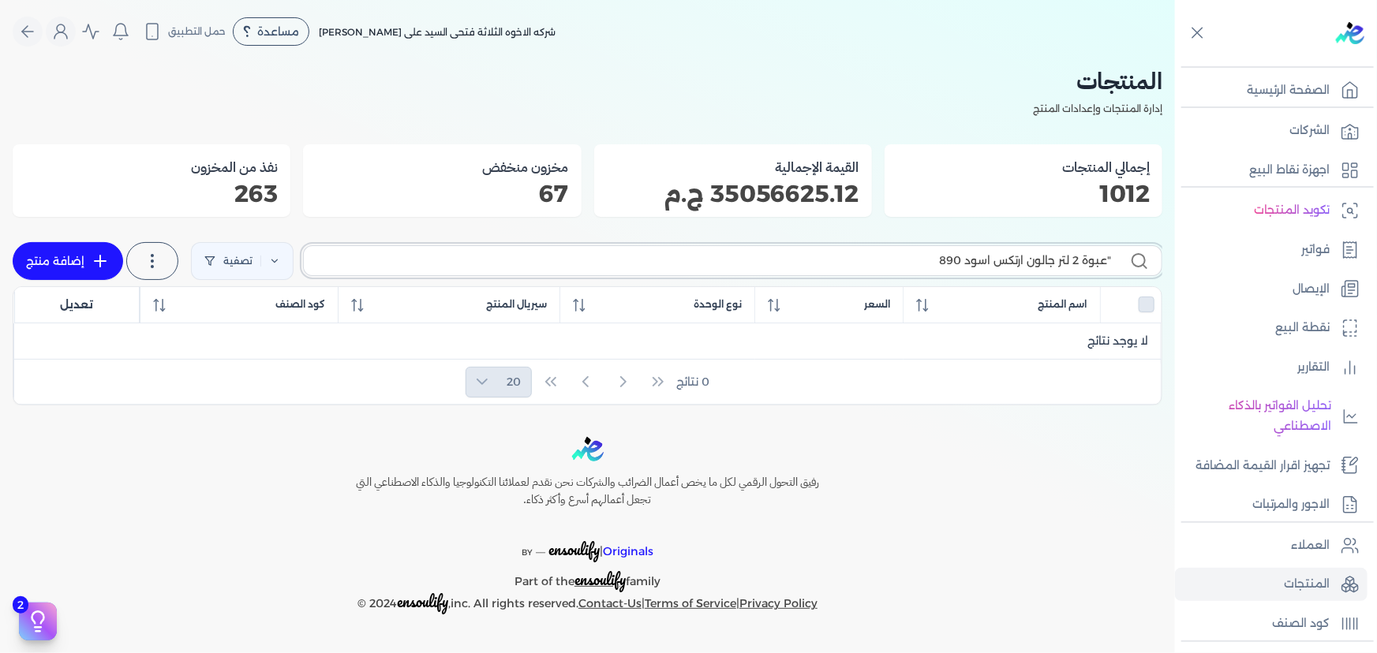
click at [1111, 267] on input ""عبوة 2 لتر جالون ارتكس اسود 890" at bounding box center [713, 261] width 795 height 17
type input "عبوة 2 لتر جالون ارتكس اسود 890"
click at [1139, 262] on icon at bounding box center [1139, 261] width 19 height 19
click at [1111, 262] on input "عبوة 2 لتر جالون ارتكس اسود 890" at bounding box center [713, 261] width 795 height 17
click at [1139, 262] on icon at bounding box center [1139, 261] width 19 height 19
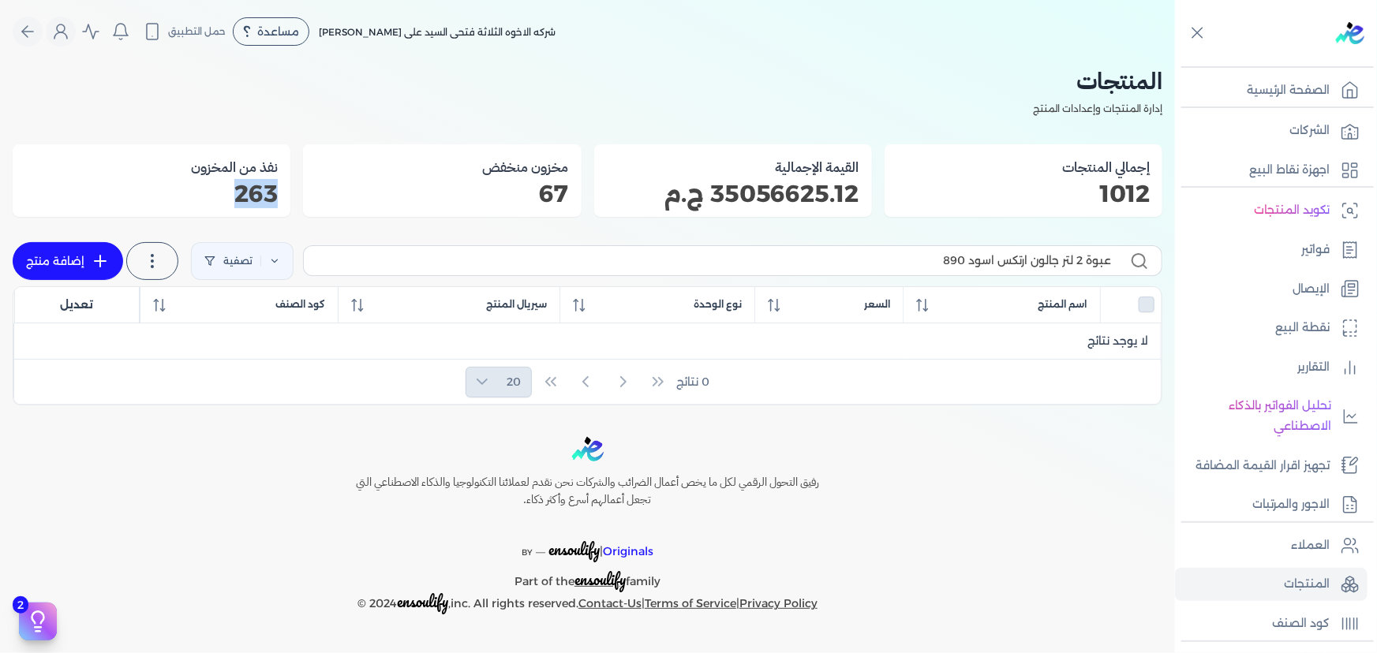
click at [1111, 262] on input "عبوة 2 لتر جالون ارتكس اسود 890" at bounding box center [713, 261] width 795 height 17
click at [758, 265] on input "عبوة 2 لتر جالون ارتكس اسود 890" at bounding box center [713, 261] width 795 height 17
click at [900, 260] on input ""عبوة 2 لتر جالون ارتكس اسود 890 "" at bounding box center [713, 261] width 795 height 17
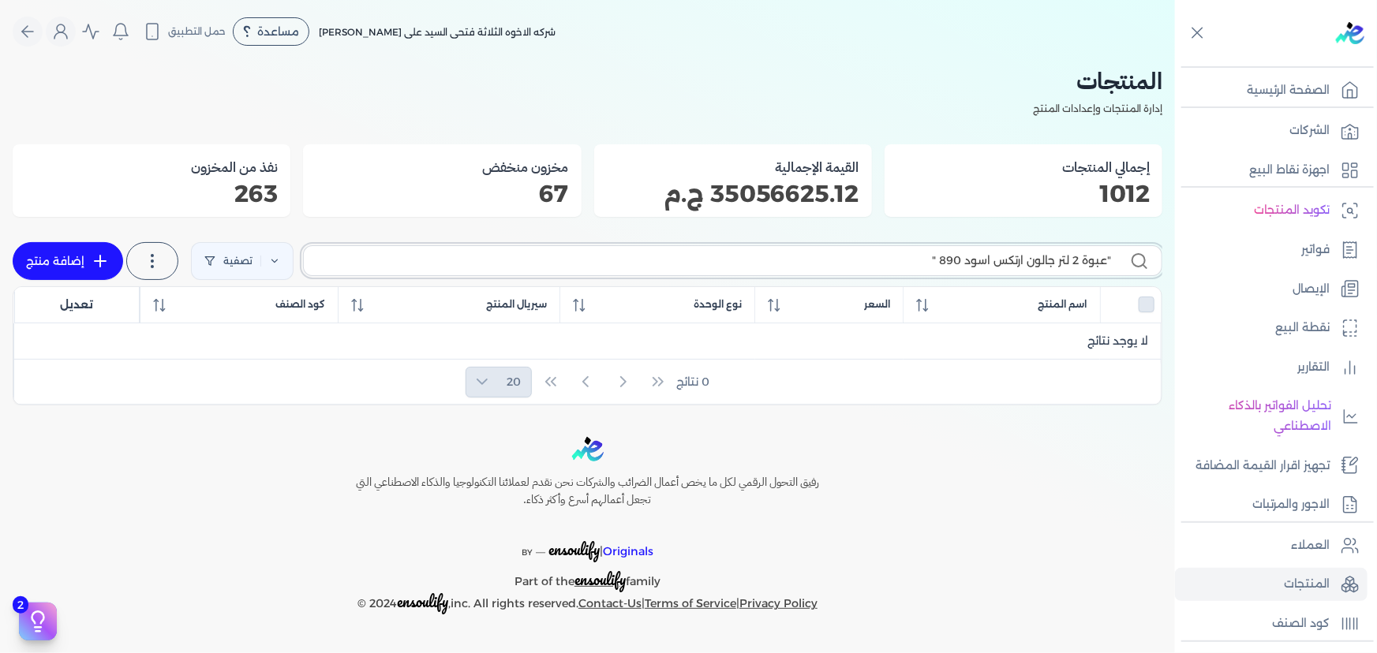
paste input "جي ال سي سوبر داي -تون 3030 علبة بلاستيكات التأسيس 1.0 كيلوغرام صافي"
click at [453, 263] on input "جي ال سي سوبر داي -تون 3030 علبة بلاستيكات التأسيس 1.0 كيلوغرام صافي" at bounding box center [713, 261] width 795 height 17
type input "جي ال سي سوبر داي -تون 3030 علبة بلاستيكات التأسيس 1.0 كيلوغرام صافي"
